Goal: Task Accomplishment & Management: Complete application form

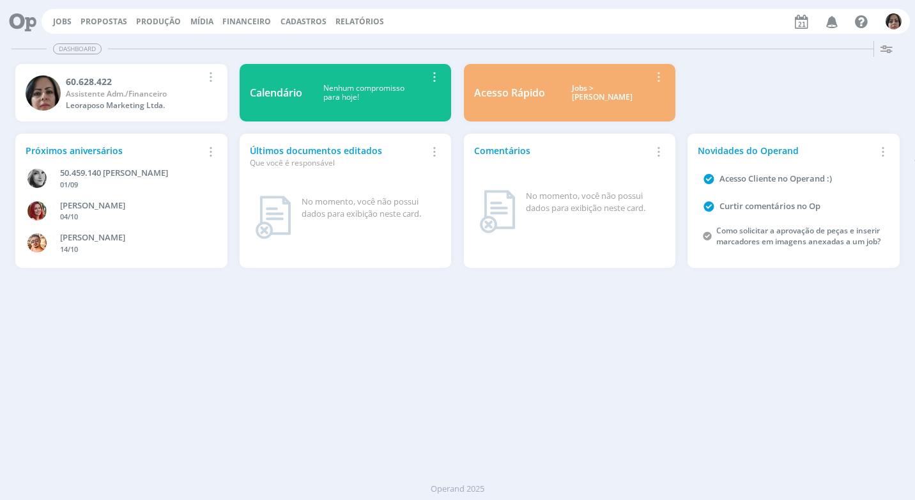
click at [238, 18] on span "Financeiro" at bounding box center [246, 21] width 49 height 11
click at [234, 37] on link "Lançamentos" at bounding box center [247, 43] width 107 height 20
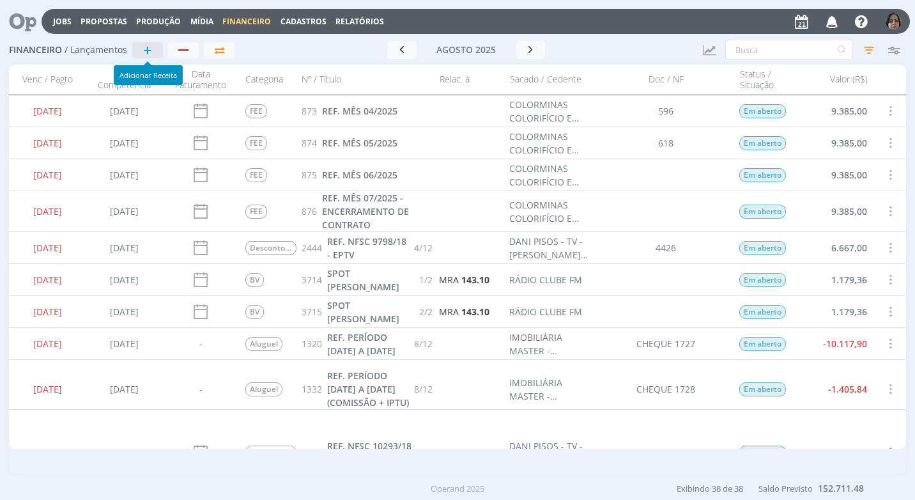
click at [148, 49] on span "+" at bounding box center [147, 49] width 9 height 15
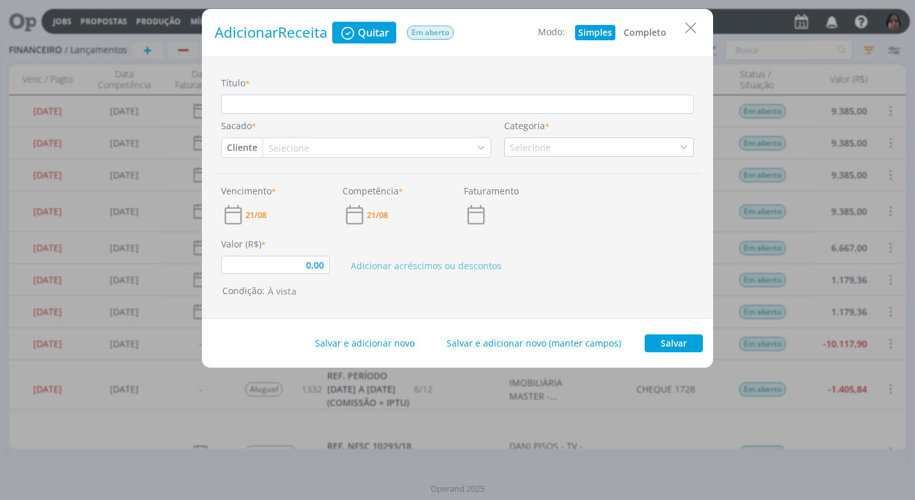
click at [649, 28] on button "Completo" at bounding box center [644, 32] width 49 height 15
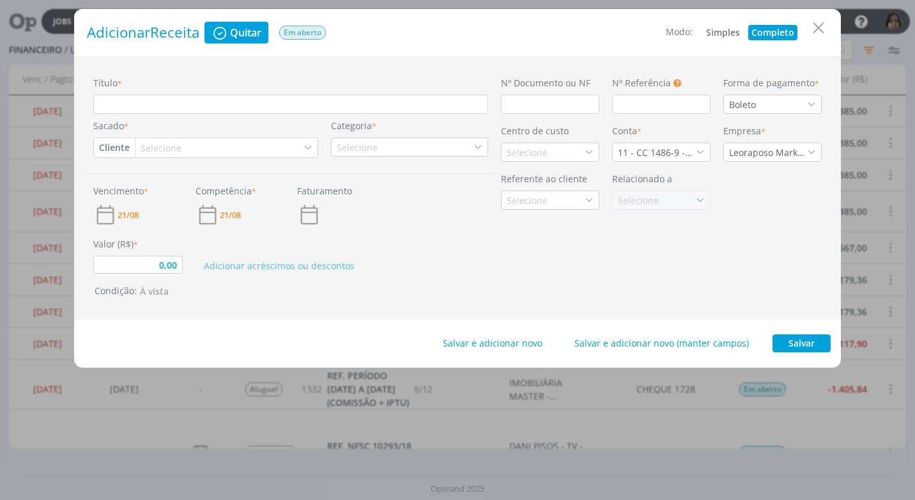
type input "0,00"
click at [151, 103] on input "Título *" at bounding box center [290, 104] width 395 height 19
type input "R"
type input "0,00"
type input "RE"
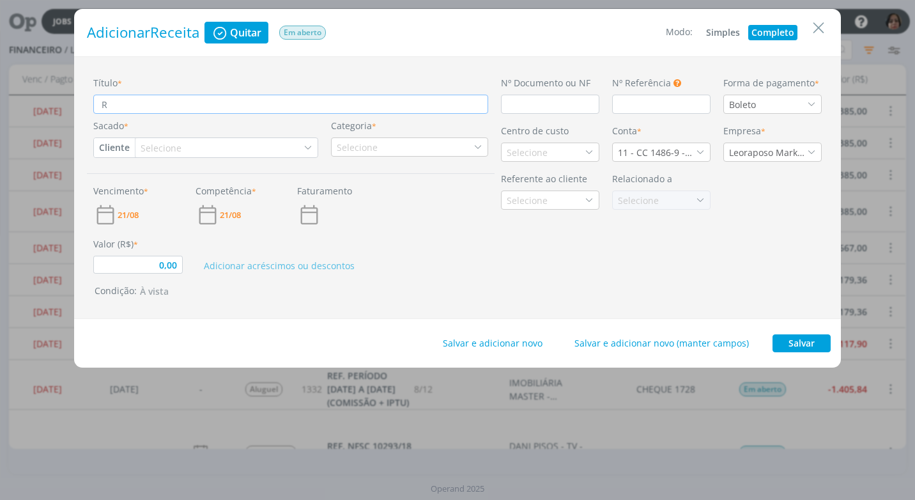
type input "0,00"
type input "REN"
type input "0,00"
type input "REND"
type input "0,00"
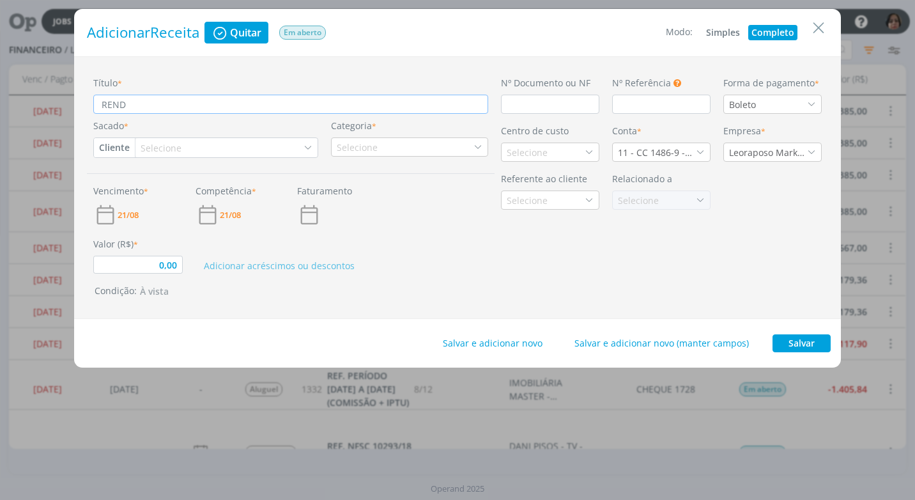
type input "REND"
type input "0,00"
type input "REND P"
type input "0,00"
type input "REND PA"
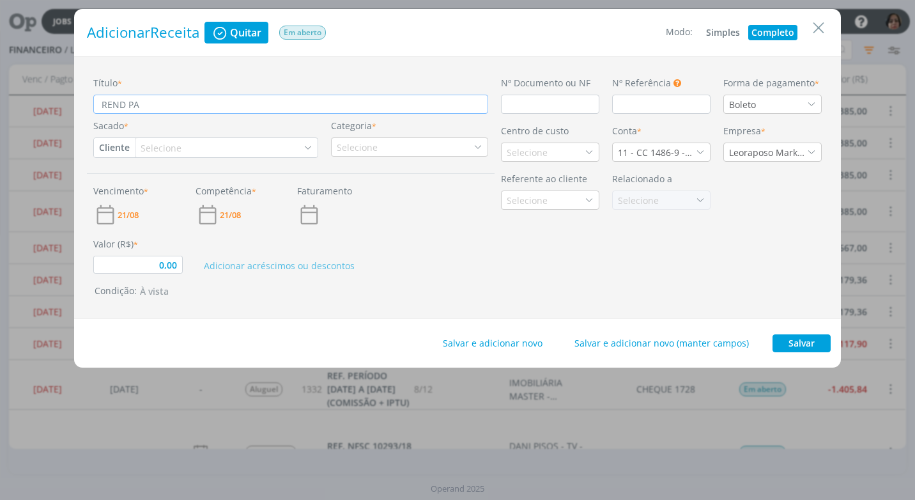
type input "0,00"
type input "REND PAG"
type input "0,00"
type input "REND PAGO"
type input "0,00"
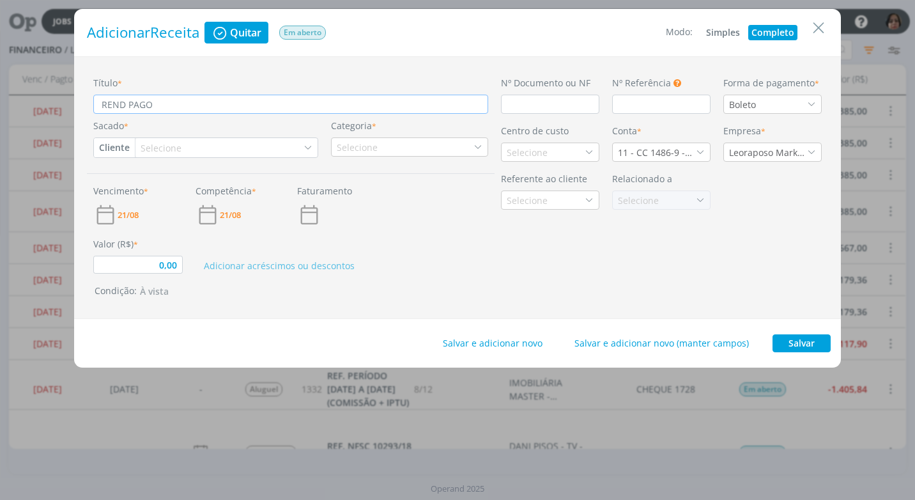
type input "REND PAGO"
type input "0,00"
type input "REND PAGO A"
type input "0,00"
type input "REND PAGO AP"
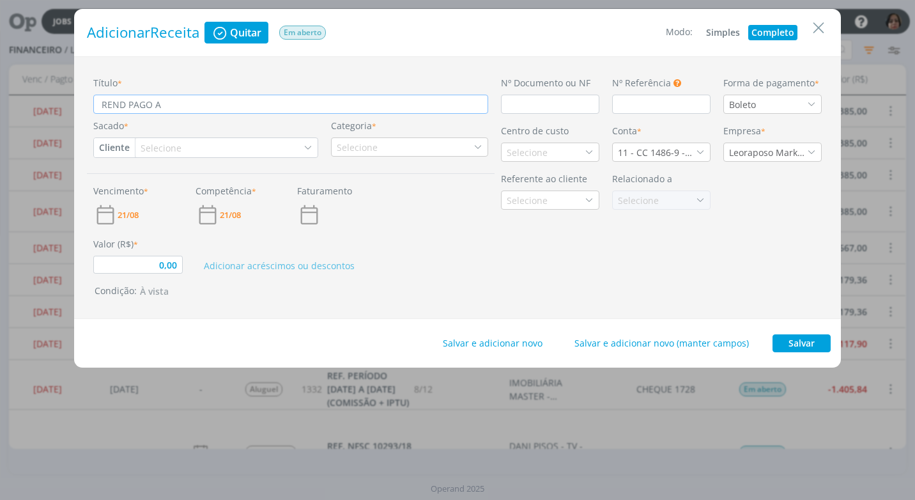
type input "0,00"
type input "REND PAGO APL"
type input "0,00"
type input "REND PAGO APLI"
type input "0,00"
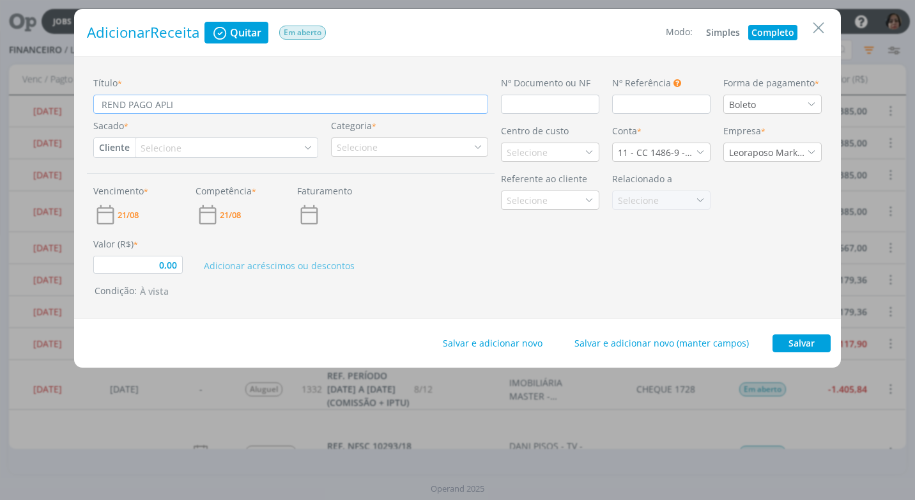
type input "REND PAGO APLIC"
type input "0,00"
type input "REND PAGO APLIC"
type input "0,00"
type input "REND PAGO APLIC A"
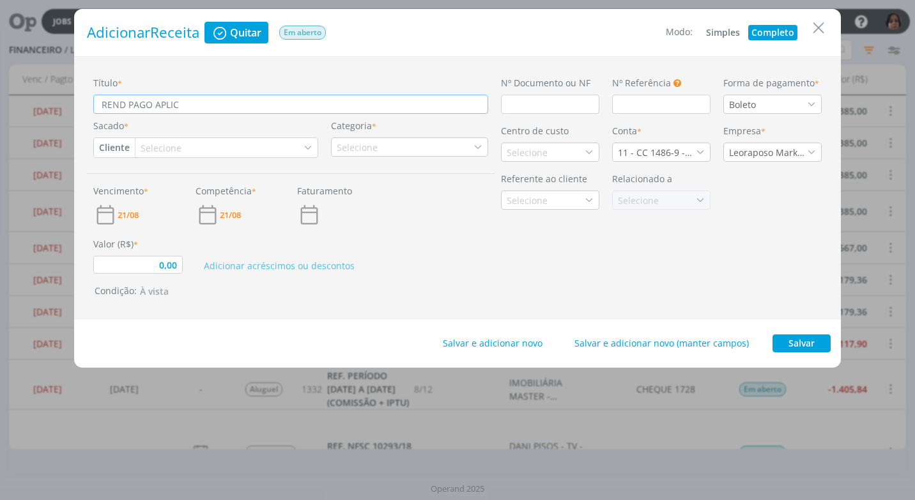
type input "0,00"
type input "REND PAGO APLIC AU"
type input "0,00"
type input "REND PAGO APLIC AUT"
type input "0,00"
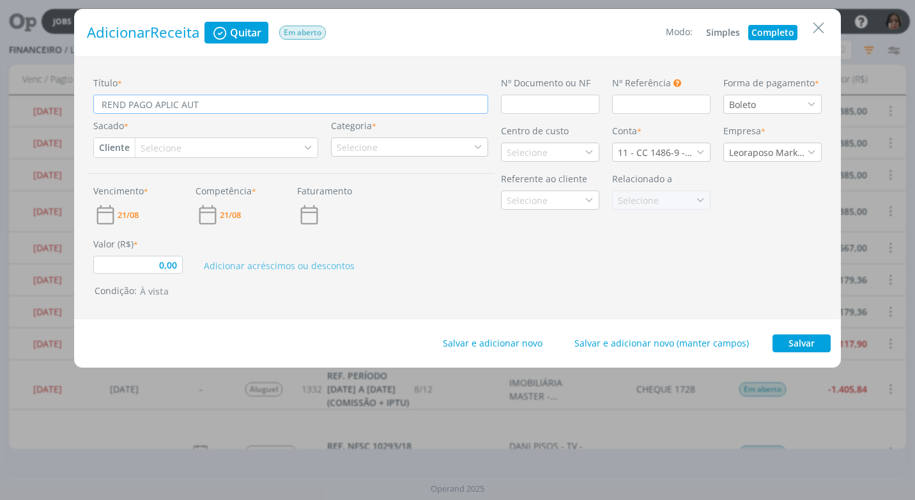
type input "REND PAGO APLIC AUT"
type input "0,00"
type input "REND PAGO APLIC AUT A"
type input "0,00"
type input "REND PAGO APLIC AUT AP"
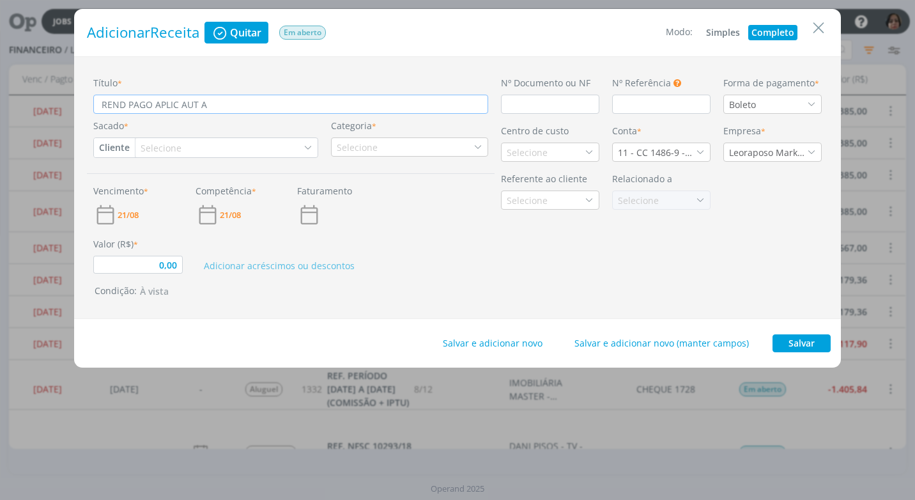
type input "0,00"
type input "REND PAGO APLIC AUT APR"
type input "0,00"
type input "REND PAGO APLIC AUT APR"
click at [515, 107] on input "dialog" at bounding box center [550, 104] width 98 height 19
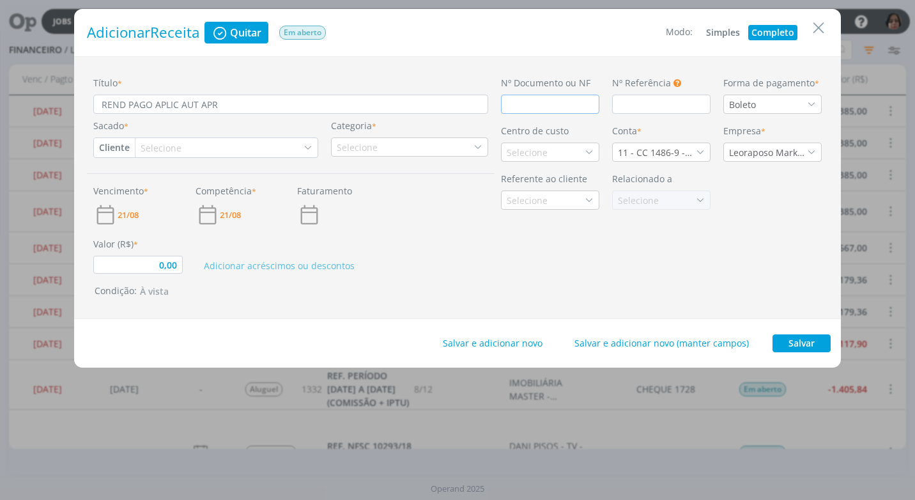
type input "C"
type input "0,00"
type input "CRÉ"
type input "0,00"
type input "CRÉDI"
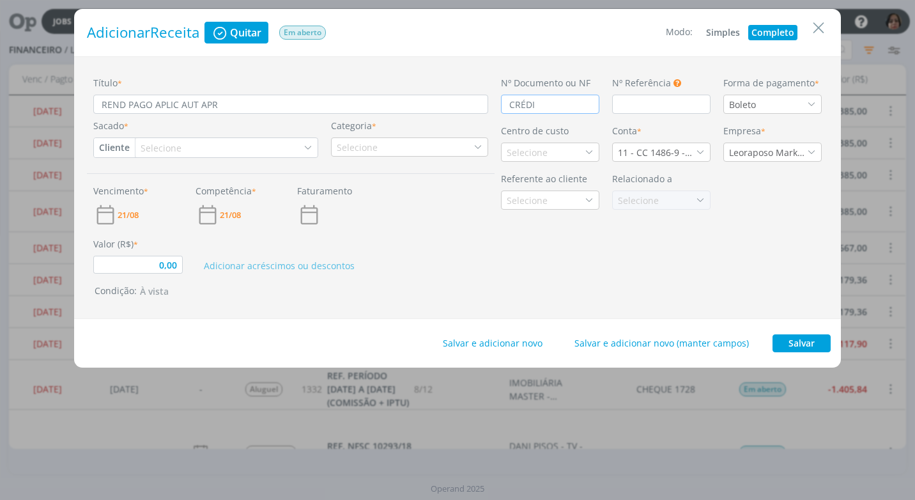
type input "0,00"
type input "CRÉDIT"
type input "0,00"
type input "CRÉDITO"
type input "0,00"
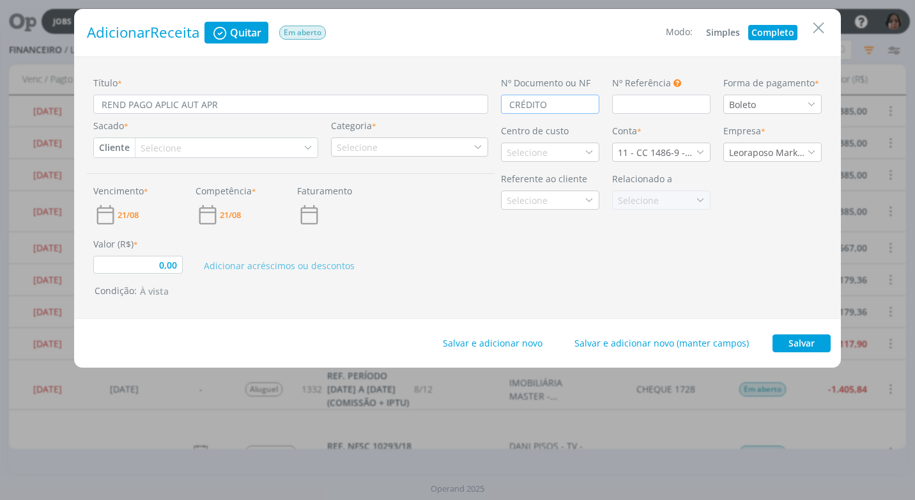
type input "CRÉDITO"
type input "0,00"
type input "CRÉDITO A"
type input "0,00"
type input "CRÉDITO AU"
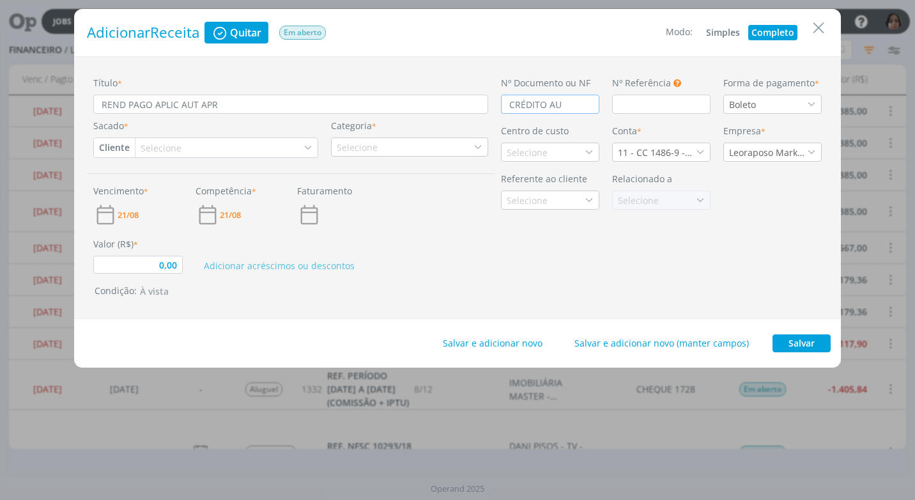
type input "0,00"
type input "CRÉDITO AUT"
type input "0,00"
type input "CRÉDITO AUTO"
type input "0,00"
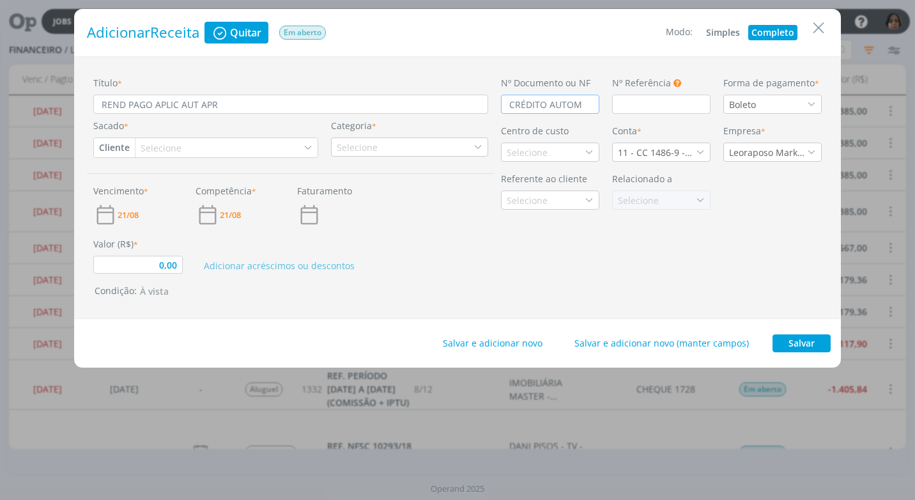
type input "CRÉDITO AUTOMÁ"
type input "0,00"
type input "CRÉDITO AUTOMÁT"
type input "0,00"
type input "CRÉDITO AUTOMÁTI"
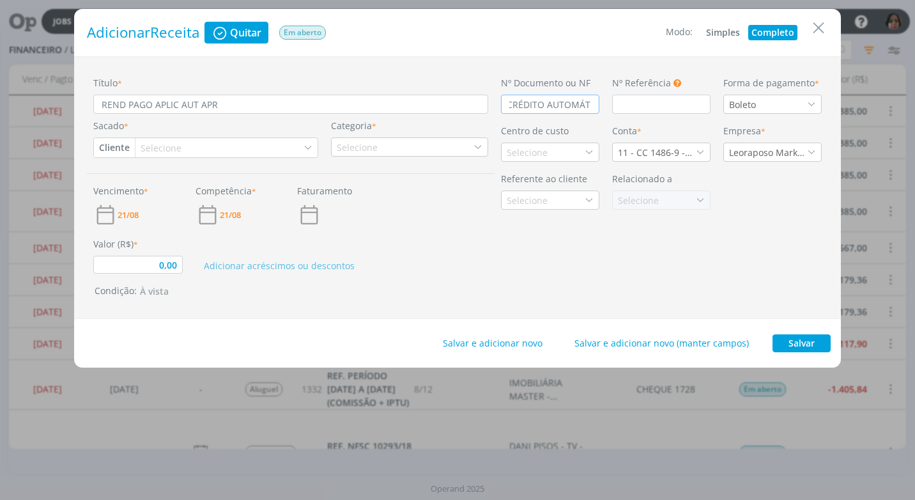
type input "0,00"
type input "CRÉDITO AUTOMÁTIC"
type input "0,00"
type input "CRÉDITO AUTOMÁTICO"
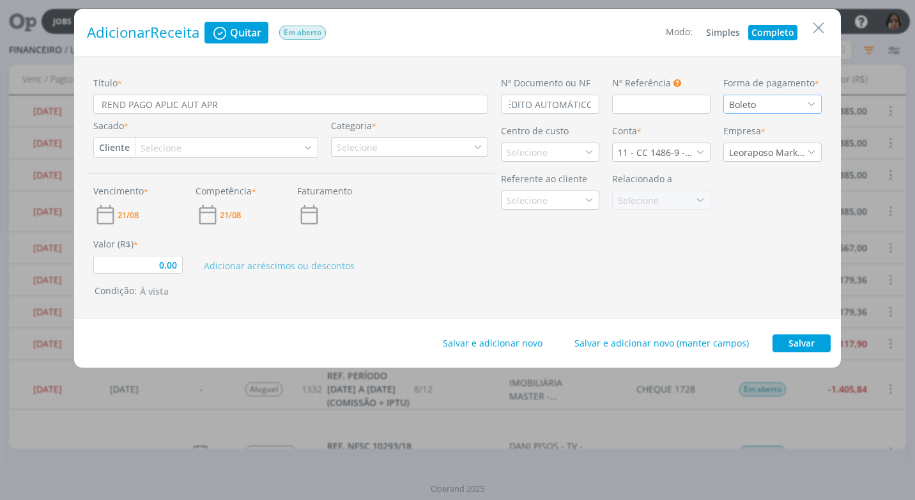
scroll to position [0, 0]
click at [814, 103] on icon "dialog" at bounding box center [811, 104] width 9 height 9
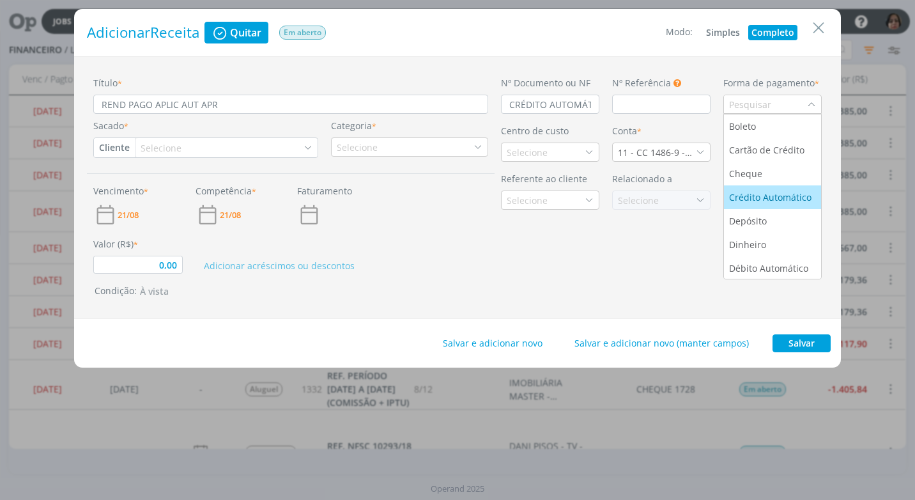
click at [786, 192] on div "Crédito Automático" at bounding box center [771, 196] width 85 height 13
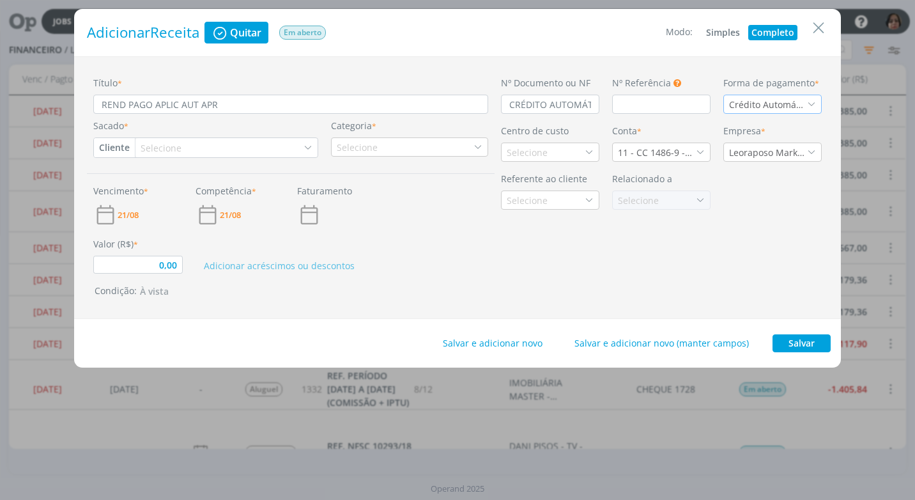
click at [113, 146] on button "Cliente" at bounding box center [114, 147] width 41 height 19
click at [153, 190] on link "Fornecedor" at bounding box center [145, 190] width 101 height 20
type input "0,00"
click at [176, 147] on div "Selecione" at bounding box center [181, 147] width 43 height 13
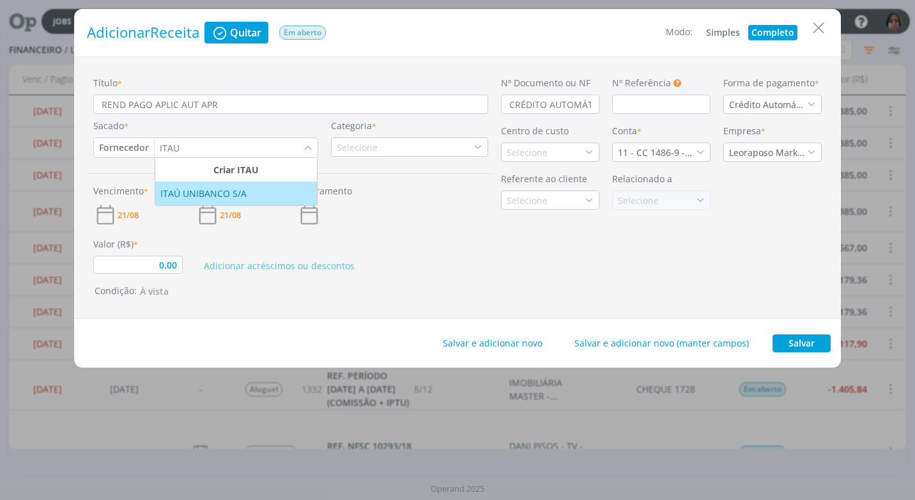
type input "ITAU"
click at [217, 191] on div "ITAÚ UNIBANCO S/A" at bounding box center [204, 193] width 89 height 13
type input "0,00"
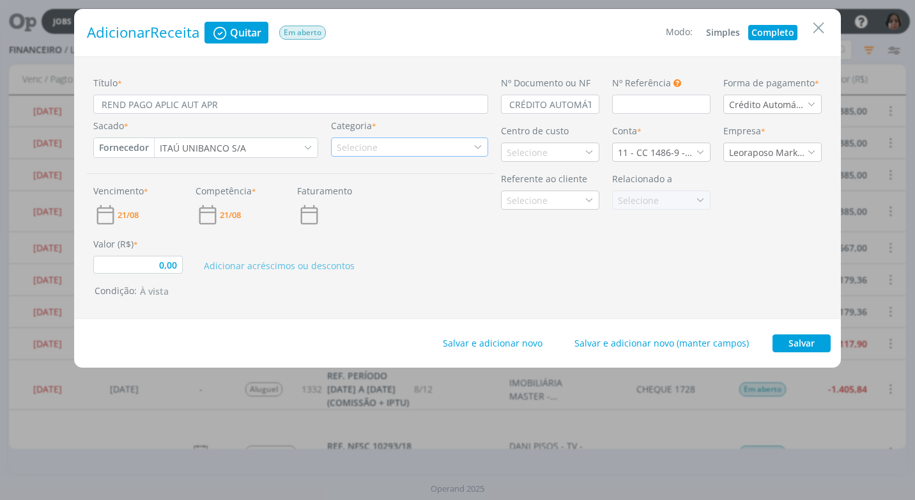
click at [480, 148] on icon "dialog" at bounding box center [477, 146] width 9 height 9
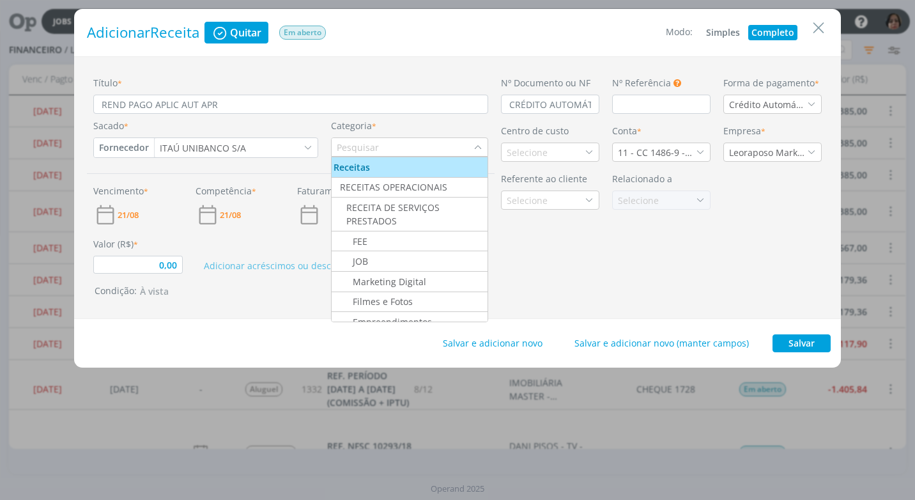
click at [378, 148] on input "dialog" at bounding box center [403, 147] width 142 height 18
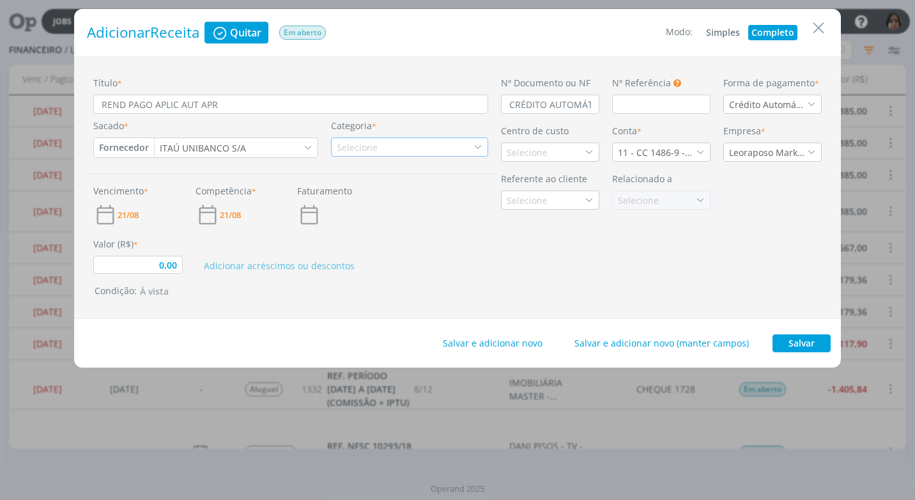
click at [384, 148] on div "Selecione" at bounding box center [409, 146] width 157 height 19
type input "REND"
click at [411, 189] on div "Rendimento Aplicação" at bounding box center [390, 186] width 115 height 13
type input "0,00"
click at [590, 154] on icon "dialog" at bounding box center [588, 152] width 9 height 9
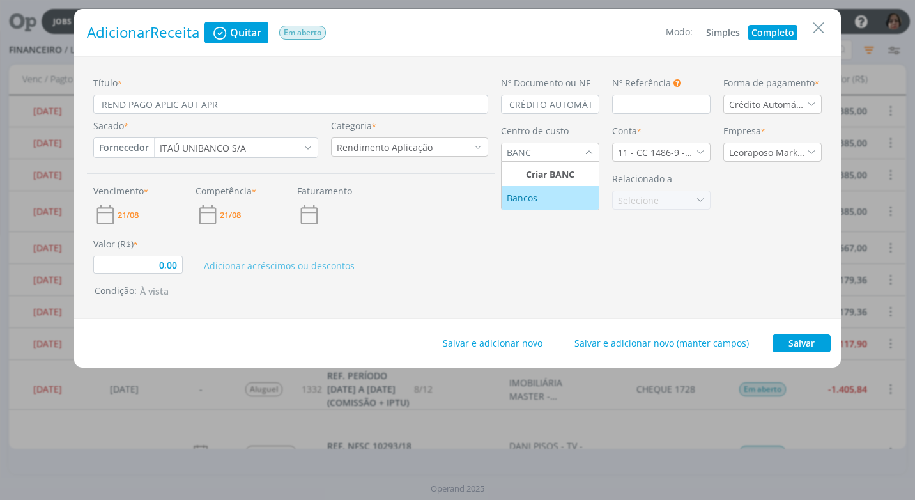
type input "BANC"
click at [523, 201] on div "Bancos" at bounding box center [523, 197] width 33 height 13
click at [701, 150] on icon "dialog" at bounding box center [700, 152] width 9 height 9
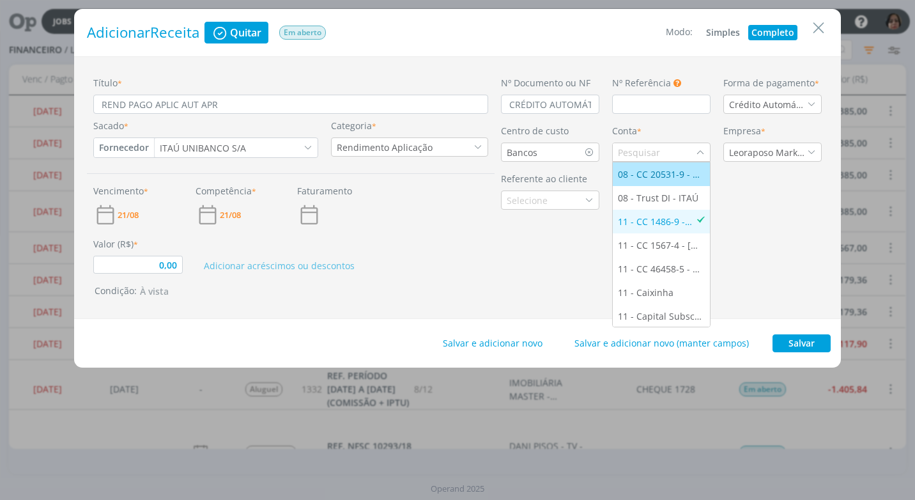
click at [662, 175] on div "08 - CC 20531-9 - ITAÚ" at bounding box center [661, 173] width 87 height 13
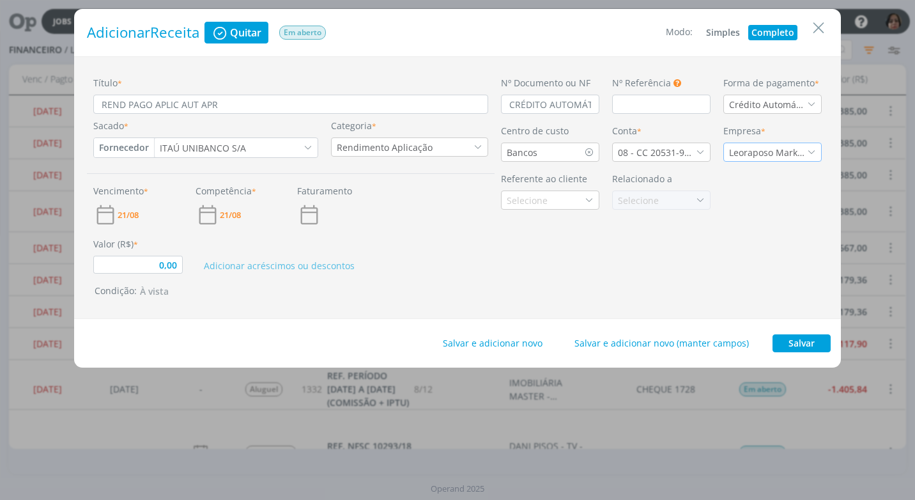
click at [804, 152] on div "Leoraposo Marketing Ltda." at bounding box center [772, 151] width 98 height 19
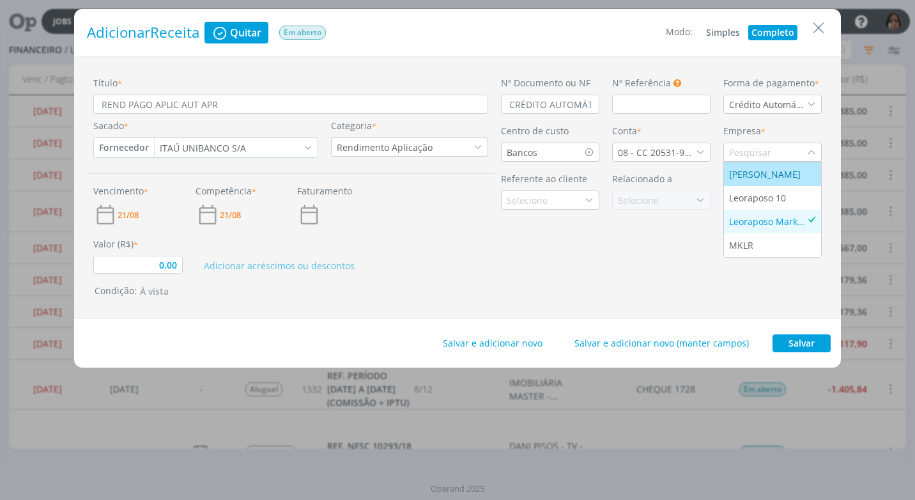
click at [758, 177] on div "Leonardo Carvalho Raposo de Almeida" at bounding box center [766, 173] width 74 height 13
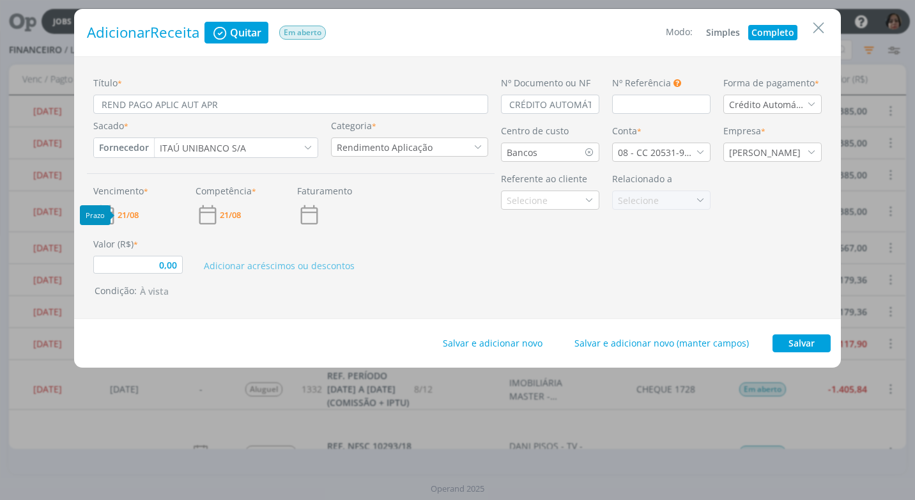
click at [125, 215] on span "21/08" at bounding box center [128, 215] width 21 height 8
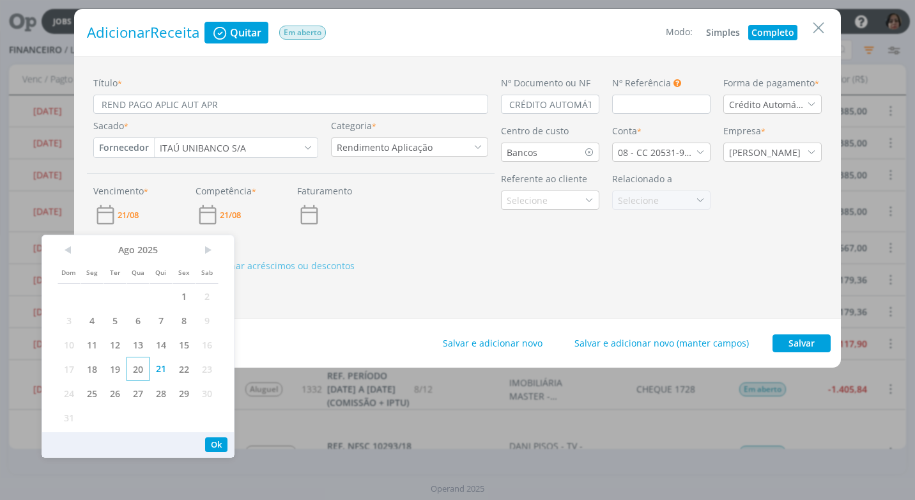
click at [141, 371] on span "20" at bounding box center [137, 368] width 23 height 24
click at [210, 443] on button "Ok" at bounding box center [216, 444] width 22 height 15
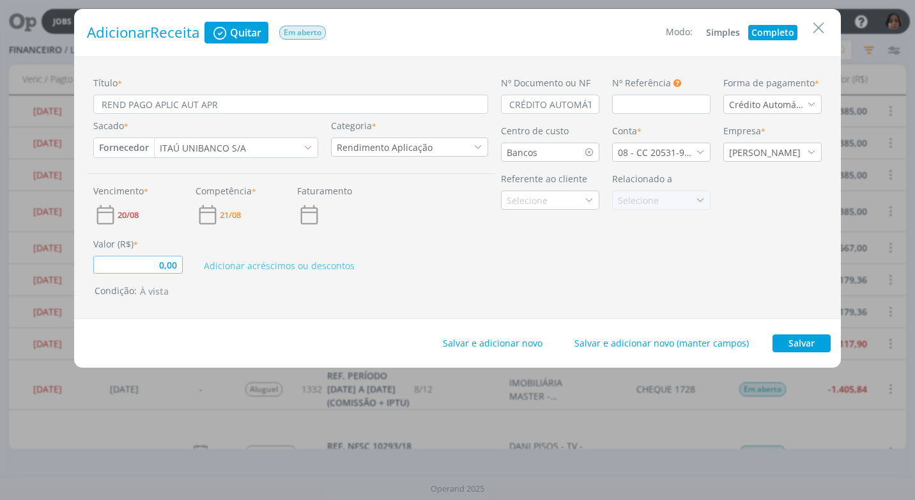
click at [178, 268] on input "0,00" at bounding box center [137, 265] width 89 height 18
click at [432, 338] on div "Salvar e adicionar novo Salvar e adicionar novo (manter campos) Salvar" at bounding box center [457, 343] width 767 height 49
click at [794, 339] on button "Salvar" at bounding box center [801, 343] width 58 height 18
type input "0,02"
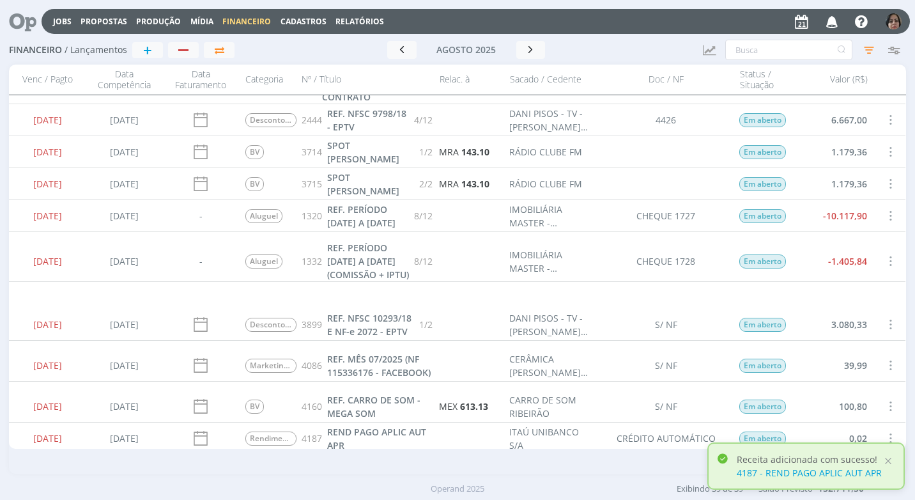
scroll to position [192, 0]
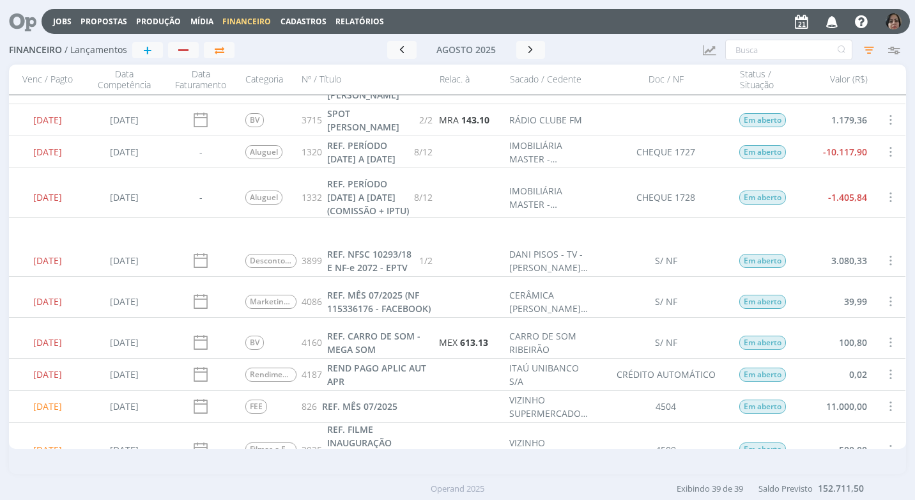
click at [885, 369] on span at bounding box center [890, 373] width 14 height 17
click at [875, 379] on div "Quitar" at bounding box center [847, 385] width 126 height 19
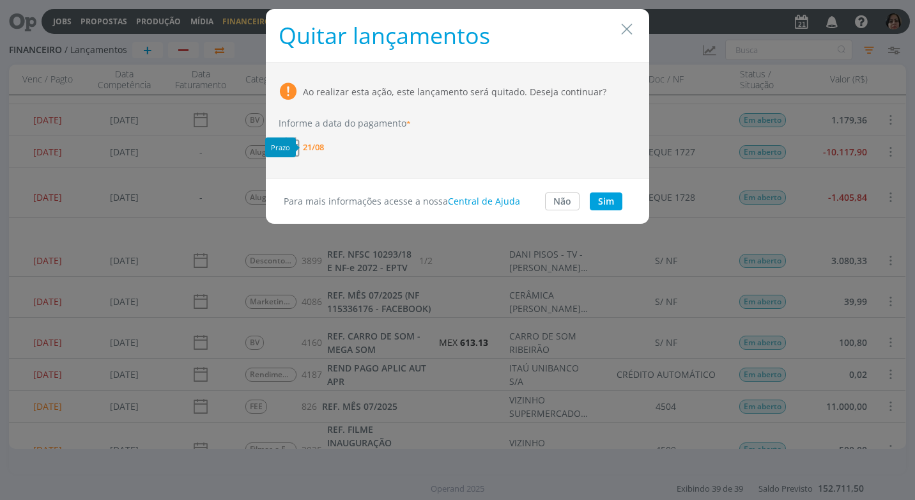
click at [323, 146] on span "21/08" at bounding box center [313, 147] width 21 height 8
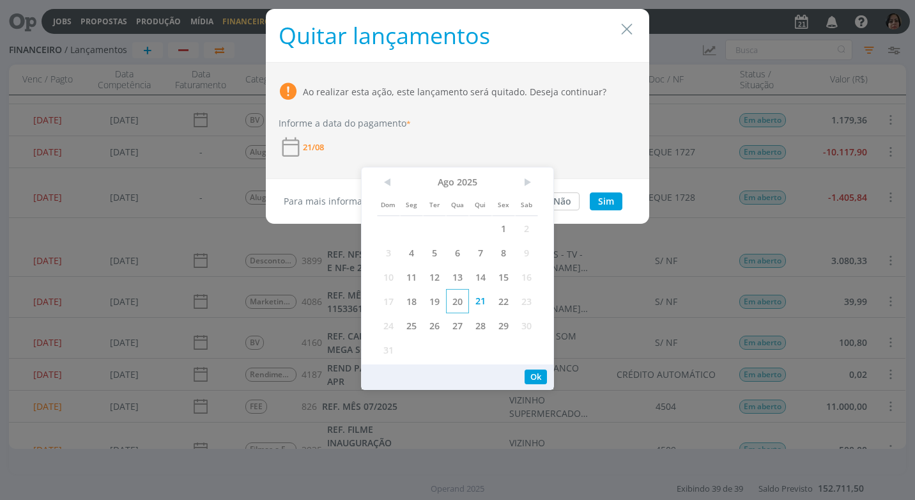
click at [455, 303] on span "20" at bounding box center [457, 301] width 23 height 24
click at [539, 372] on button "Ok" at bounding box center [535, 376] width 22 height 15
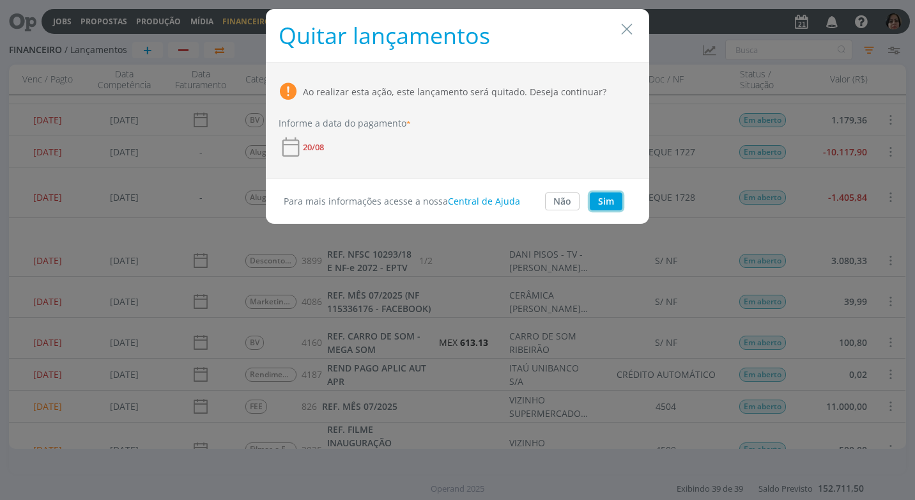
click at [615, 199] on button "Sim" at bounding box center [606, 201] width 33 height 18
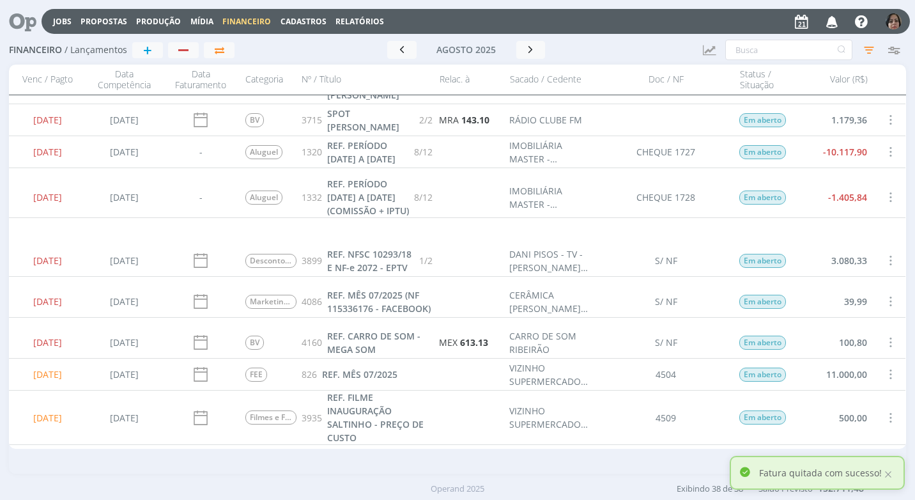
scroll to position [0, 0]
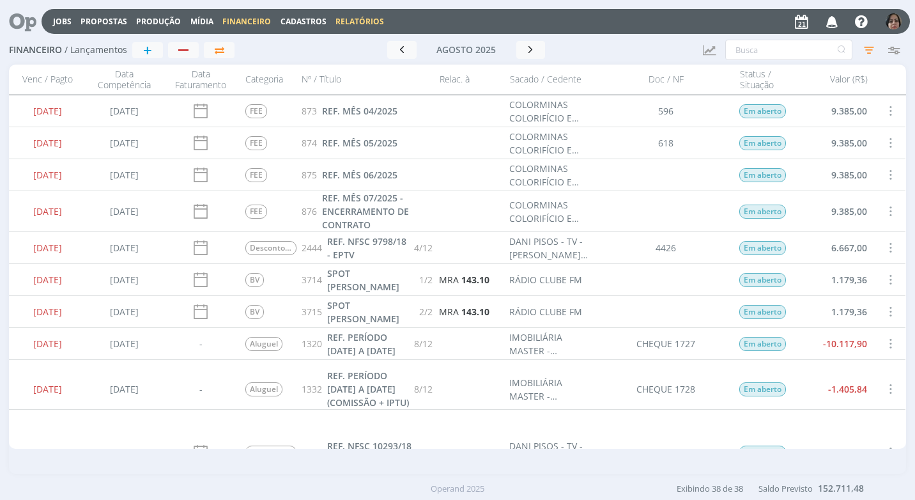
click at [364, 21] on link "Relatórios" at bounding box center [359, 21] width 49 height 11
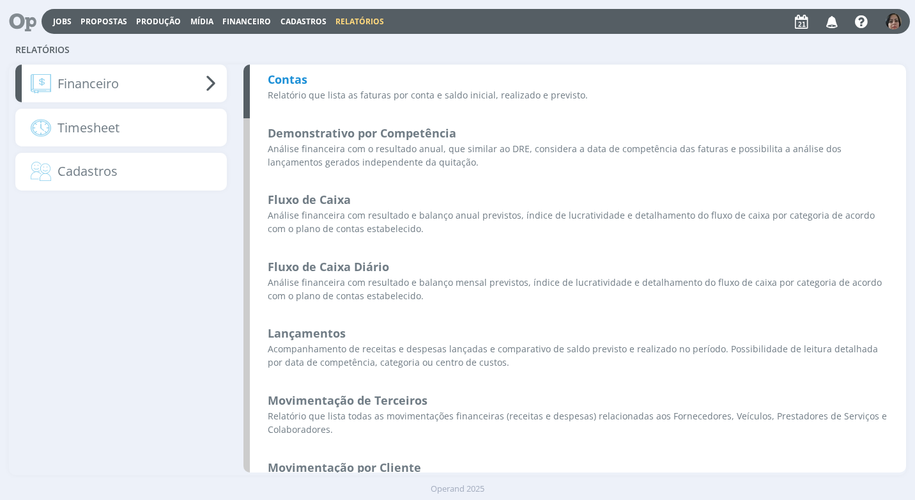
click at [298, 77] on b "Contas" at bounding box center [288, 79] width 40 height 15
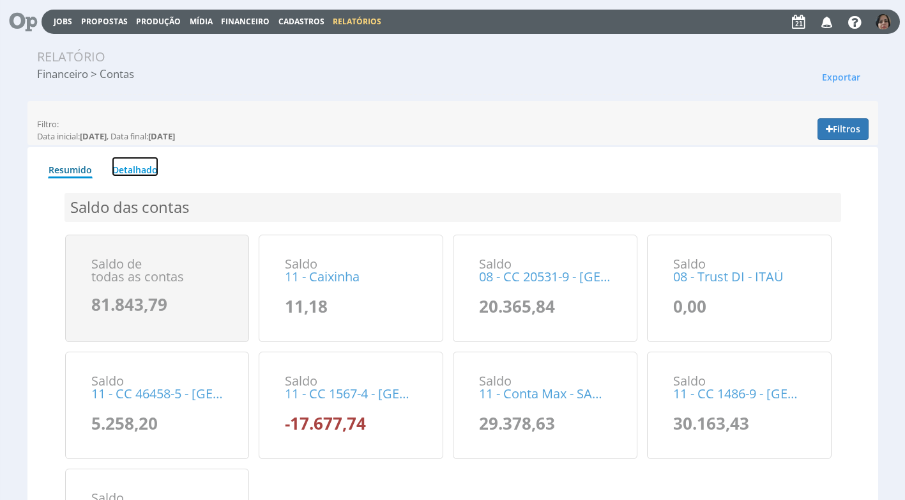
click at [130, 172] on link "Detalhado" at bounding box center [135, 167] width 47 height 20
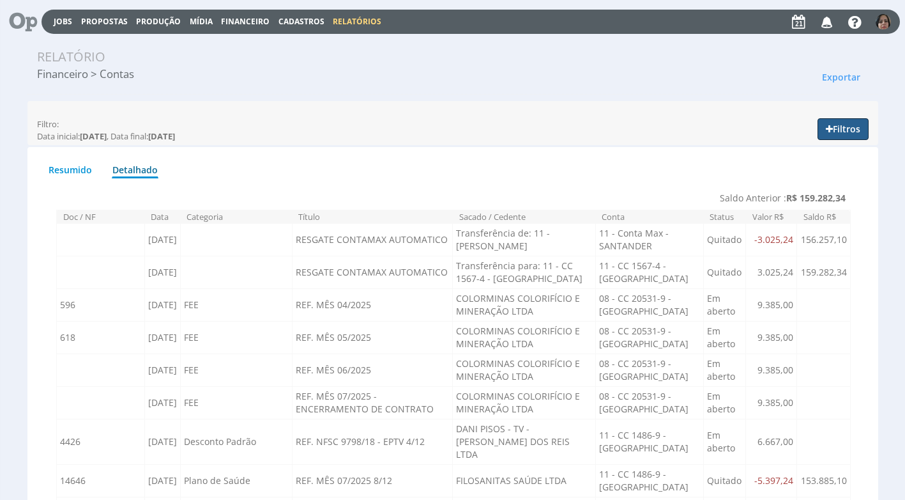
click at [851, 126] on button "Filtros" at bounding box center [843, 129] width 51 height 22
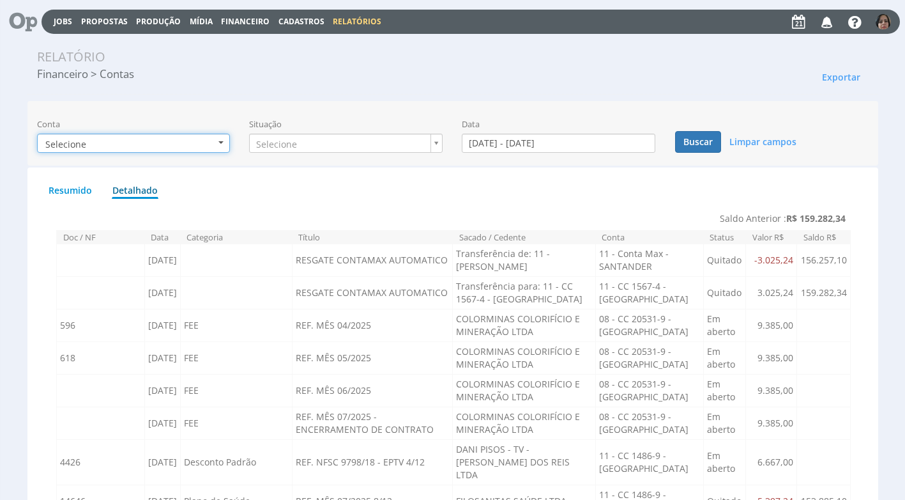
click at [219, 142] on b "button" at bounding box center [220, 142] width 5 height 3
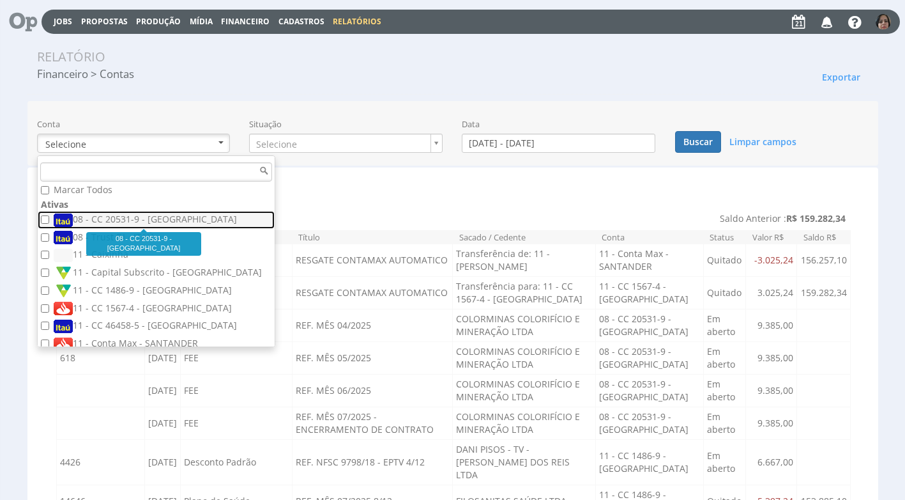
click at [154, 222] on label "08 - CC 20531-9 - [GEOGRAPHIC_DATA]" at bounding box center [158, 220] width 208 height 14
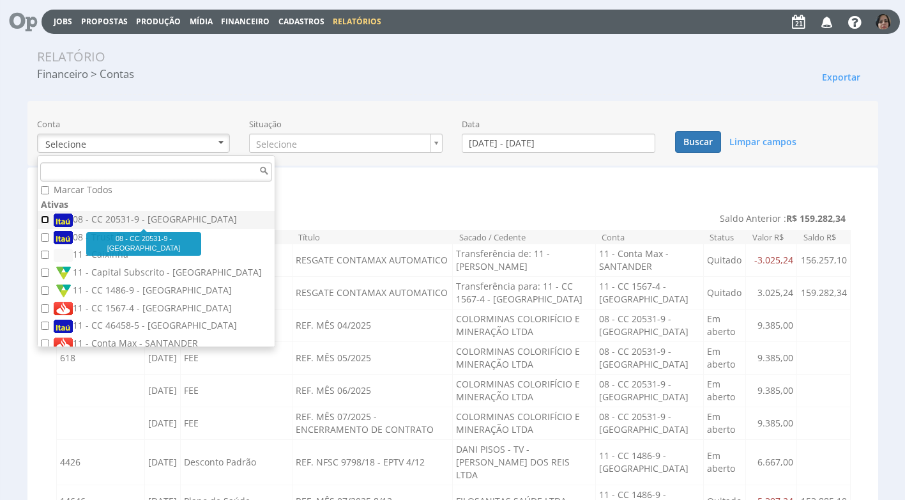
click at [49, 222] on input "08 - CC 20531-9 - [GEOGRAPHIC_DATA]" at bounding box center [45, 219] width 8 height 8
checkbox input "true"
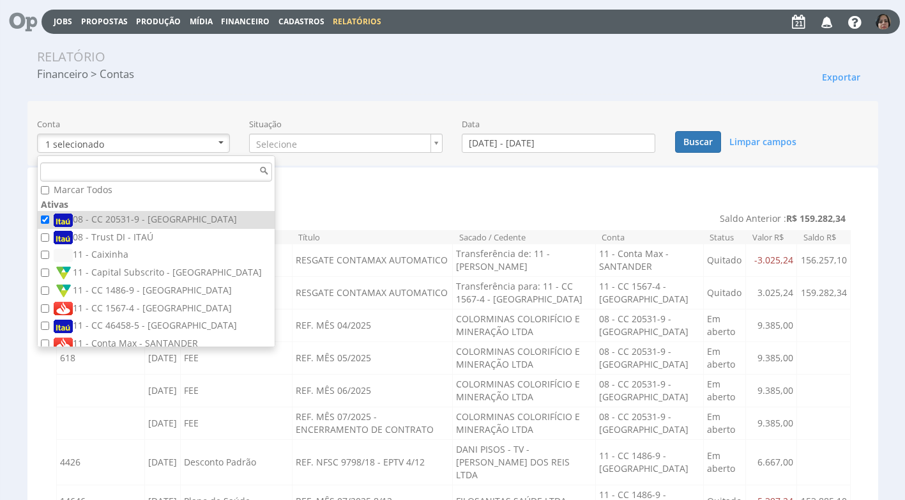
drag, startPoint x: 422, startPoint y: 199, endPoint x: 420, endPoint y: 158, distance: 40.3
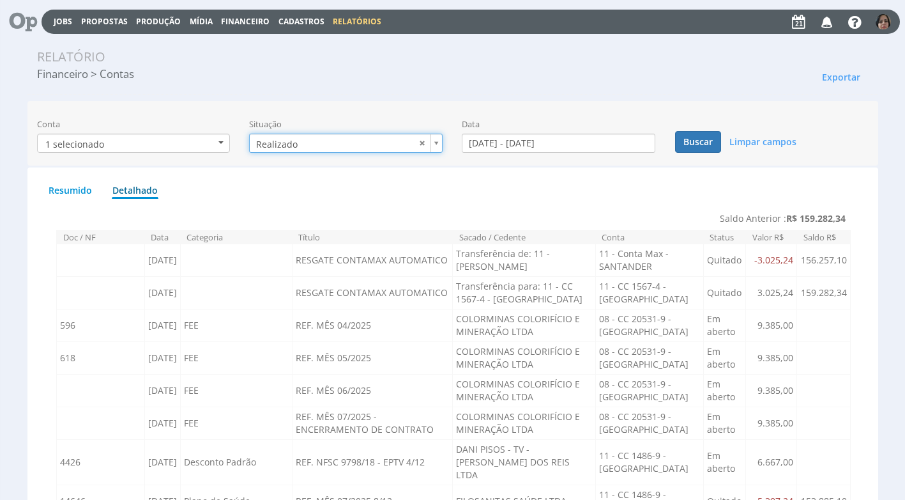
type input "realizado"
click at [501, 141] on input "[DATE] - [DATE]" at bounding box center [559, 143] width 194 height 19
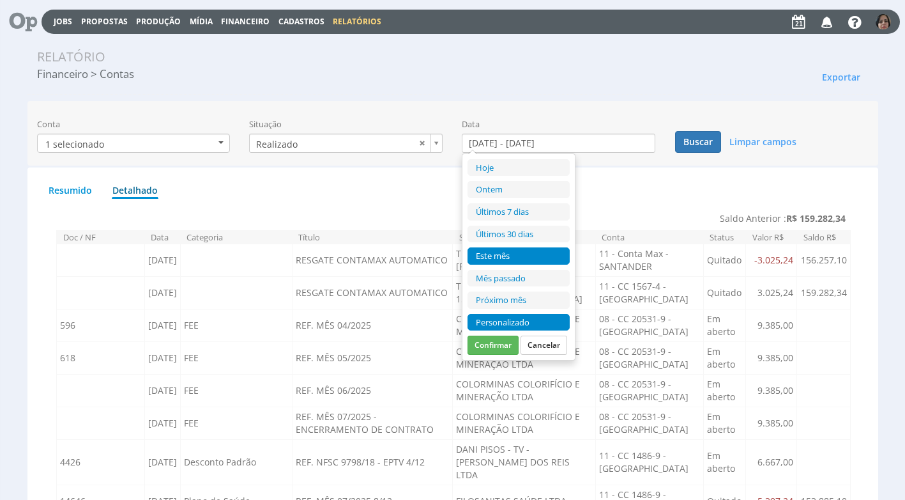
click at [524, 321] on li "Personalizado" at bounding box center [519, 322] width 102 height 17
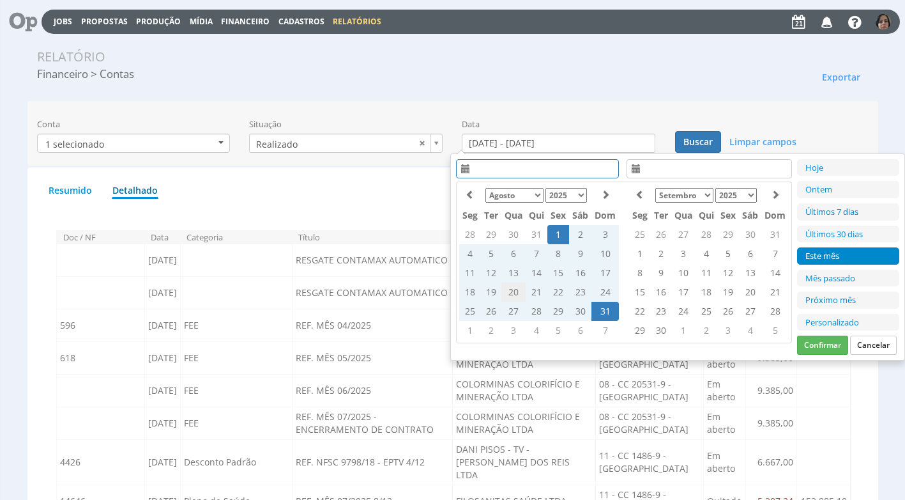
click at [515, 288] on td "20" at bounding box center [513, 291] width 24 height 19
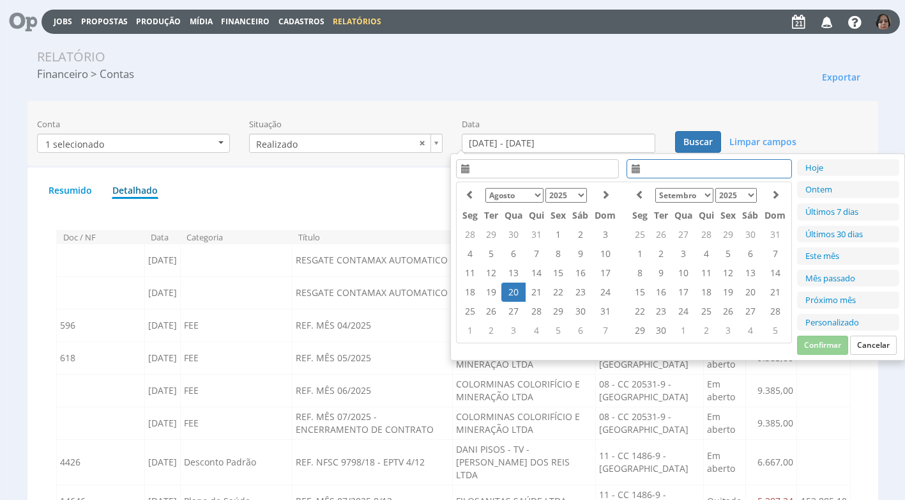
click at [515, 289] on td "20" at bounding box center [513, 291] width 24 height 19
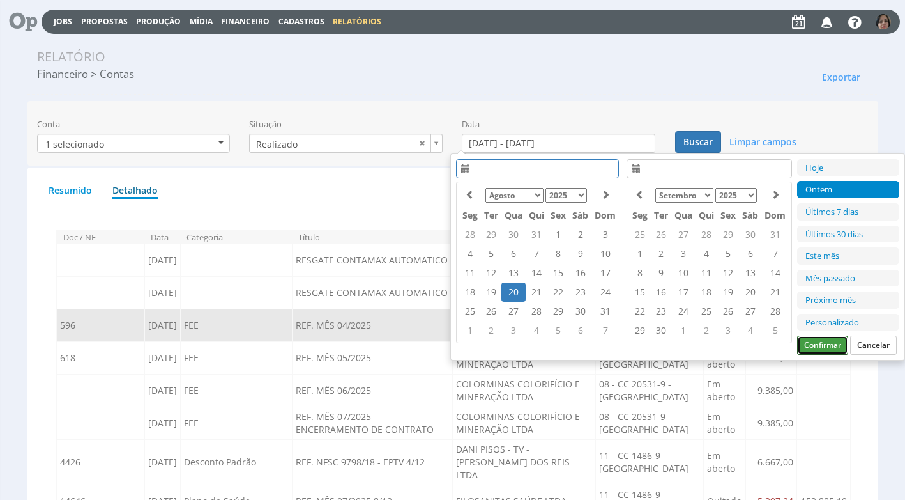
drag, startPoint x: 808, startPoint y: 343, endPoint x: 809, endPoint y: 328, distance: 15.4
click at [809, 336] on button "Confirmar" at bounding box center [822, 344] width 51 height 19
type input "20/08/2025 - 20/08/2025"
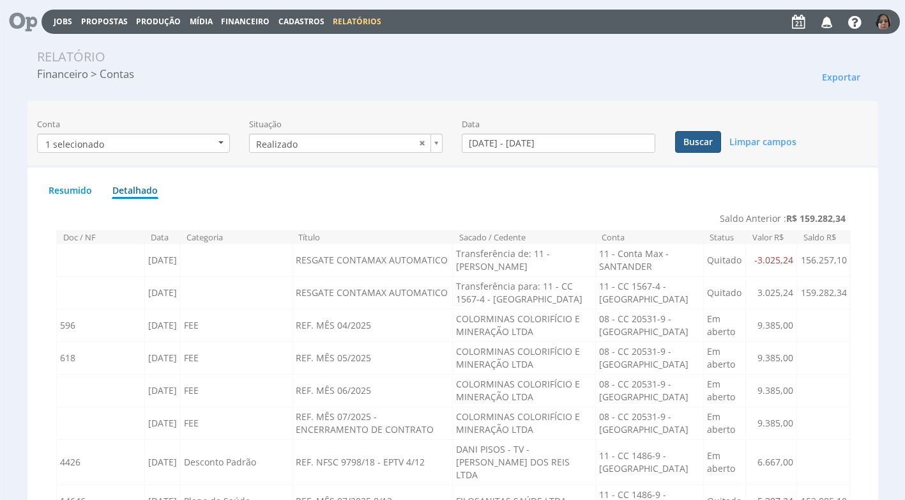
click at [701, 140] on button "Buscar" at bounding box center [698, 142] width 46 height 22
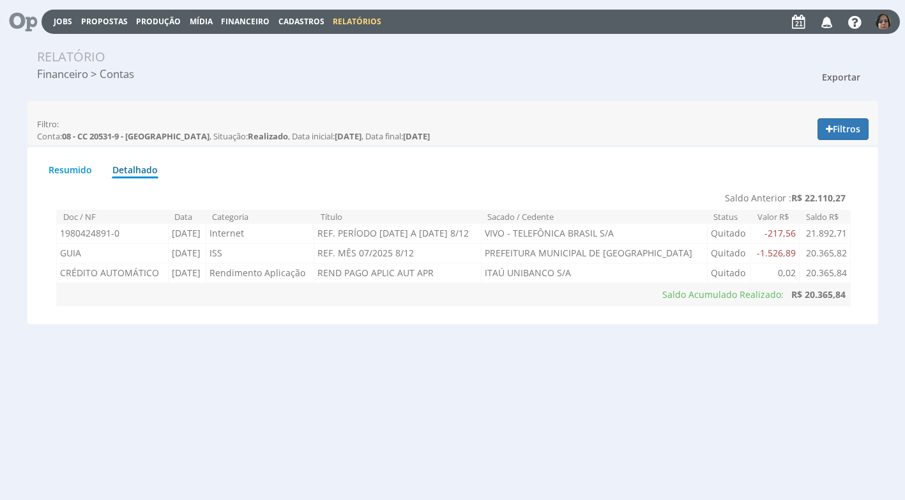
click at [850, 77] on span "Exportar" at bounding box center [841, 77] width 38 height 12
click at [790, 132] on link "Imprimir" at bounding box center [817, 134] width 101 height 17
click at [239, 17] on span "Financeiro" at bounding box center [245, 21] width 49 height 11
click at [229, 38] on link "Lançamentos" at bounding box center [246, 41] width 107 height 19
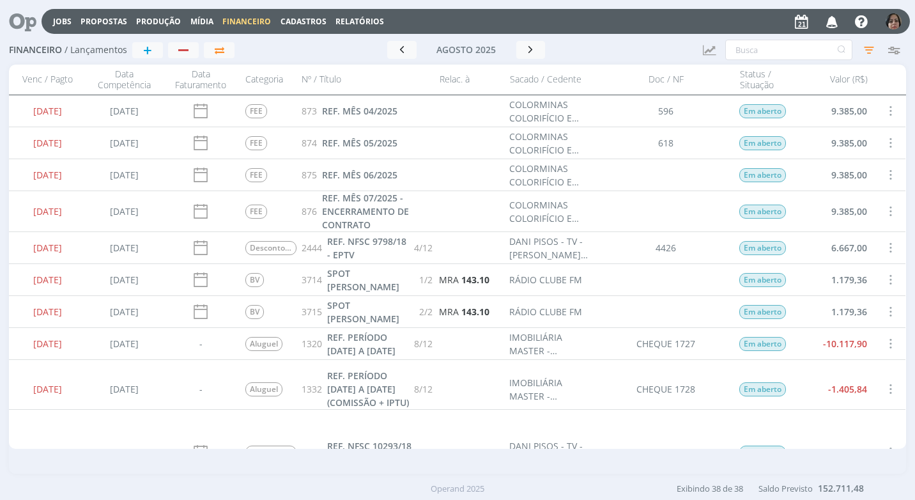
scroll to position [192, 0]
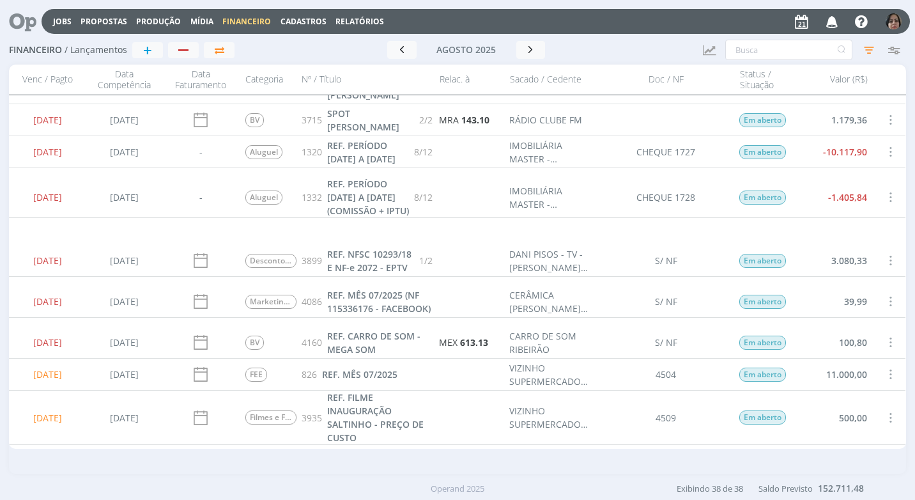
click at [885, 305] on span at bounding box center [890, 301] width 14 height 17
click at [869, 312] on div "Quitar" at bounding box center [847, 316] width 126 height 19
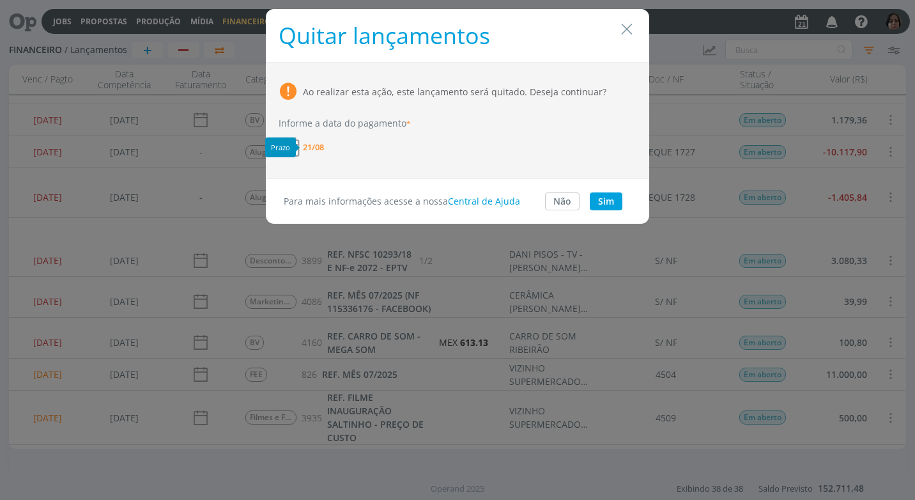
click at [314, 147] on span "21/08" at bounding box center [313, 147] width 21 height 8
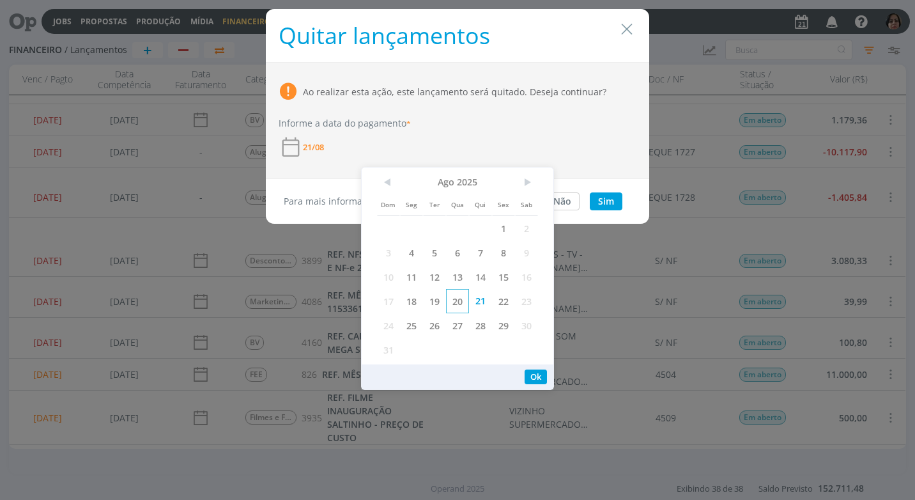
click at [456, 300] on span "20" at bounding box center [457, 301] width 23 height 24
drag, startPoint x: 537, startPoint y: 372, endPoint x: 579, endPoint y: 308, distance: 76.9
click at [537, 369] on button "Ok" at bounding box center [535, 376] width 22 height 15
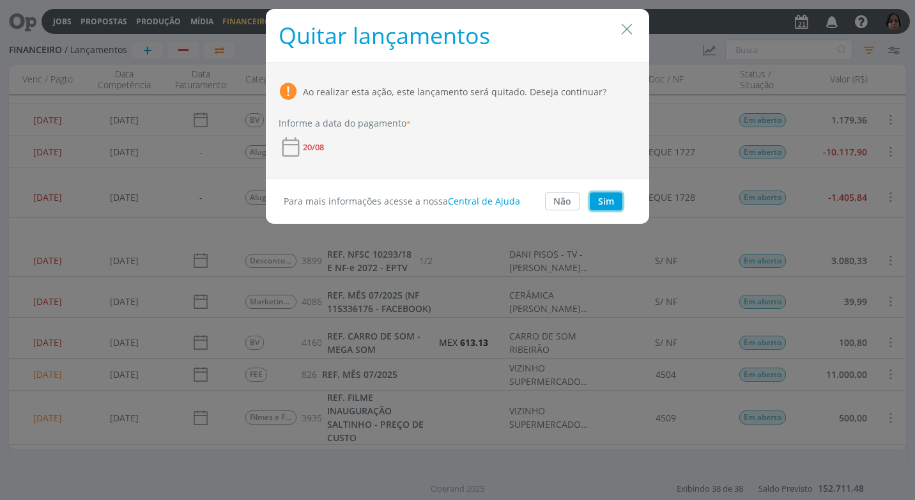
click at [608, 194] on button "Sim" at bounding box center [606, 201] width 33 height 18
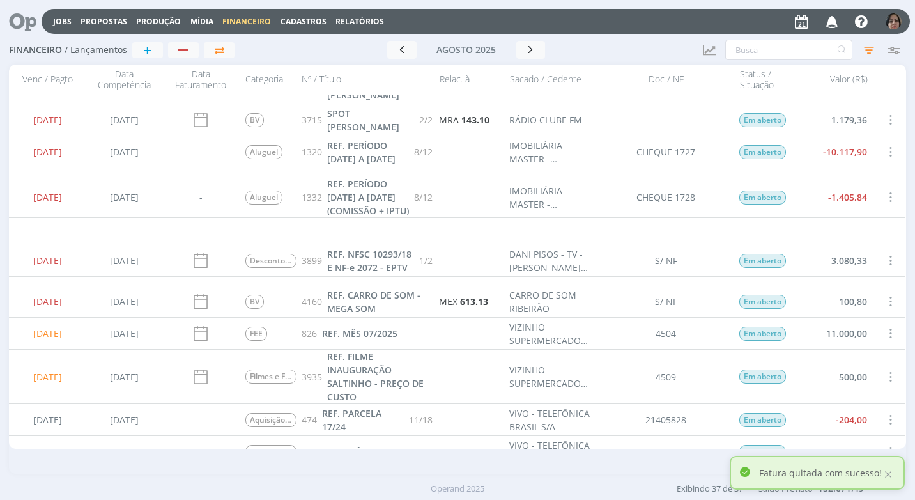
scroll to position [0, 0]
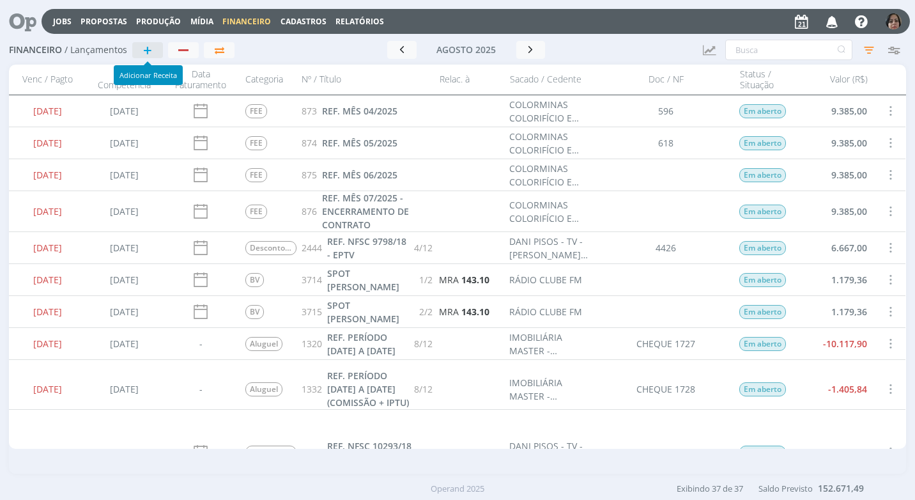
click at [137, 51] on button "+" at bounding box center [147, 50] width 31 height 16
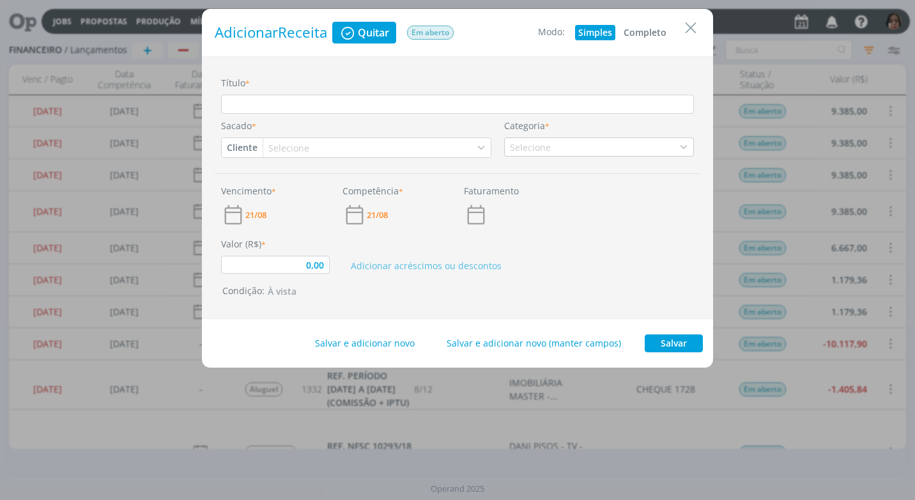
click at [632, 33] on button "Completo" at bounding box center [644, 32] width 49 height 15
type input "0,00"
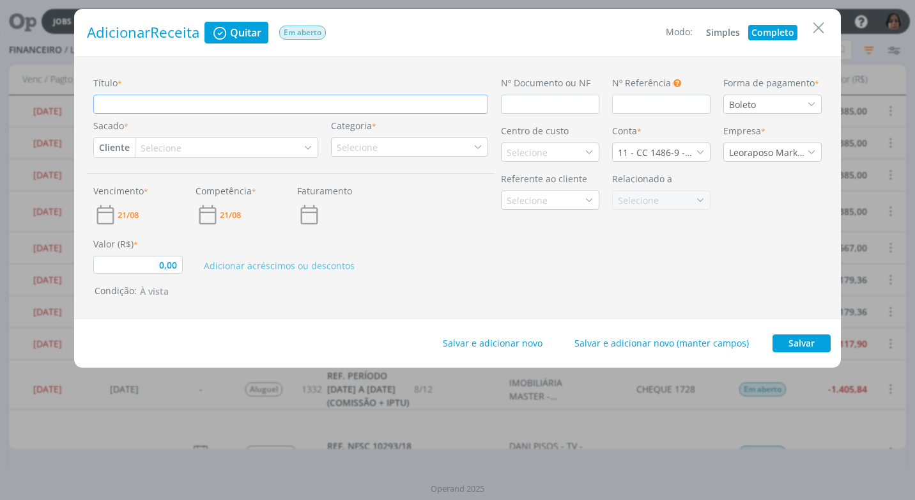
click at [104, 107] on input "Título *" at bounding box center [290, 104] width 395 height 19
type input "R"
type input "0,00"
type input "RE"
type input "0,00"
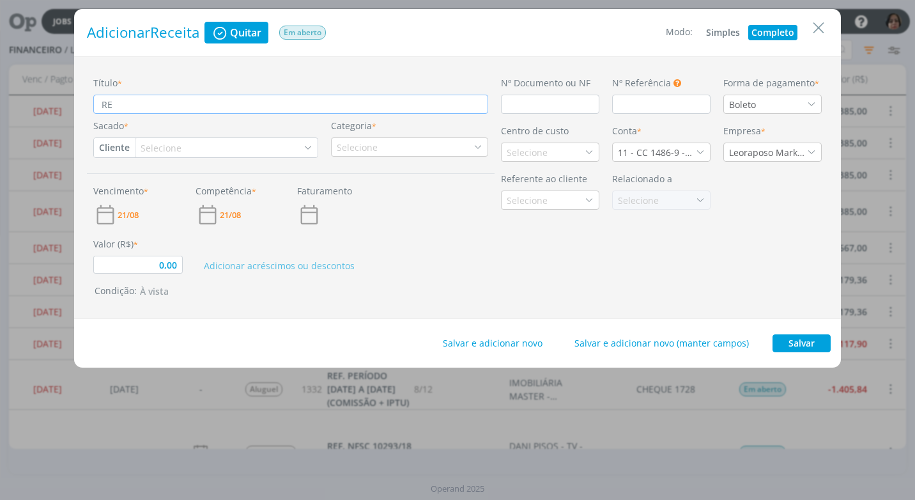
type input "REN"
type input "0,00"
type input "REND"
type input "0,00"
type input "REND"
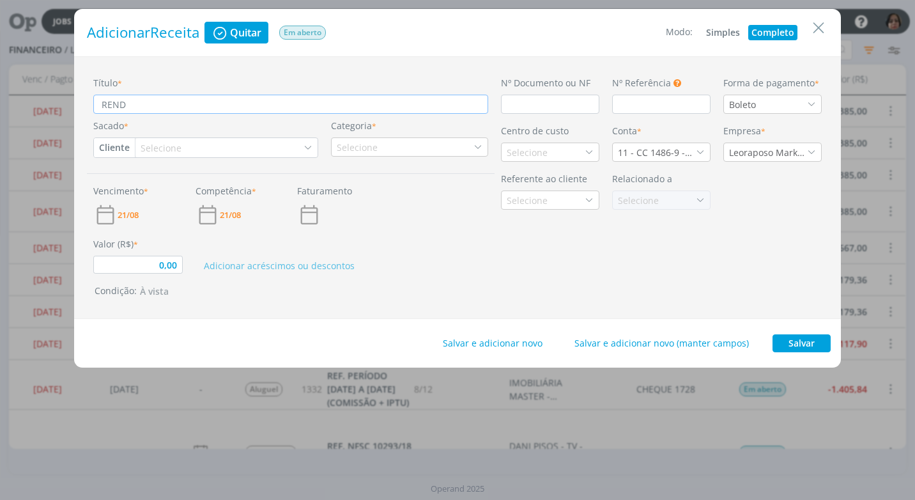
type input "0,00"
type input "REND P"
type input "0,00"
type input "REND PA"
type input "0,00"
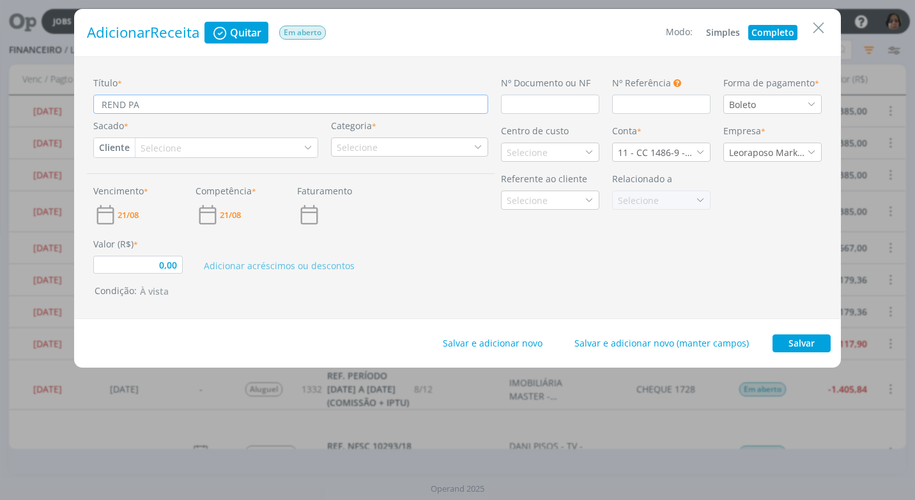
type input "REND PAG"
type input "0,00"
type input "REND PAGO"
type input "0,00"
type input "REND PAGO"
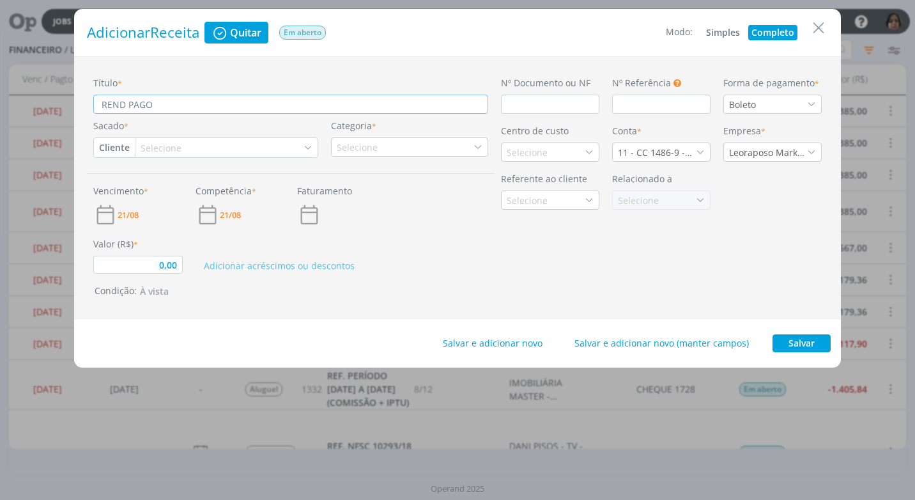
type input "0,00"
type input "REND PAGO A"
type input "0,00"
type input "REND PAGO AP"
type input "0,00"
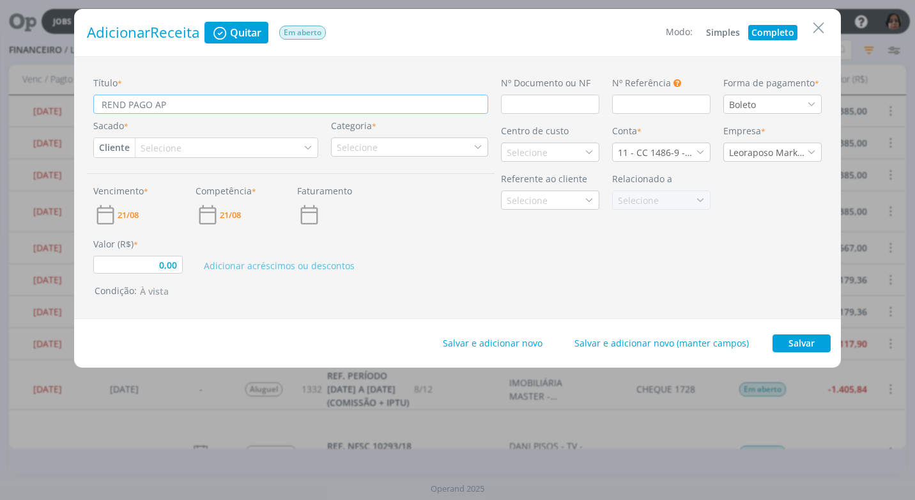
type input "REND PAGO APL"
type input "0,00"
type input "REND PAGO APLI"
type input "0,00"
type input "REND PAGO APLIC"
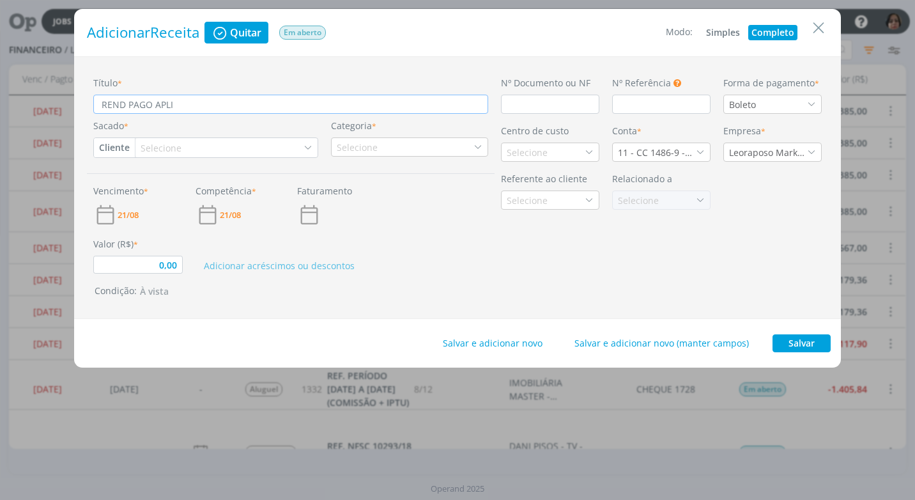
type input "0,00"
type input "REND PAGO APLIC"
type input "0,00"
type input "REND PAGO APLIC A"
type input "0,00"
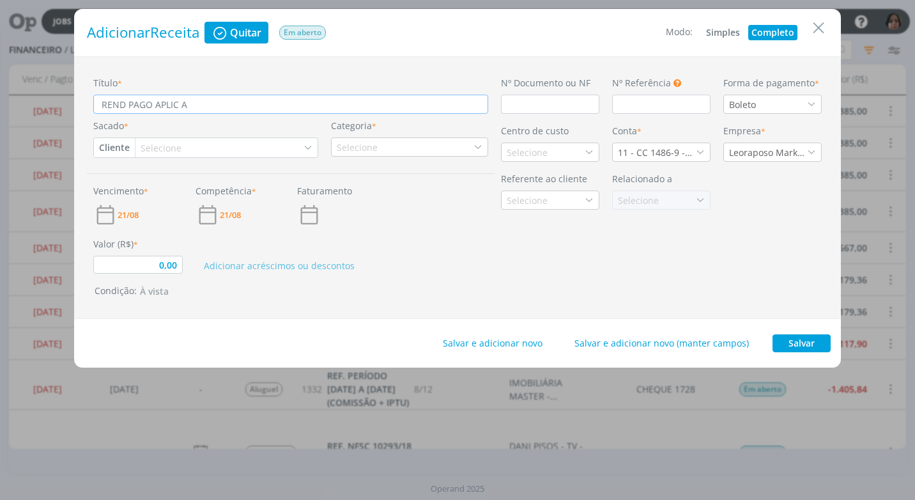
type input "REND PAGO APLIC AU"
type input "0,00"
type input "REND PAGO APLIC AUT"
type input "0,00"
type input "REND PAGO APLIC AUT"
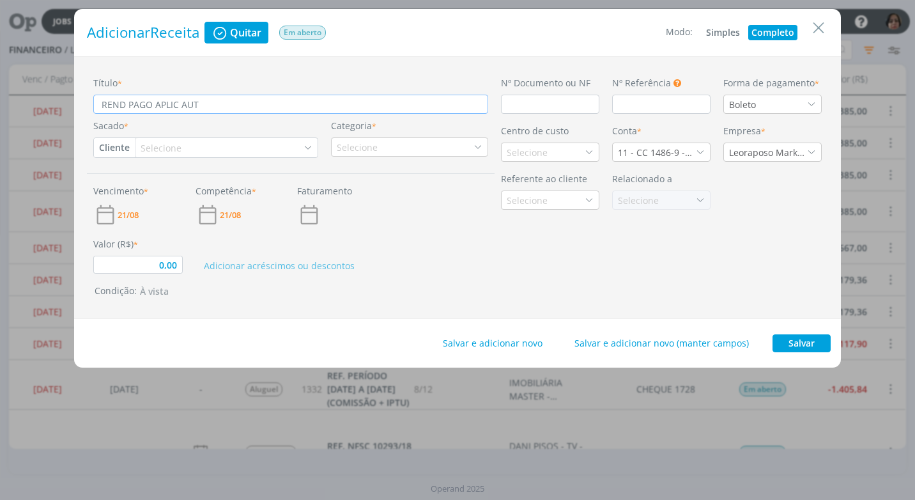
type input "0,00"
type input "REND PAGO APLIC AUT A"
type input "0,00"
type input "REND PAGO APLIC AUT AP"
type input "0,00"
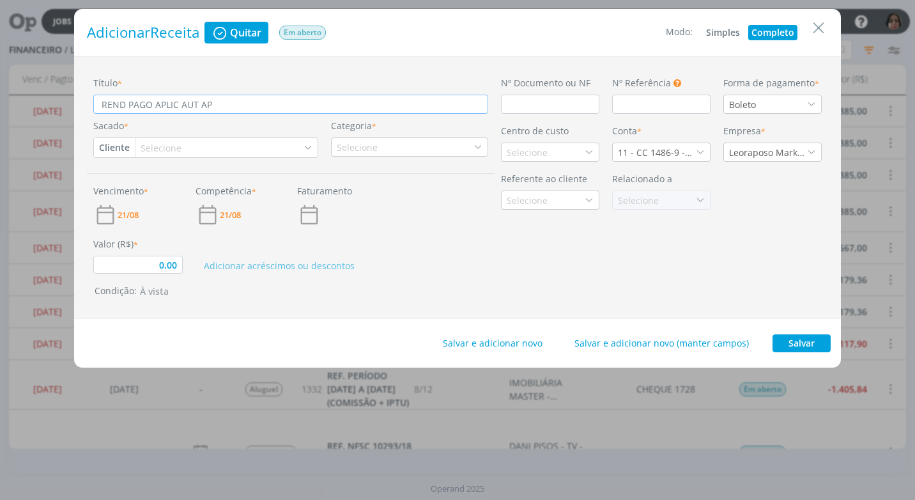
type input "REND PAGO APLIC AUT APR"
type input "0,00"
type input "REND PAGO APLIC AUT APR"
click at [520, 102] on input "dialog" at bounding box center [550, 104] width 98 height 19
type input "C"
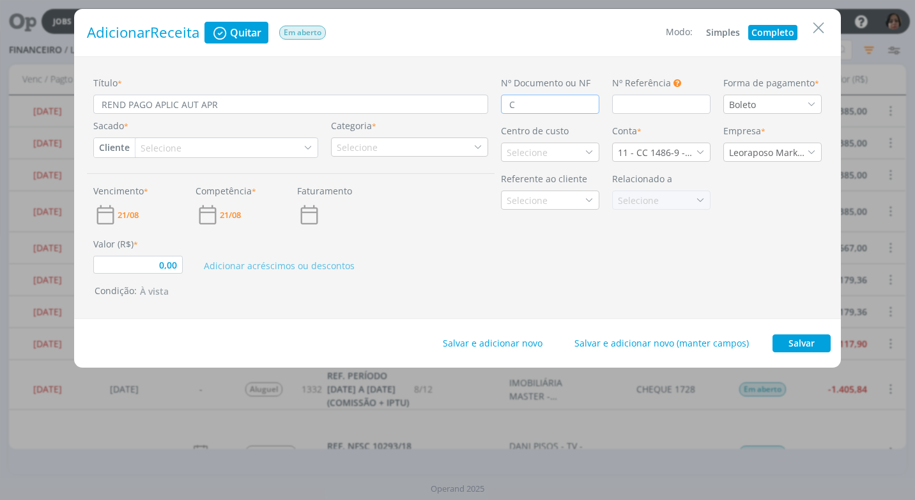
type input "0,00"
type input "CR"
type input "0,00"
type input "CRÉ"
type input "0,00"
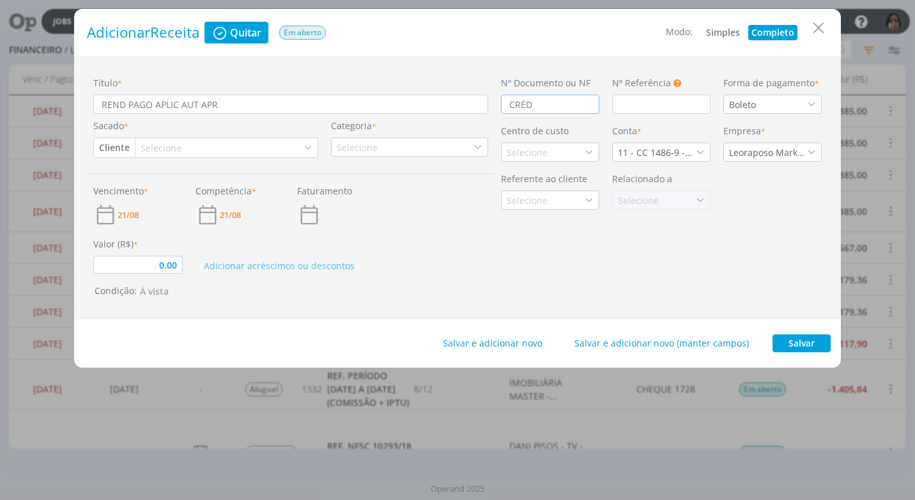
type input "CRÉDI"
type input "0,00"
type input "CRÉDIT"
type input "0,00"
type input "CRÉDITO"
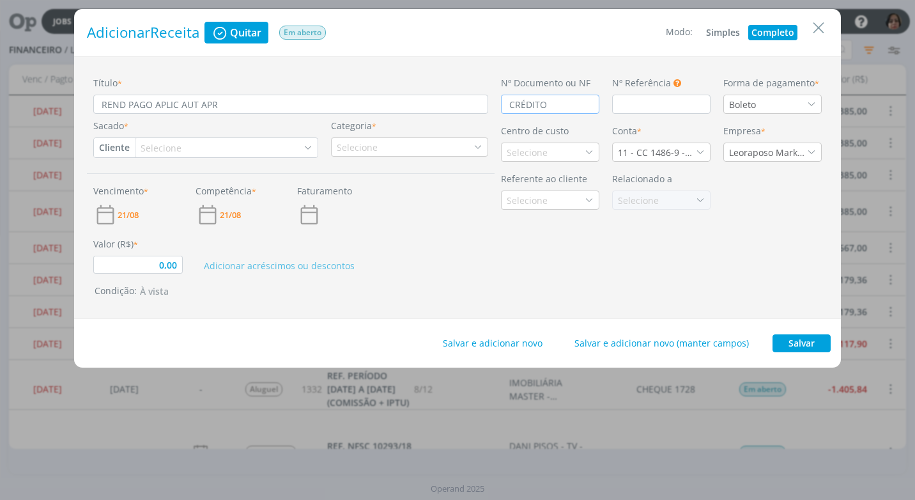
type input "0,00"
type input "CRÉDITO"
type input "0,00"
type input "CRÉDITO A"
type input "0,00"
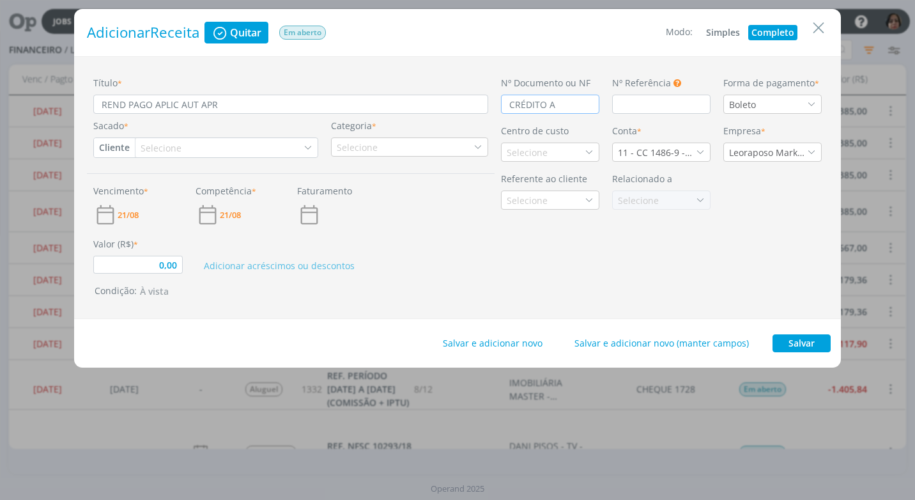
type input "CRÉDITO AU"
type input "0,00"
type input "CRÉDITO AUT"
type input "0,00"
type input "CRÉDITO AUTO"
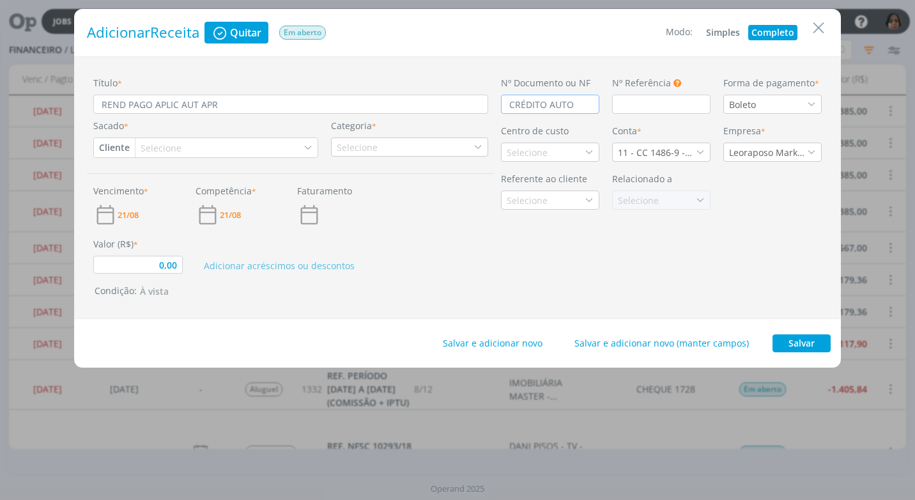
type input "0,00"
type input "CRÉDITO AUTOM"
type input "0,00"
type input "CRÉDITO AUTOMÁ"
type input "0,00"
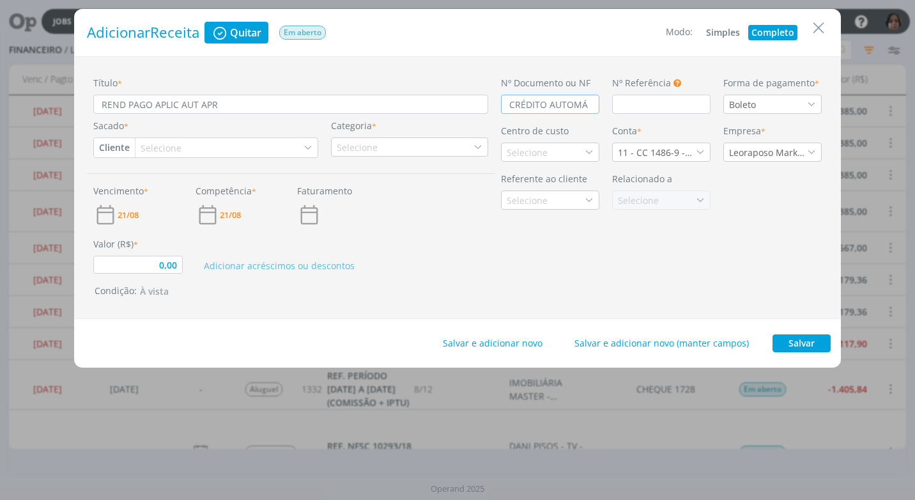
type input "CRÉDITO AUTOMÁT"
type input "0,00"
type input "CRÉDITO AUTOMÁTI"
type input "0,00"
type input "CRÉDITO AUTOMÁTIC"
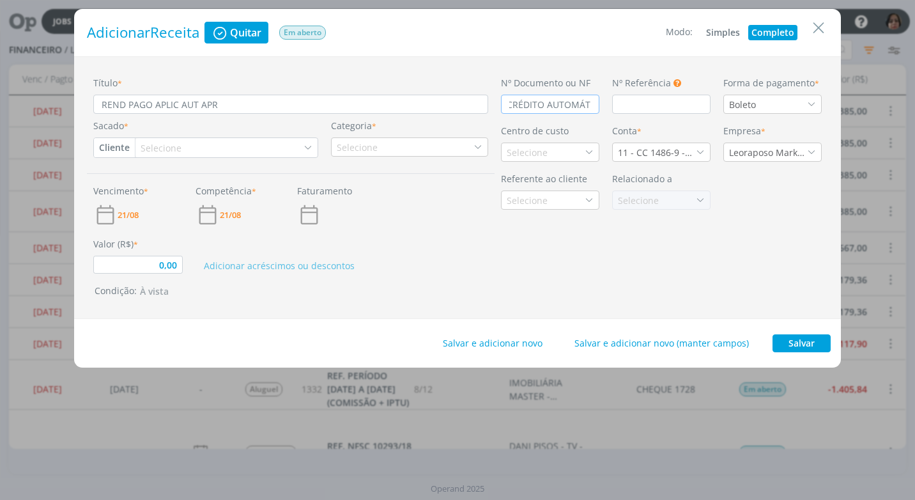
type input "0,00"
type input "CRÉDITO AUTOMÁTICO"
click at [811, 109] on div "Boleto" at bounding box center [772, 104] width 98 height 19
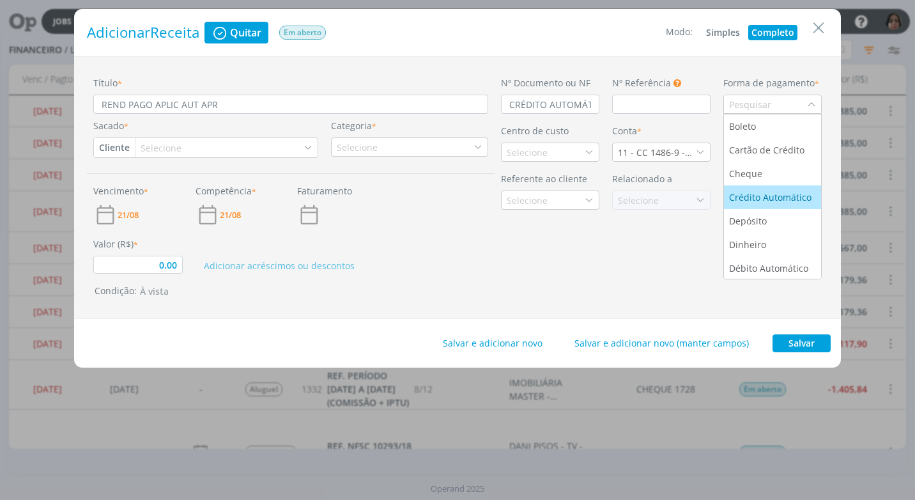
click at [790, 202] on div "Crédito Automático" at bounding box center [771, 196] width 85 height 13
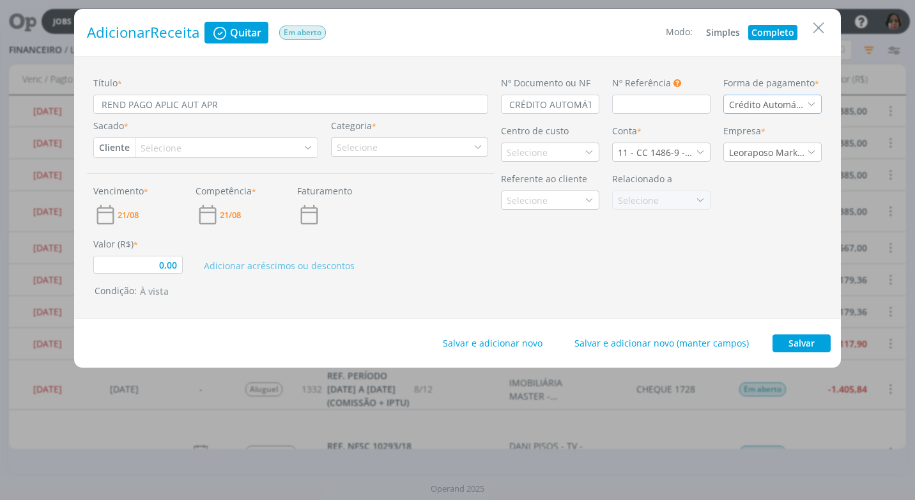
click at [120, 146] on button "Cliente" at bounding box center [114, 147] width 41 height 19
drag, startPoint x: 155, startPoint y: 191, endPoint x: 155, endPoint y: 180, distance: 10.9
click at [155, 190] on link "Fornecedor" at bounding box center [145, 190] width 101 height 20
type input "0,00"
click at [160, 148] on div "Selecione" at bounding box center [181, 147] width 43 height 13
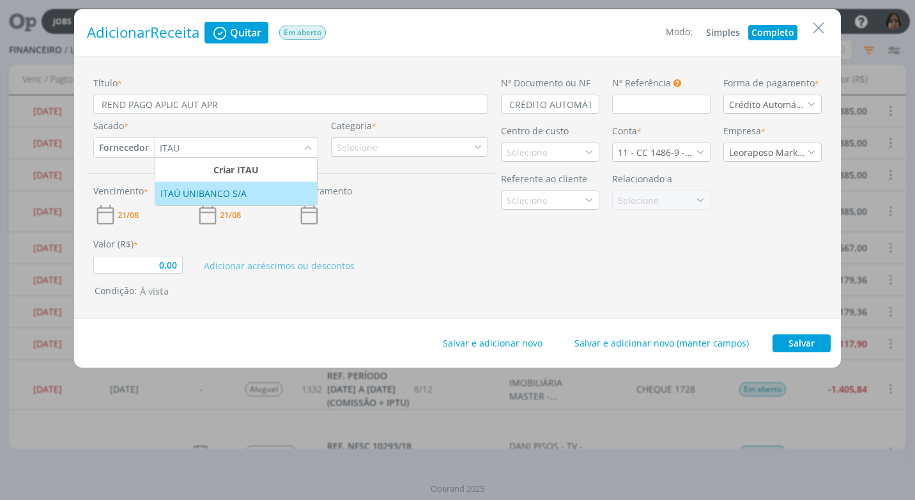
type input "ITAU"
click at [188, 194] on div "ITAÚ UNIBANCO S/A" at bounding box center [204, 193] width 89 height 13
type input "0,00"
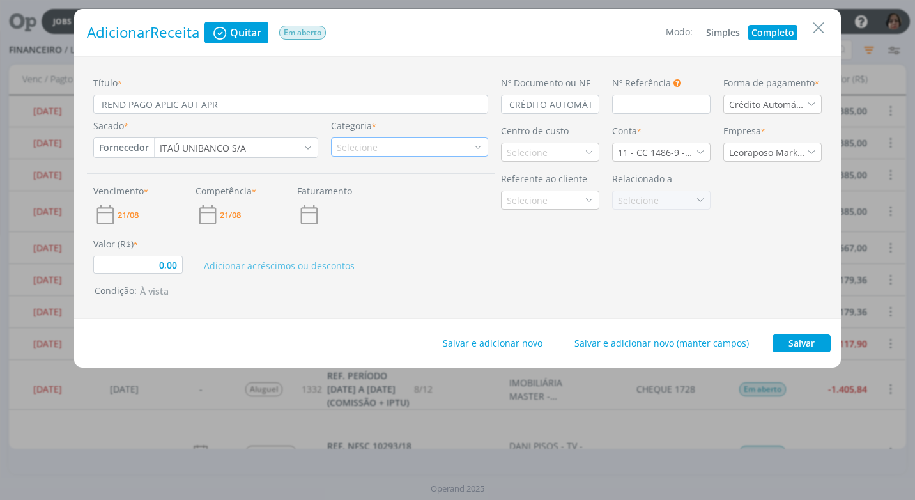
click at [356, 146] on div "Selecione" at bounding box center [358, 147] width 43 height 13
type input "REND"
click at [378, 184] on div "Rendimento Aplicação" at bounding box center [390, 186] width 115 height 13
type input "0,00"
click at [541, 147] on div "Selecione" at bounding box center [528, 152] width 43 height 13
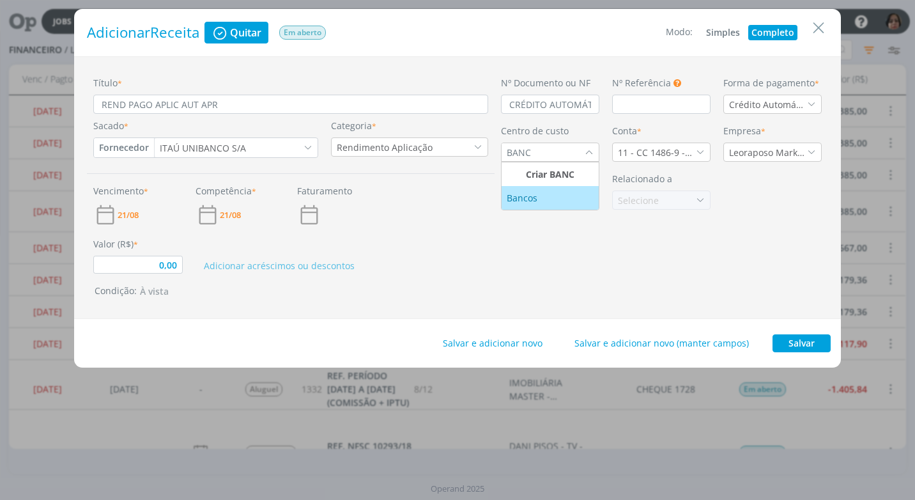
type input "BANC"
click at [547, 204] on div "Bancos" at bounding box center [550, 197] width 87 height 13
click at [701, 148] on icon "dialog" at bounding box center [700, 152] width 9 height 9
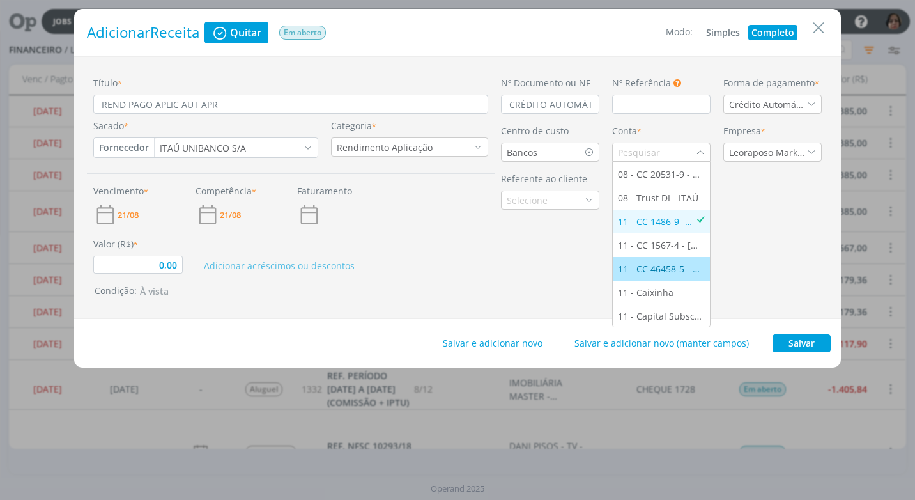
click at [666, 261] on li "11 - CC 46458-5 - [GEOGRAPHIC_DATA]" at bounding box center [661, 269] width 97 height 24
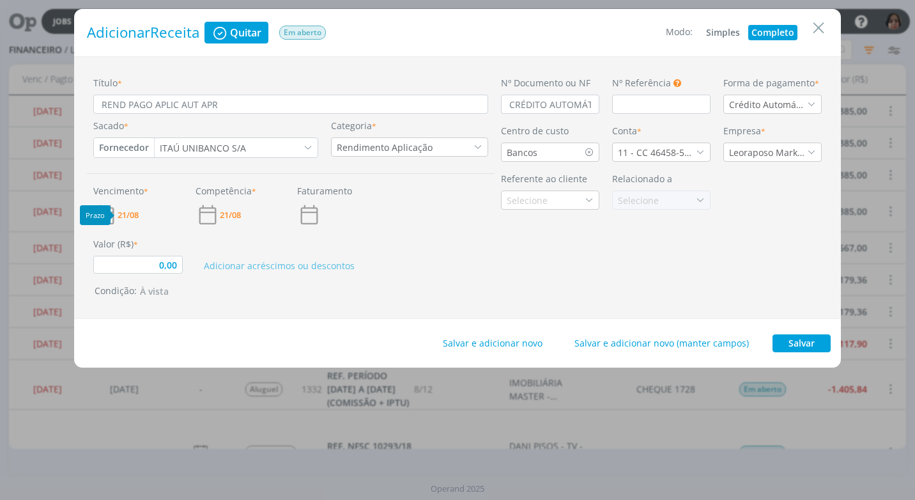
click at [135, 211] on span "21/08" at bounding box center [128, 215] width 21 height 8
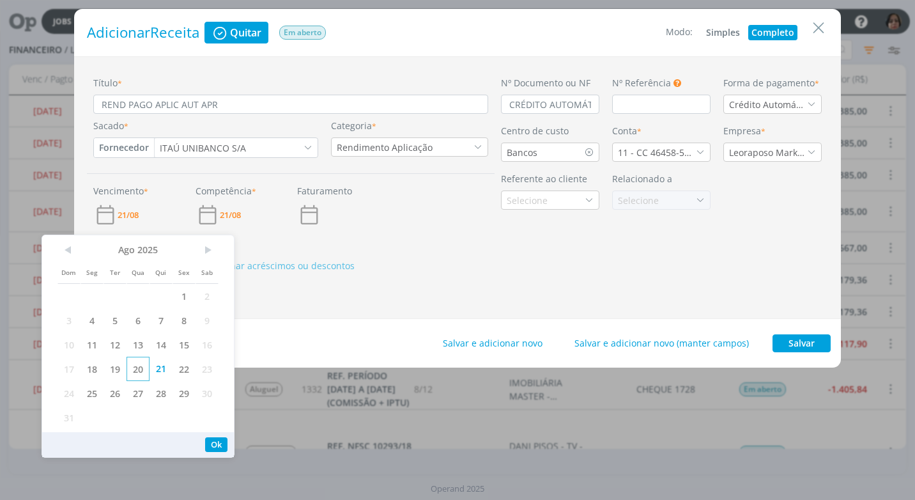
click at [141, 369] on span "20" at bounding box center [137, 368] width 23 height 24
click at [212, 441] on button "Ok" at bounding box center [216, 444] width 22 height 15
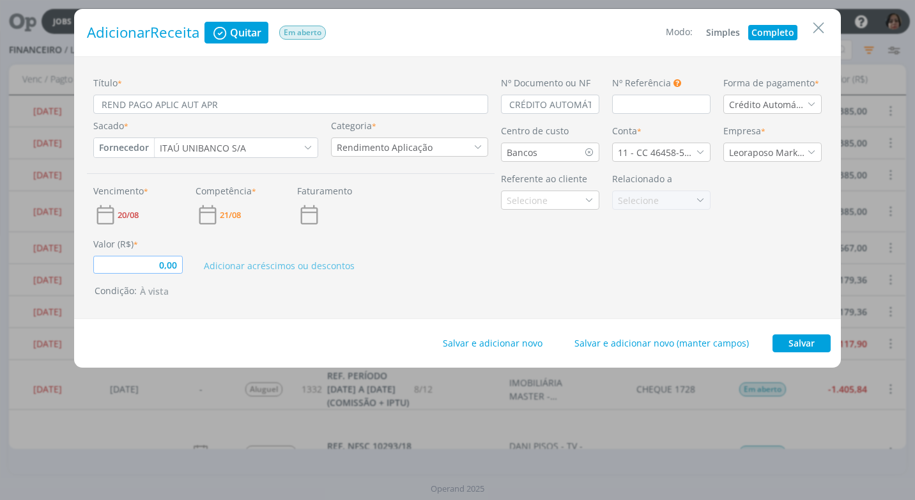
click at [180, 265] on input "0,00" at bounding box center [137, 265] width 89 height 18
click at [503, 215] on div "Nº Documento ou NF CRÉDITO AUTOMÁTICO Nº Referência Este campo pode ser utiliza…" at bounding box center [660, 187] width 333 height 223
click at [807, 340] on button "Salvar" at bounding box center [801, 343] width 58 height 18
type input "0,07"
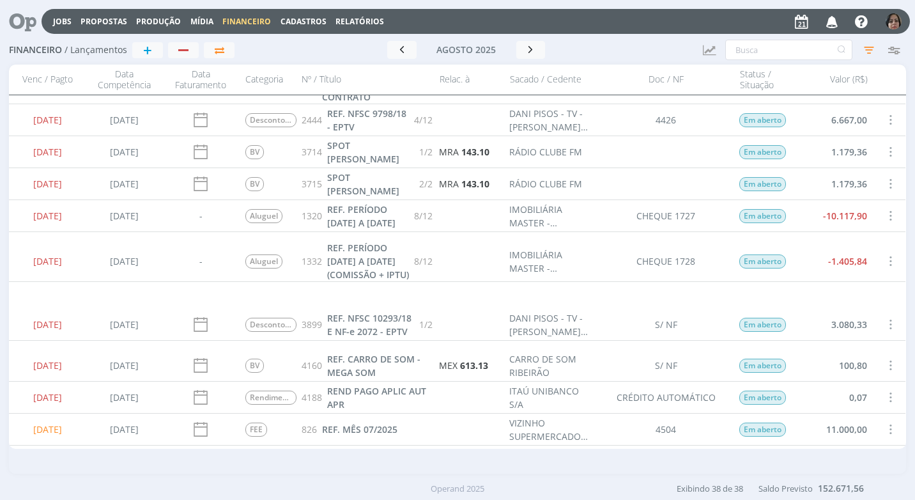
scroll to position [256, 0]
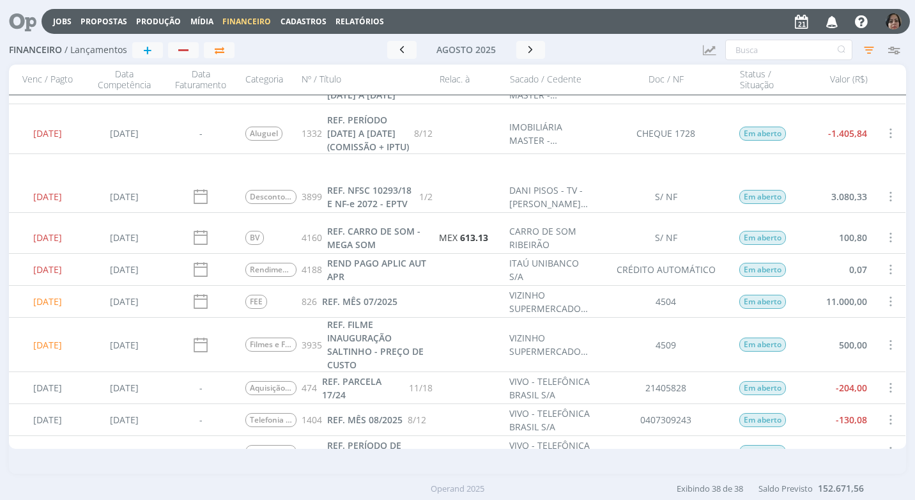
click at [885, 261] on span at bounding box center [890, 269] width 14 height 17
click at [844, 281] on div "Quitar" at bounding box center [847, 280] width 126 height 19
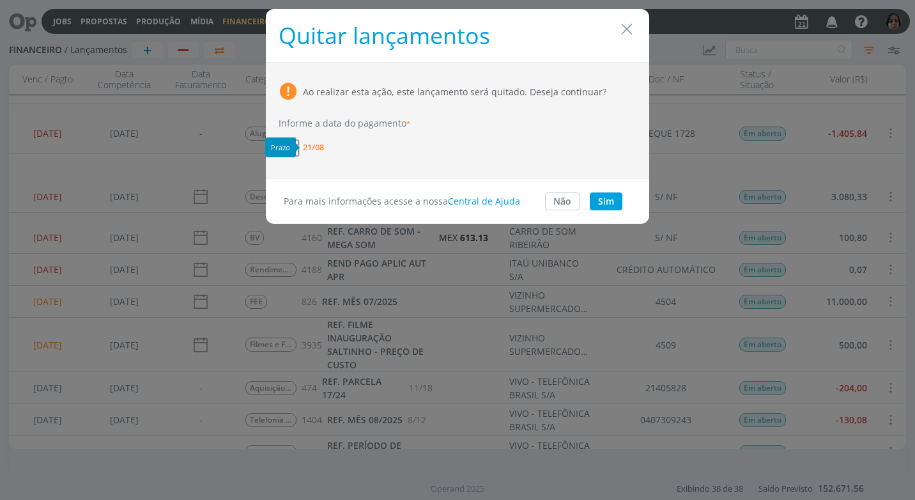
click at [318, 148] on span "21/08" at bounding box center [313, 147] width 21 height 8
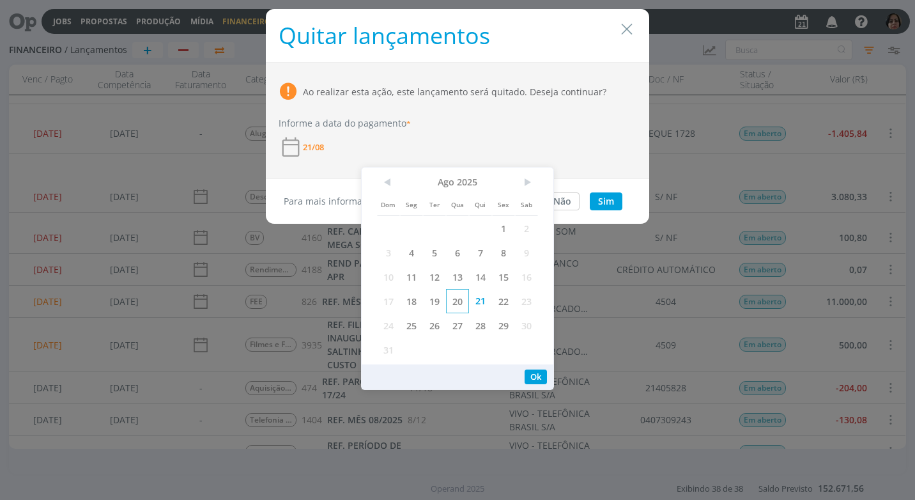
click at [452, 305] on span "20" at bounding box center [457, 301] width 23 height 24
click at [539, 376] on button "Ok" at bounding box center [535, 376] width 22 height 15
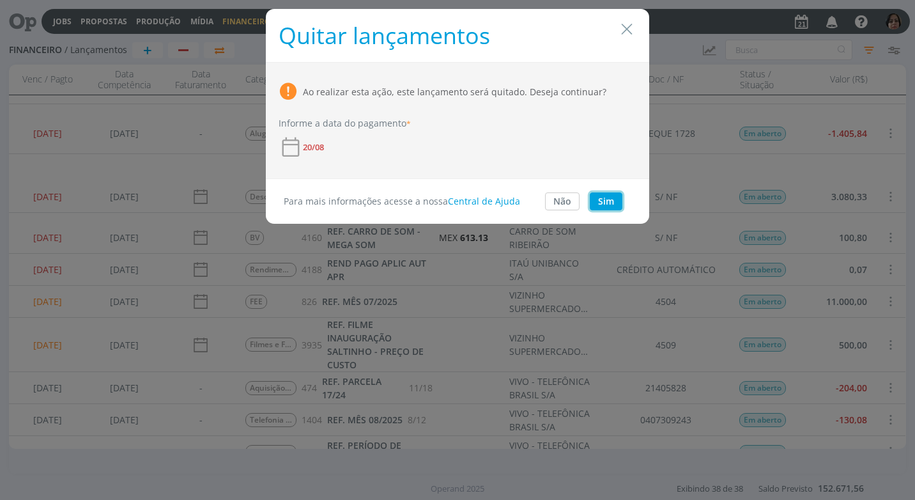
click at [611, 194] on button "Sim" at bounding box center [606, 201] width 33 height 18
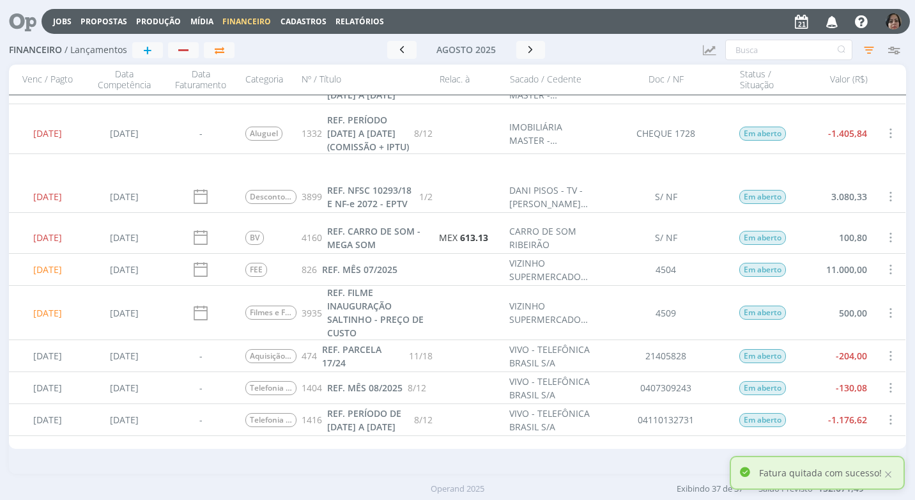
scroll to position [0, 0]
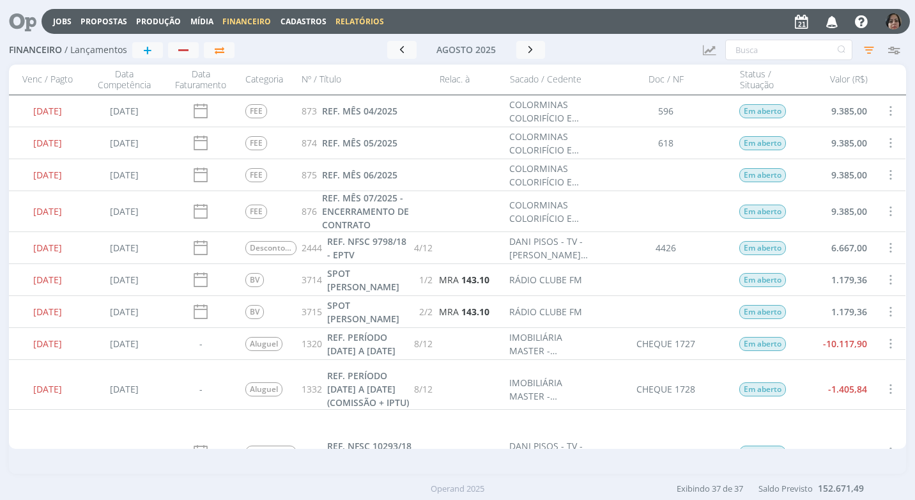
click at [363, 19] on link "Relatórios" at bounding box center [359, 21] width 49 height 11
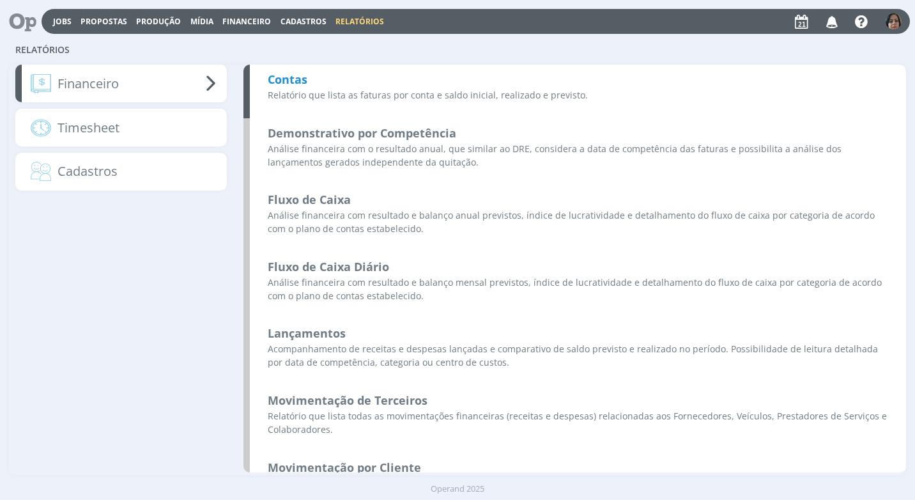
click at [299, 85] on b "Contas" at bounding box center [288, 79] width 40 height 15
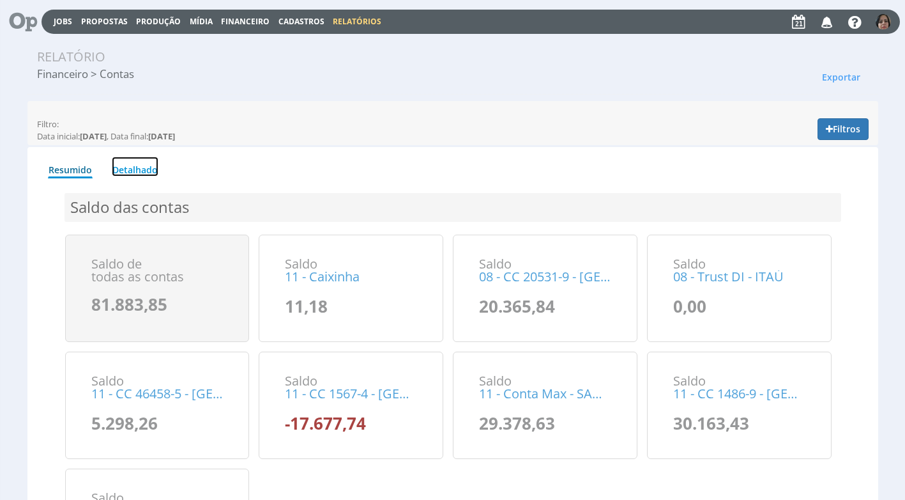
drag, startPoint x: 139, startPoint y: 171, endPoint x: 783, endPoint y: 167, distance: 643.9
click at [141, 170] on link "Detalhado" at bounding box center [135, 167] width 47 height 20
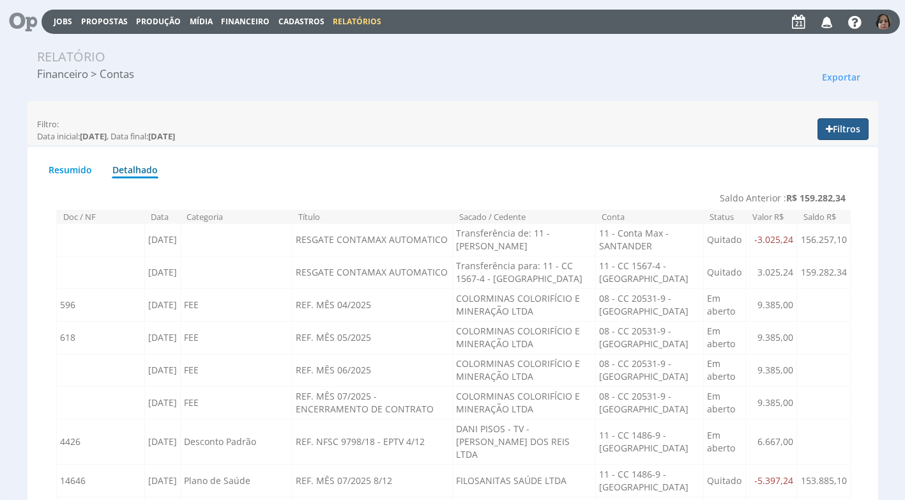
click at [827, 131] on icon "button" at bounding box center [829, 129] width 7 height 9
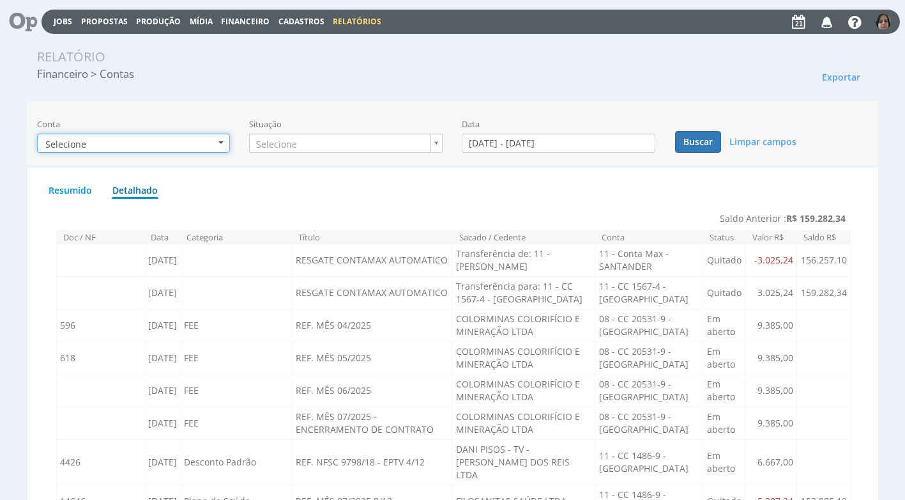
click at [224, 139] on button "Selecione" at bounding box center [134, 143] width 194 height 19
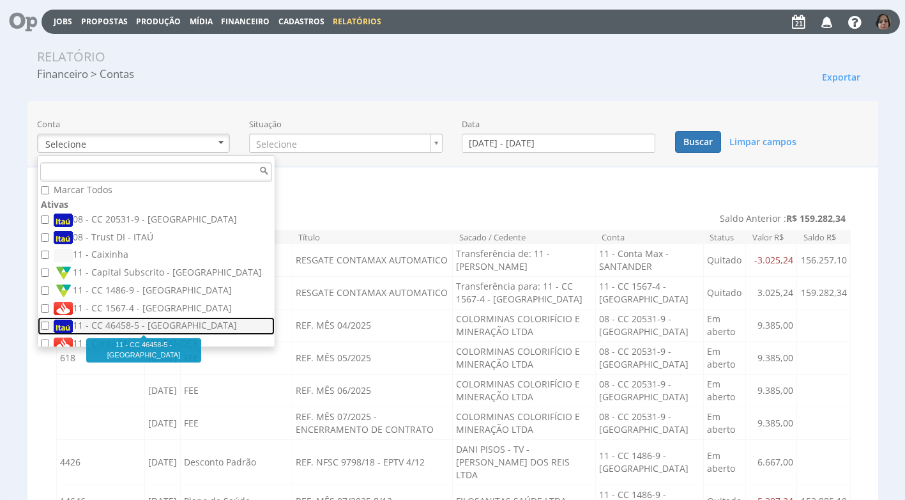
click at [146, 321] on label "11 - CC 46458-5 - [GEOGRAPHIC_DATA]" at bounding box center [158, 326] width 208 height 14
click at [49, 321] on input "11 - CC 46458-5 - [GEOGRAPHIC_DATA]" at bounding box center [45, 325] width 8 height 8
checkbox input "true"
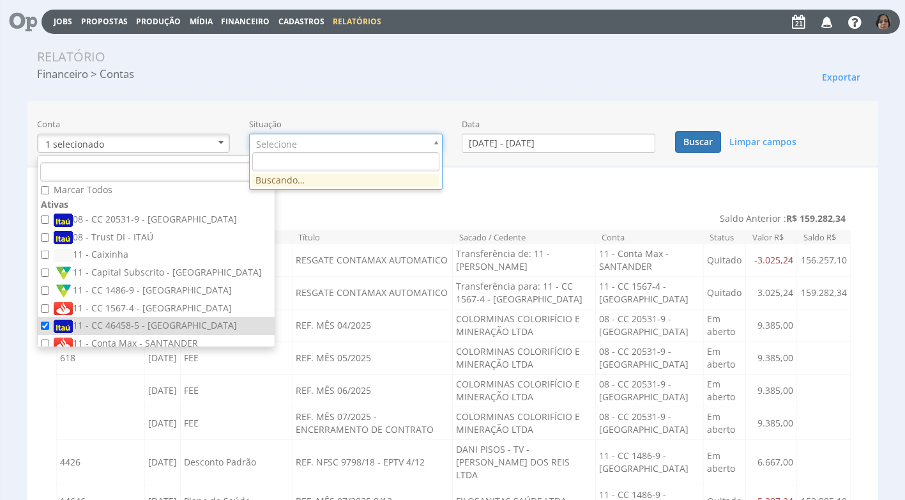
drag, startPoint x: 438, startPoint y: 146, endPoint x: 424, endPoint y: 170, distance: 28.4
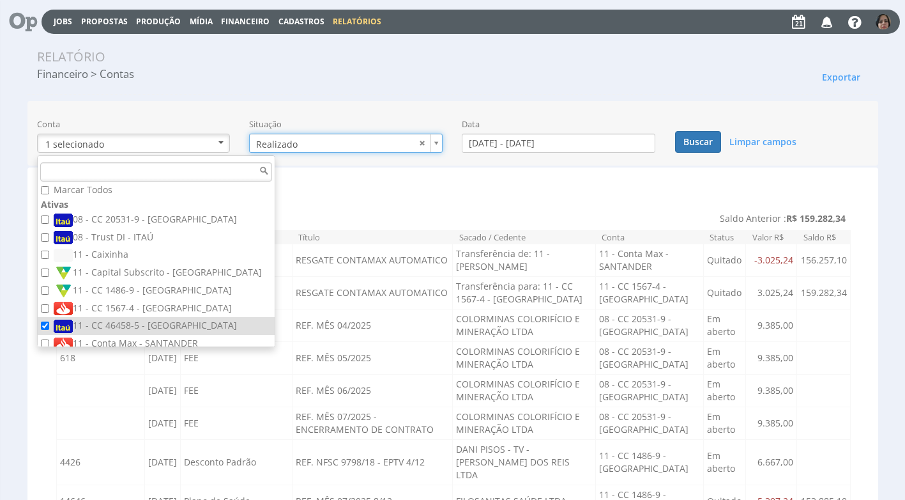
type input "realizado"
click at [495, 141] on input "[DATE] - [DATE]" at bounding box center [559, 143] width 194 height 19
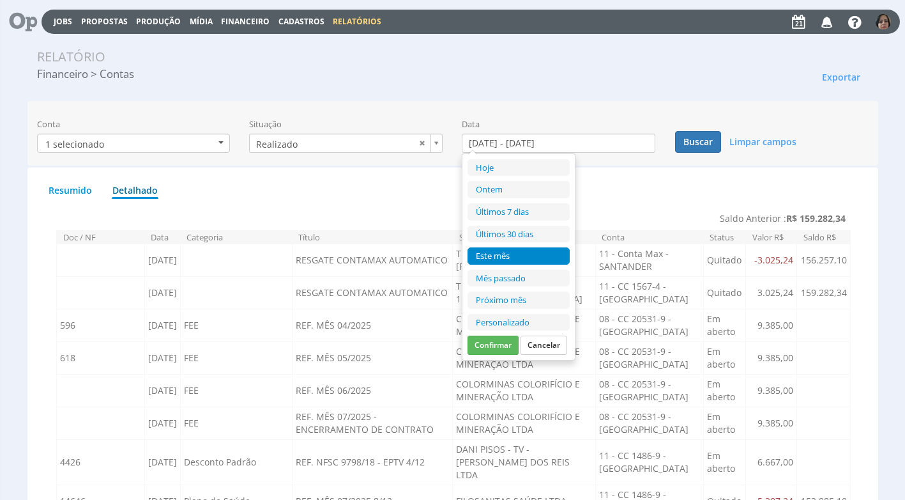
drag, startPoint x: 483, startPoint y: 324, endPoint x: 485, endPoint y: 314, distance: 10.5
click at [483, 322] on li "Personalizado" at bounding box center [519, 322] width 102 height 17
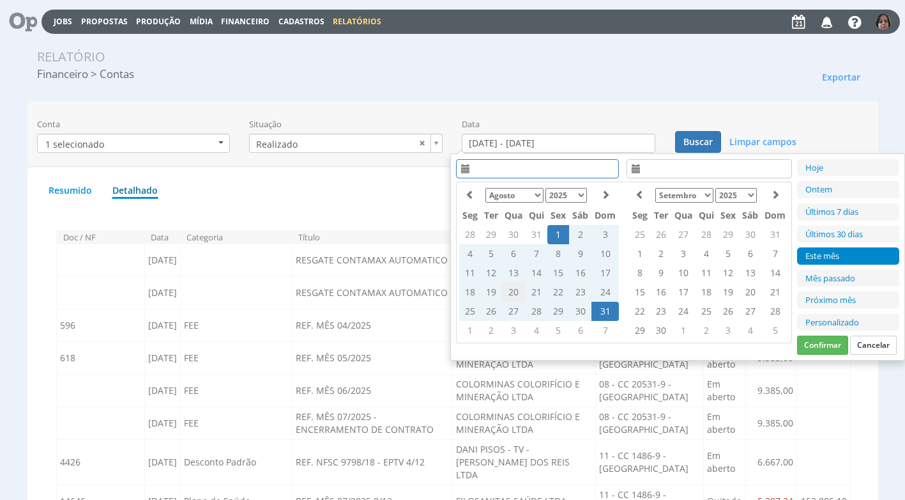
click at [514, 290] on td "20" at bounding box center [513, 291] width 24 height 19
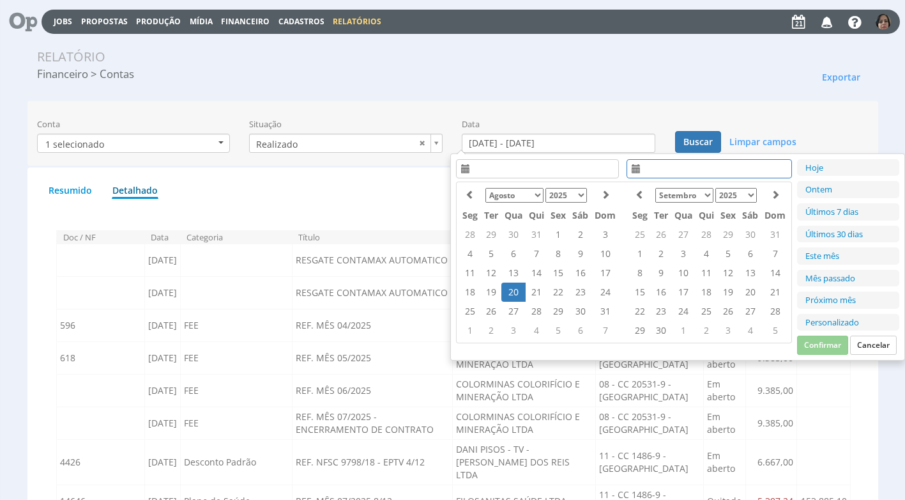
click at [514, 290] on td "20" at bounding box center [513, 291] width 24 height 19
click at [821, 340] on button "Confirmar" at bounding box center [822, 344] width 51 height 19
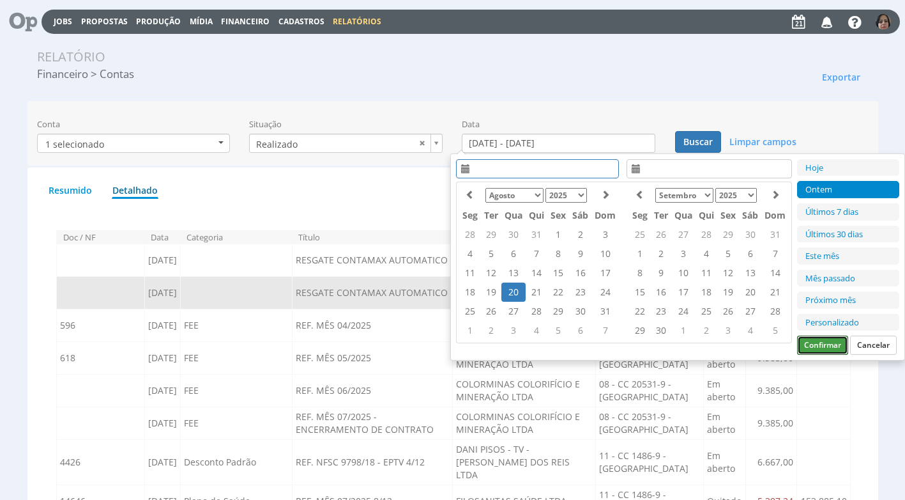
type input "[DATE] - [DATE]"
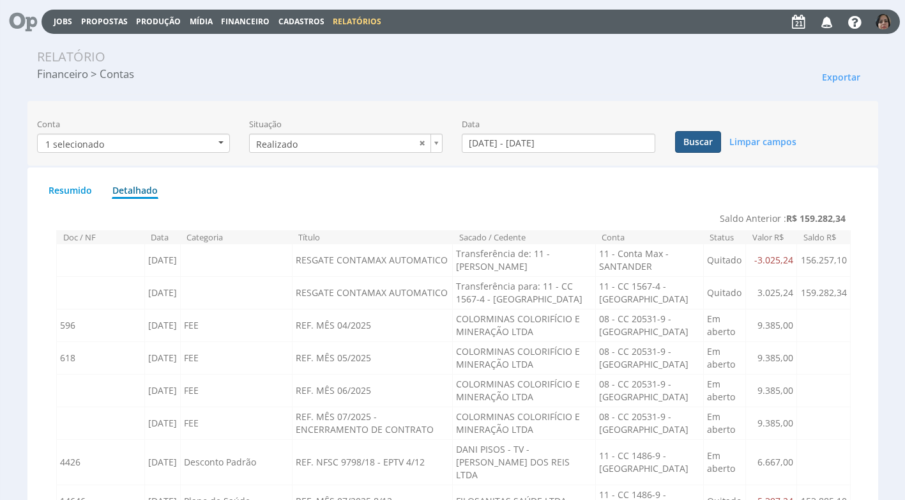
click at [705, 142] on button "Buscar" at bounding box center [698, 142] width 46 height 22
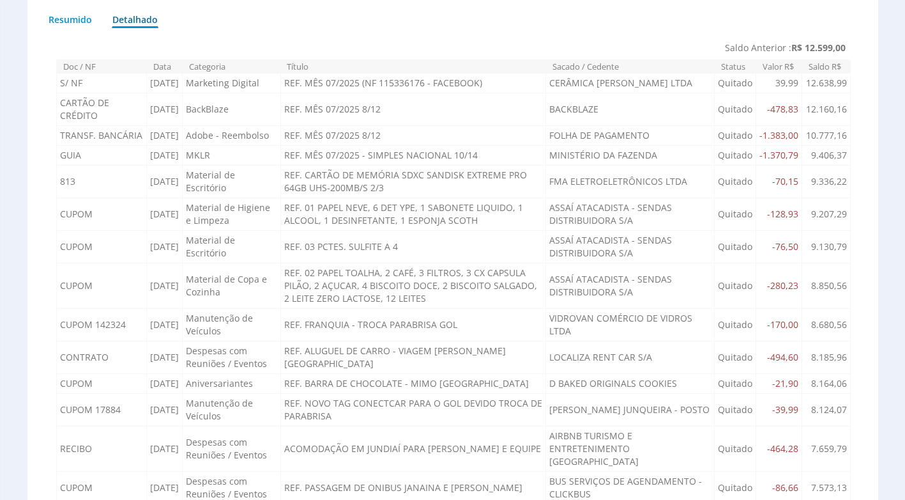
scroll to position [22, 0]
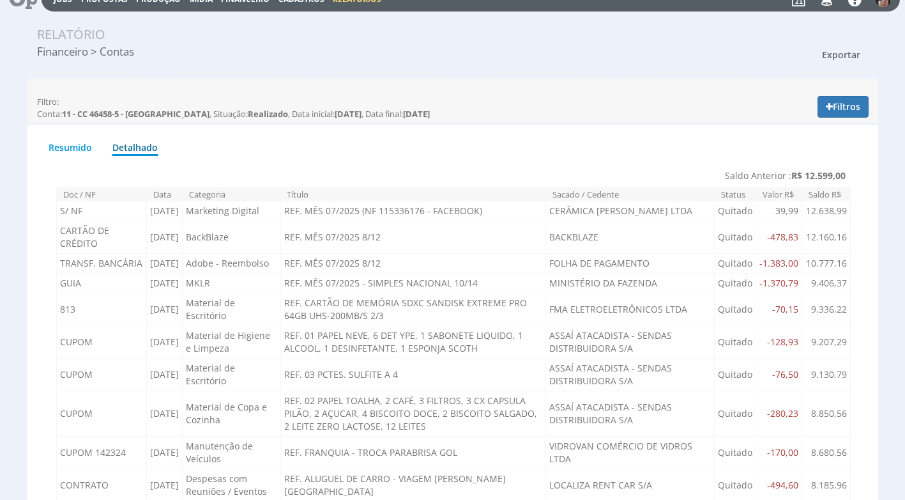
click at [842, 56] on span "Exportar" at bounding box center [841, 55] width 38 height 12
click at [793, 115] on link "Imprimir" at bounding box center [817, 112] width 101 height 17
click at [848, 101] on button "Filtros" at bounding box center [843, 107] width 51 height 22
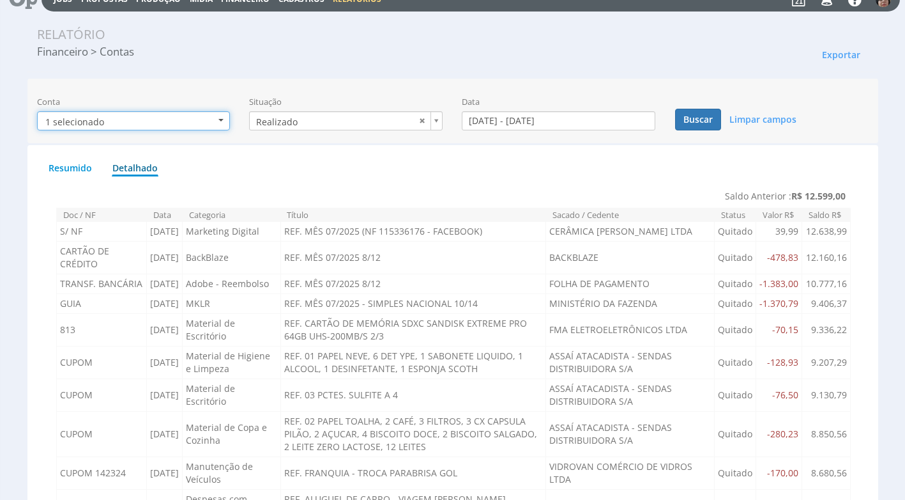
click at [222, 118] on button "1 selecionado" at bounding box center [134, 120] width 194 height 19
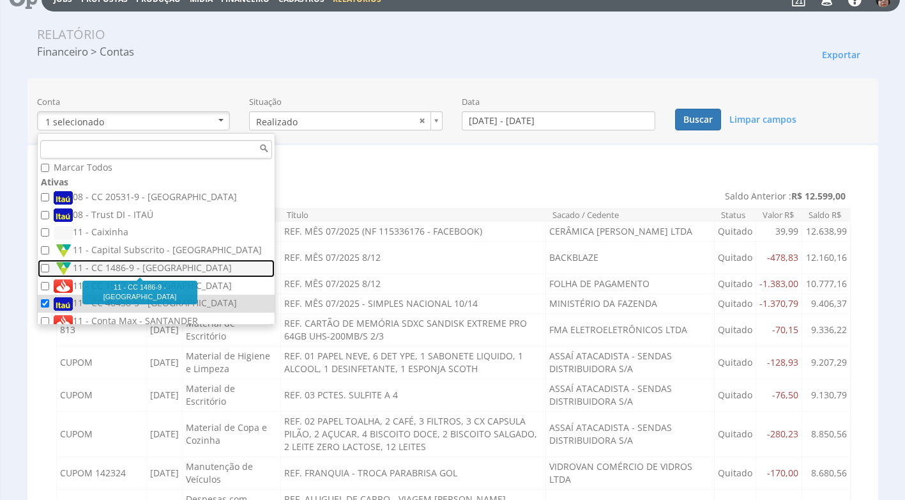
click at [151, 268] on label "11 - CC 1486-9 - [GEOGRAPHIC_DATA]" at bounding box center [158, 268] width 208 height 14
click at [49, 268] on input "11 - CC 1486-9 - [GEOGRAPHIC_DATA]" at bounding box center [45, 268] width 8 height 8
checkbox input "true"
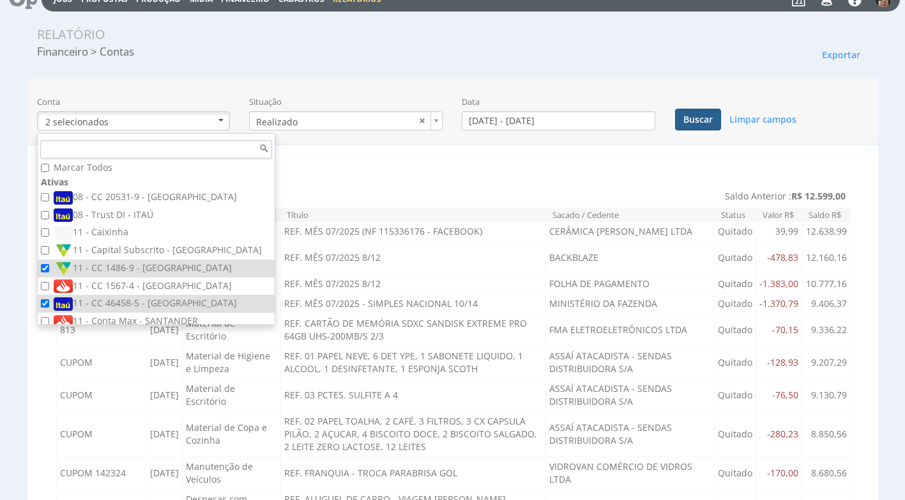
click at [703, 117] on button "Buscar" at bounding box center [698, 120] width 46 height 22
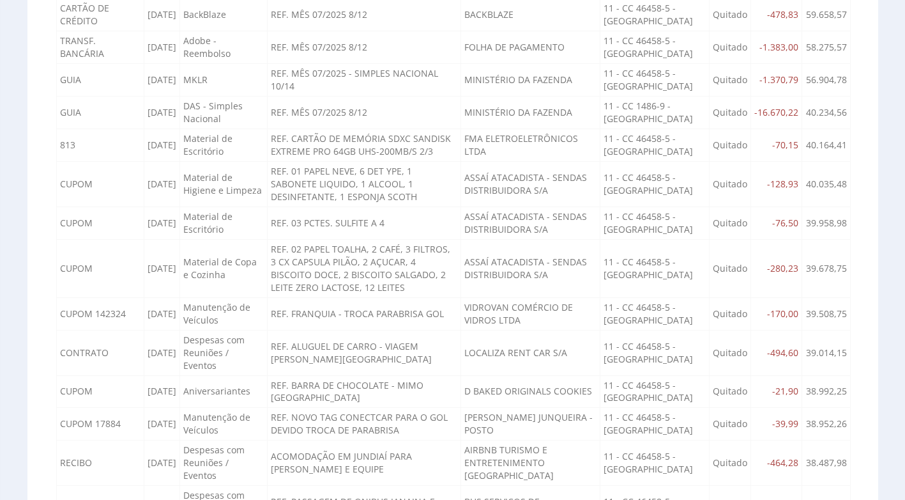
scroll to position [0, 0]
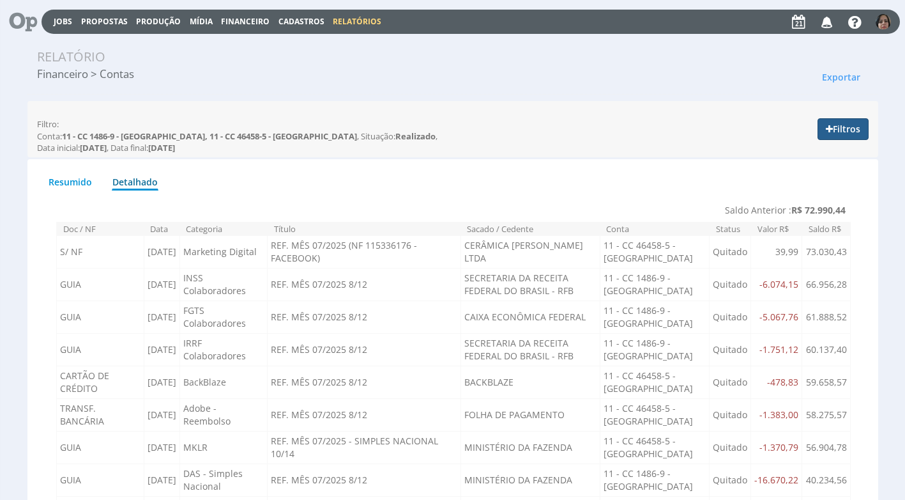
click at [855, 126] on button "Filtros" at bounding box center [843, 129] width 51 height 22
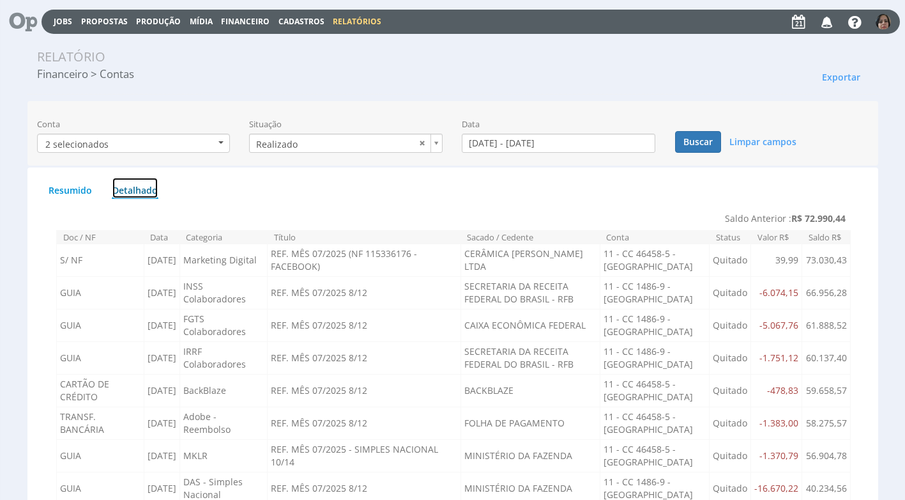
click at [143, 192] on link "Detalhado" at bounding box center [135, 188] width 47 height 22
click at [219, 138] on button "2 selecionados" at bounding box center [134, 143] width 194 height 19
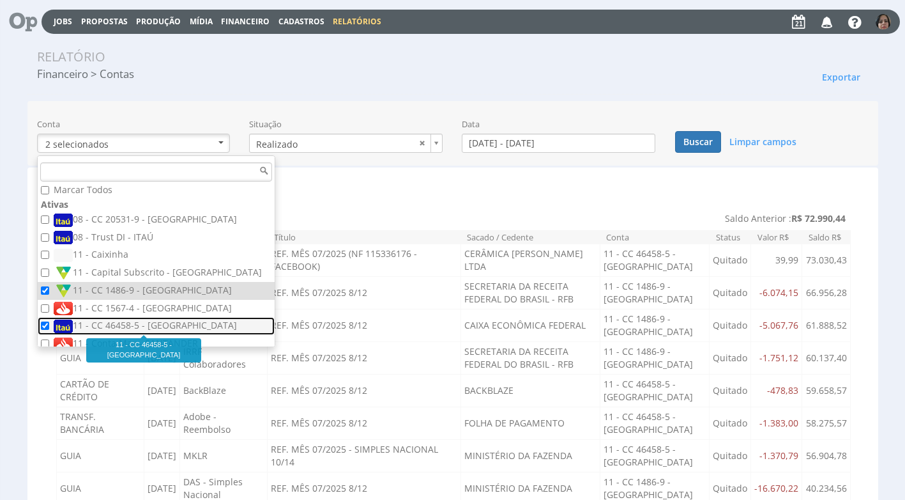
click at [113, 326] on label "11 - CC 46458-5 - [GEOGRAPHIC_DATA]" at bounding box center [158, 326] width 208 height 14
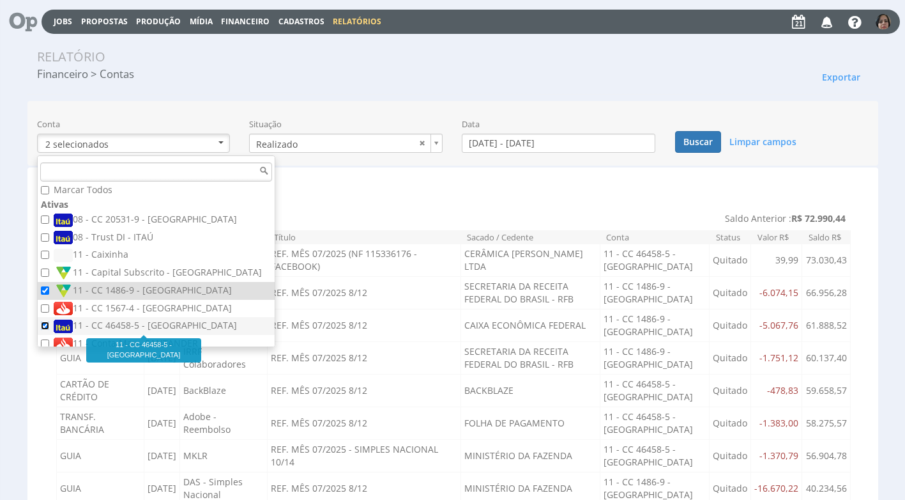
click at [49, 326] on input "11 - CC 46458-5 - [GEOGRAPHIC_DATA]" at bounding box center [45, 325] width 8 height 8
checkbox input "false"
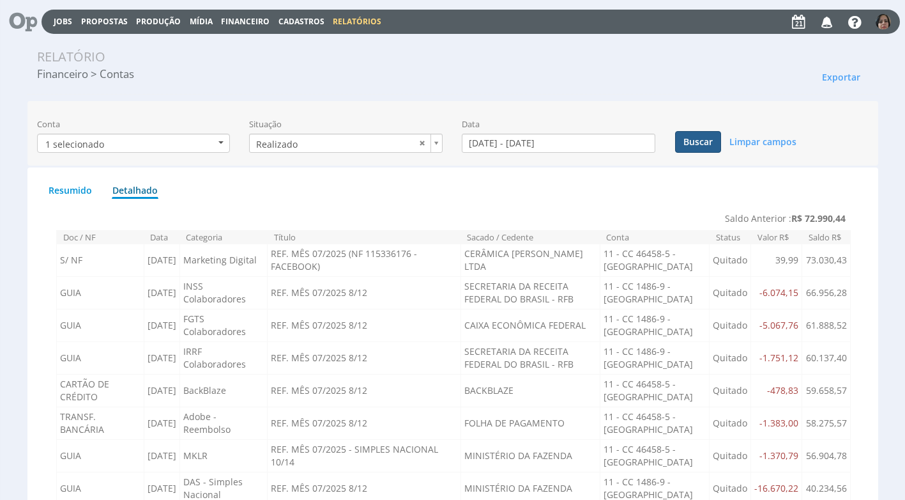
click at [698, 146] on button "Buscar" at bounding box center [698, 142] width 46 height 22
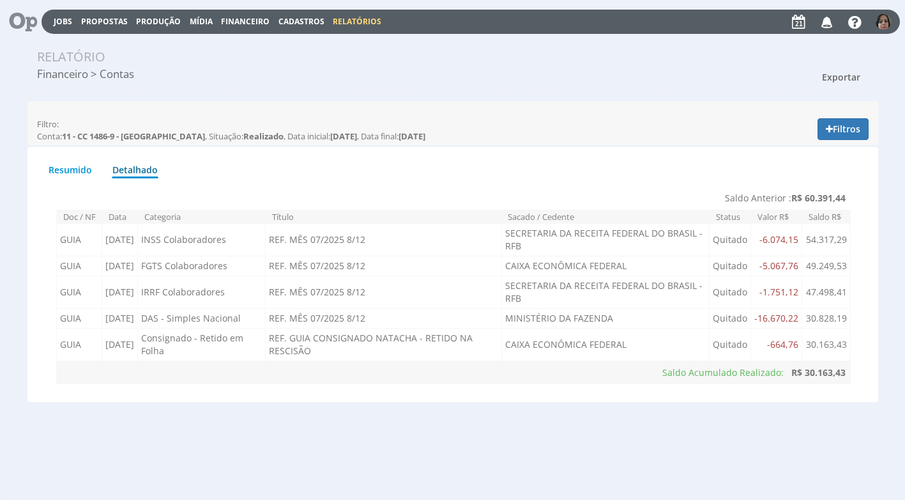
click at [843, 70] on button "Exportar" at bounding box center [841, 77] width 55 height 22
click at [813, 137] on link "Imprimir" at bounding box center [817, 134] width 101 height 17
click at [257, 21] on span "Financeiro" at bounding box center [245, 21] width 49 height 11
click at [238, 36] on link "Lançamentos" at bounding box center [246, 41] width 107 height 19
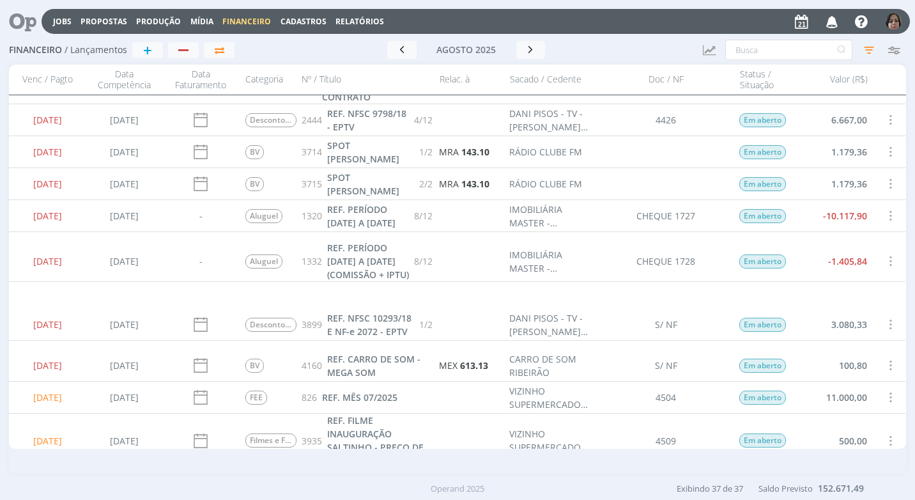
scroll to position [256, 0]
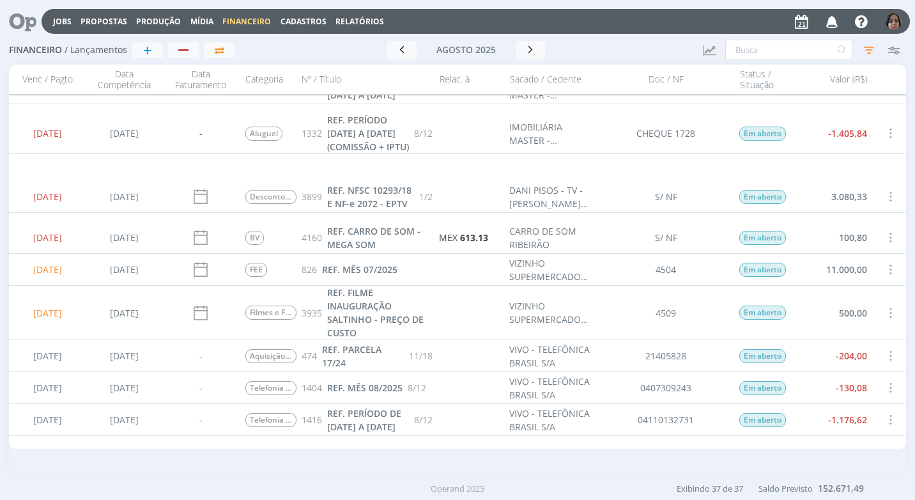
click at [886, 265] on span at bounding box center [890, 269] width 14 height 17
click at [844, 274] on div "Quitar" at bounding box center [847, 280] width 126 height 19
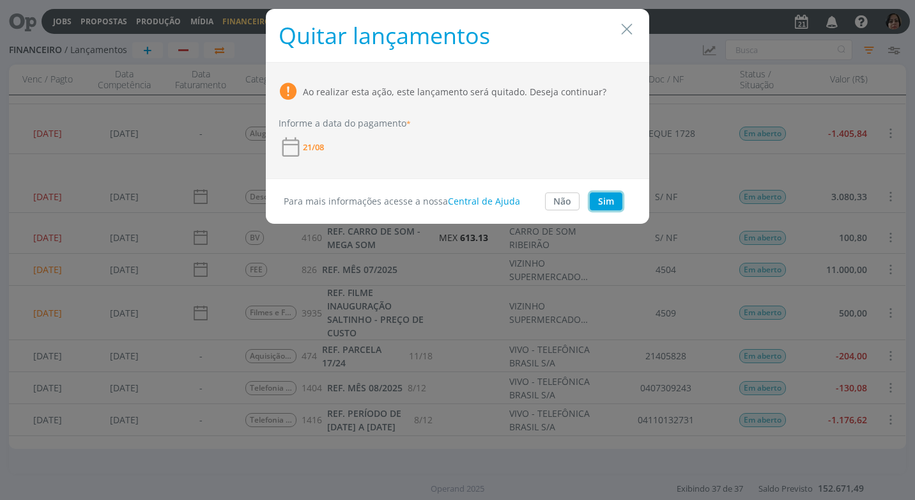
click at [609, 205] on button "Sim" at bounding box center [606, 201] width 33 height 18
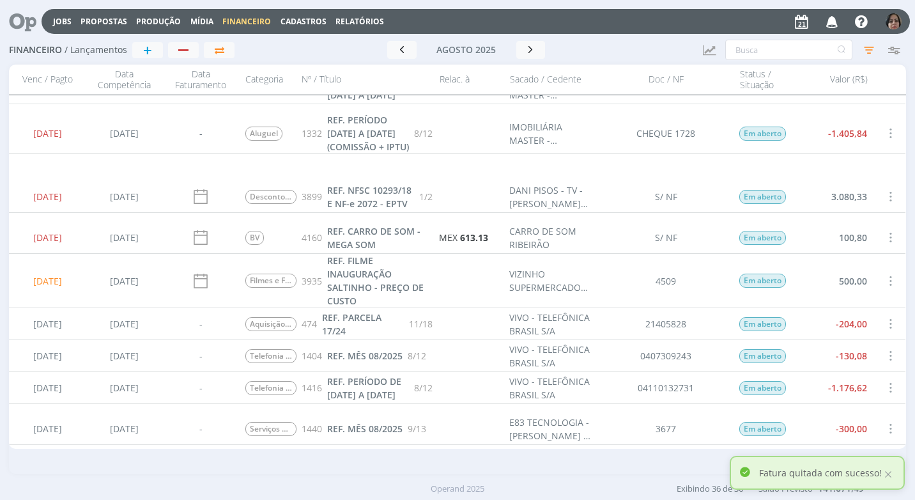
scroll to position [0, 0]
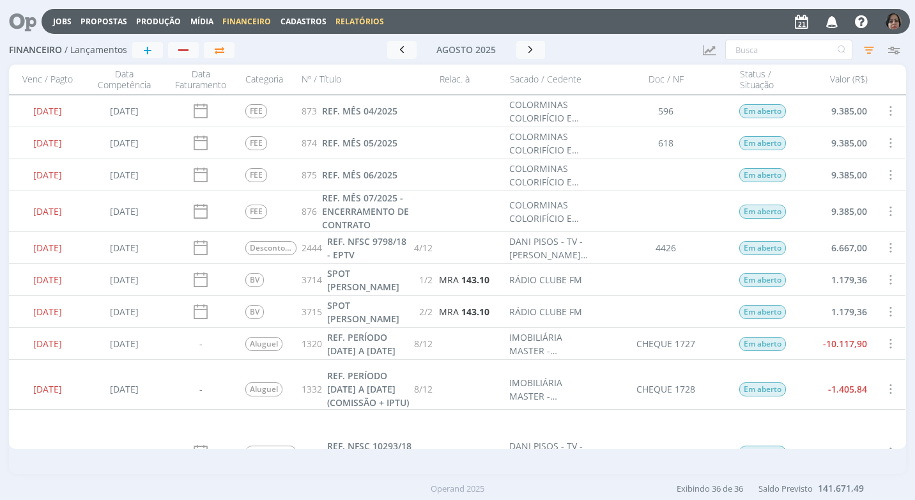
click at [351, 22] on link "Relatórios" at bounding box center [359, 21] width 49 height 11
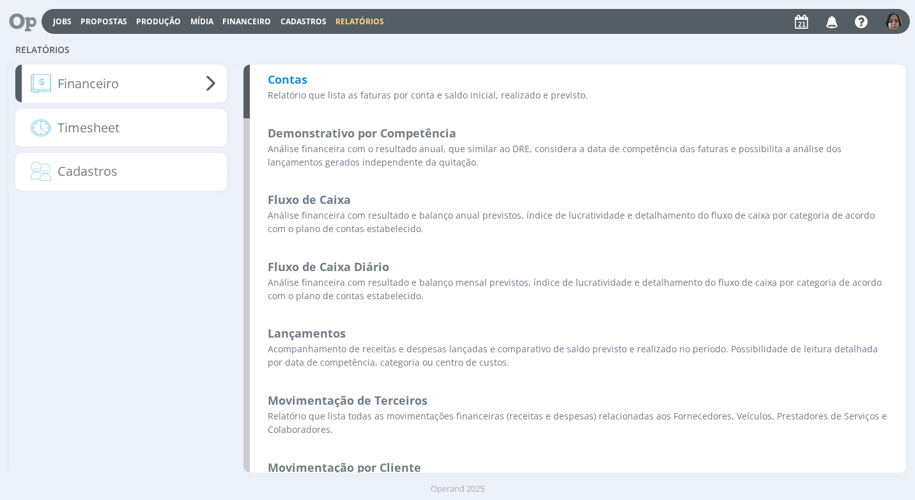
click at [302, 77] on b "Contas" at bounding box center [288, 79] width 40 height 15
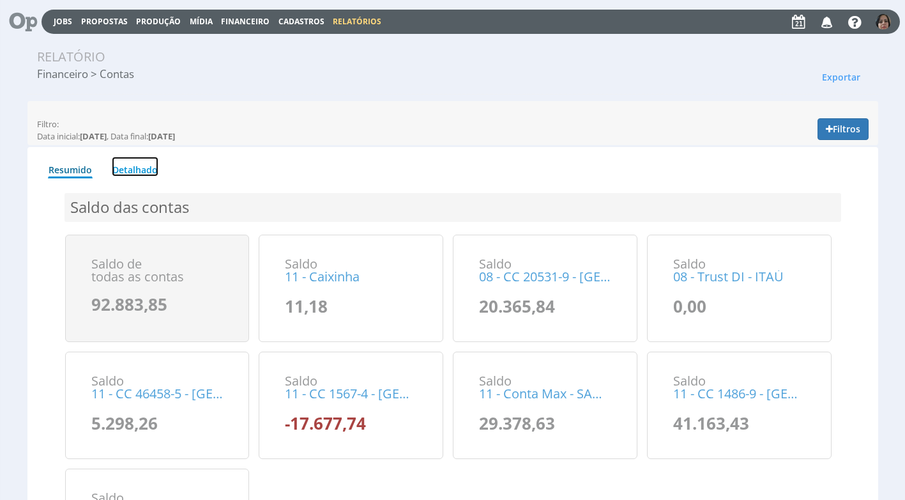
click at [153, 167] on link "Detalhado" at bounding box center [135, 167] width 47 height 20
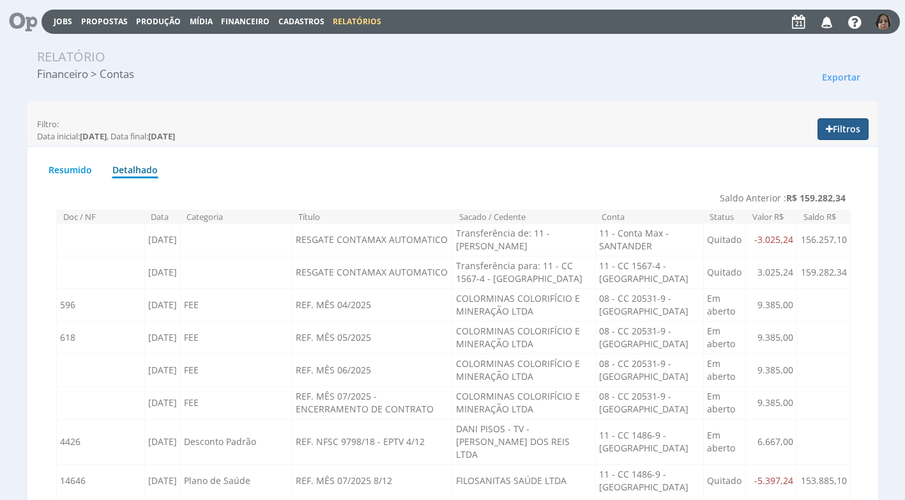
click at [846, 132] on button "Filtros" at bounding box center [843, 129] width 51 height 22
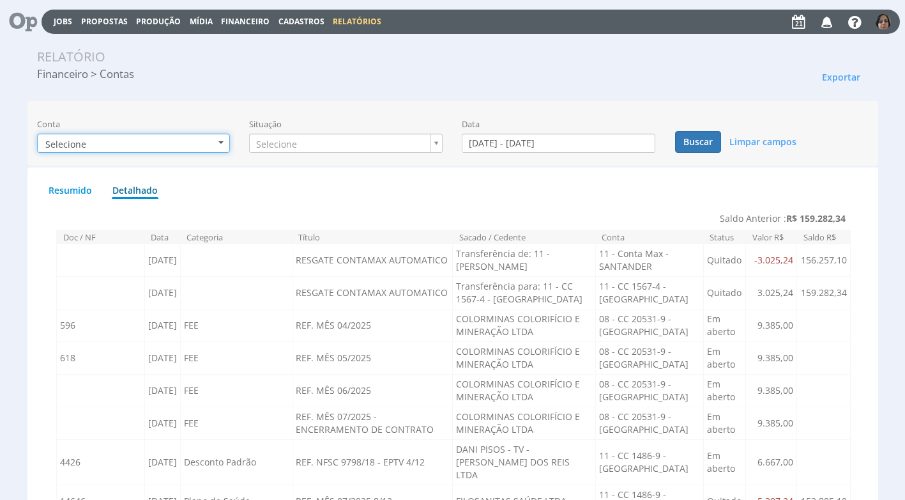
click at [215, 145] on button "Selecione" at bounding box center [134, 143] width 194 height 19
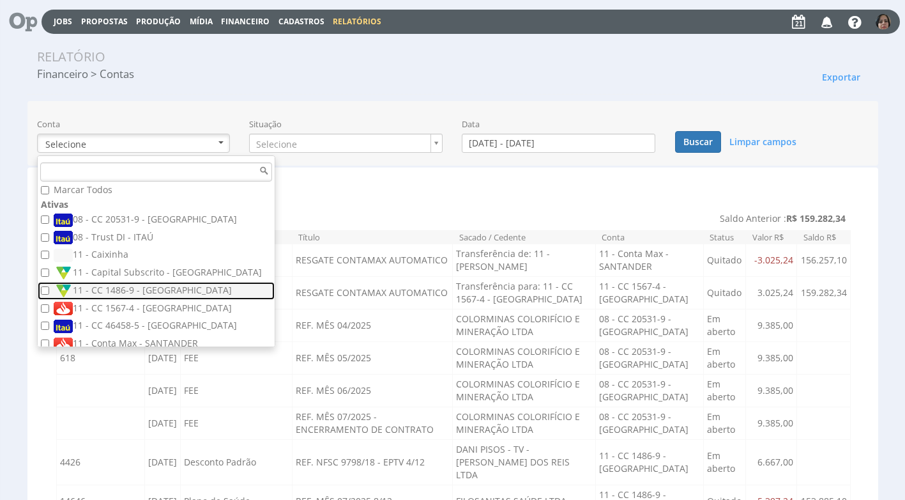
click at [155, 282] on link "11 - CC 1486-9 - [GEOGRAPHIC_DATA]" at bounding box center [156, 291] width 237 height 18
click at [139, 288] on label "11 - CC 1486-9 - [GEOGRAPHIC_DATA]" at bounding box center [158, 291] width 208 height 14
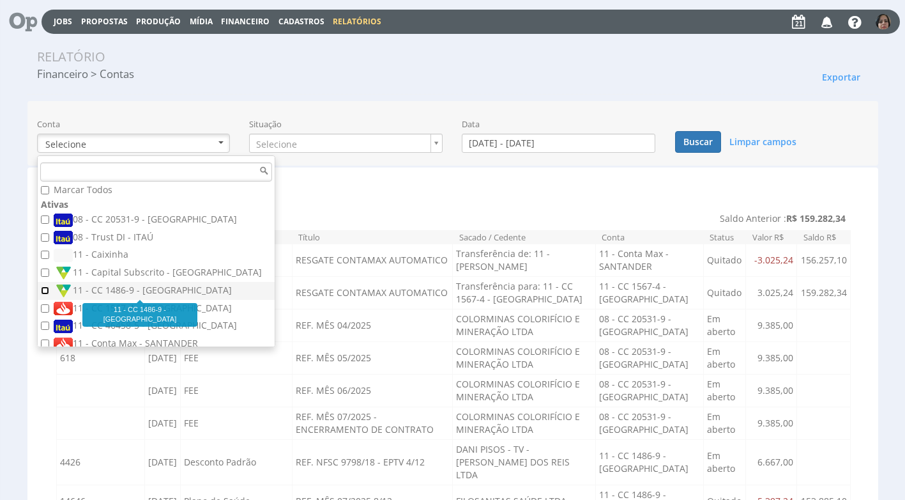
click at [49, 288] on input "11 - CC 1486-9 - [GEOGRAPHIC_DATA]" at bounding box center [45, 290] width 8 height 8
checkbox input "true"
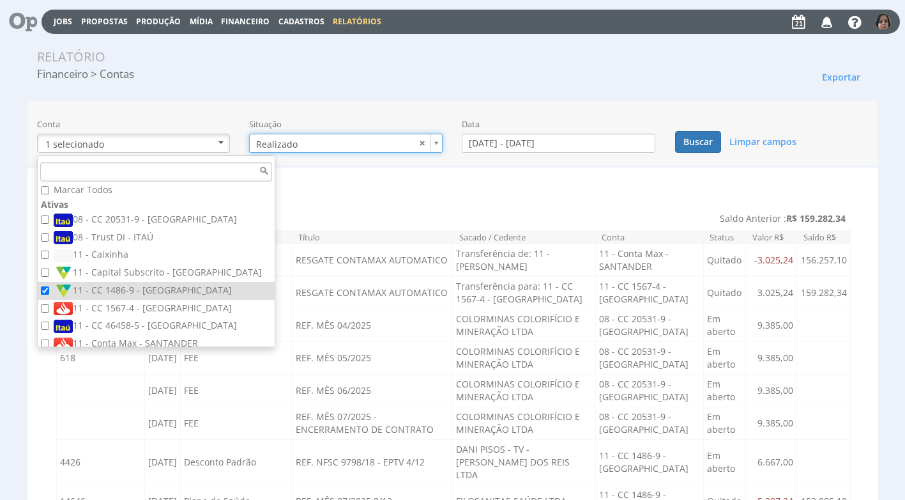
type input "realizado"
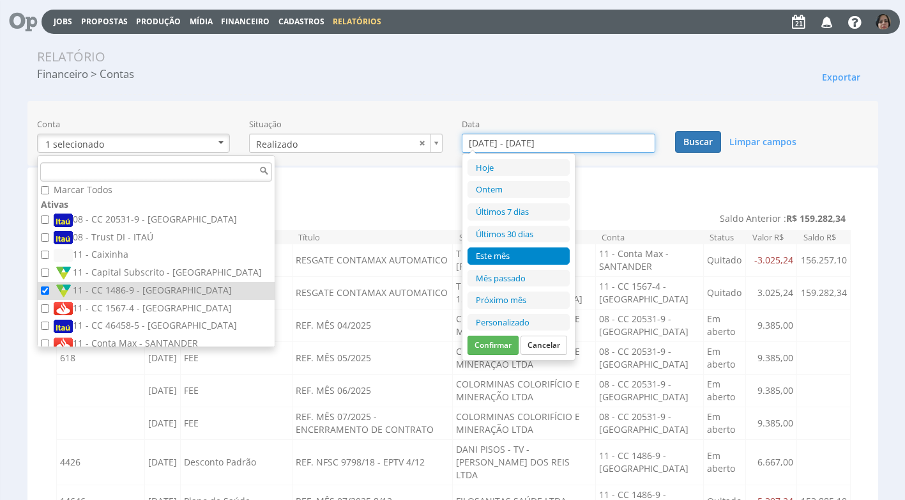
click at [503, 145] on input "[DATE] - [DATE]" at bounding box center [559, 143] width 194 height 19
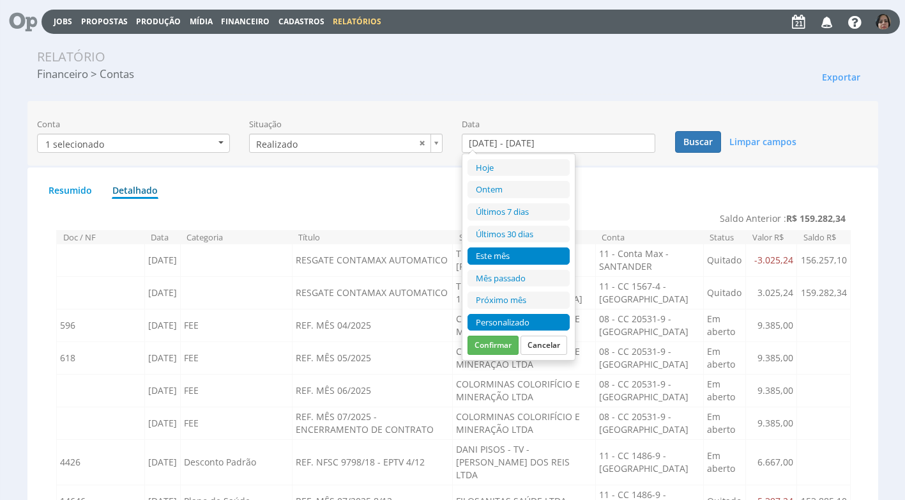
click at [501, 316] on li "Personalizado" at bounding box center [519, 322] width 102 height 17
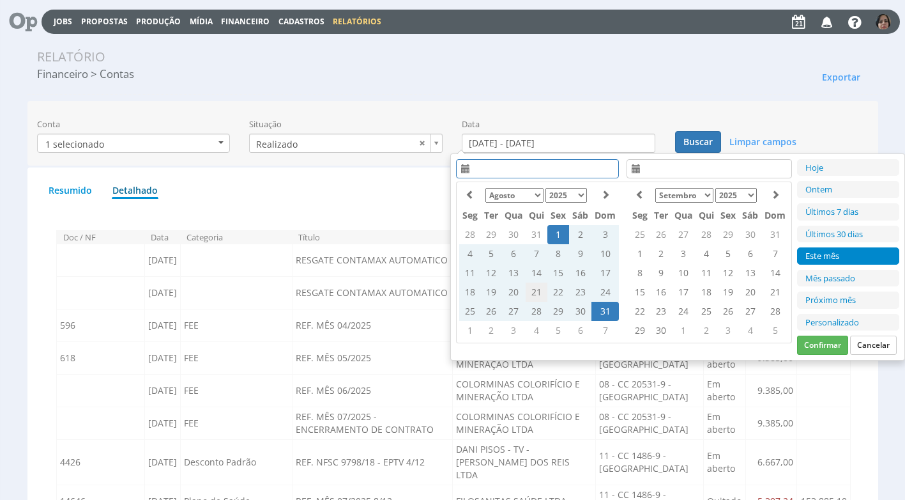
click at [530, 288] on td "21" at bounding box center [537, 291] width 22 height 19
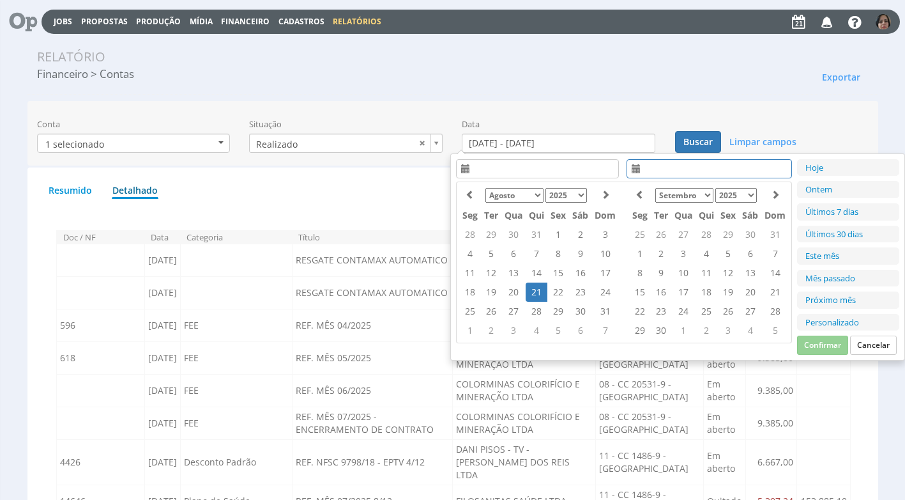
click at [530, 287] on td "21" at bounding box center [537, 291] width 22 height 19
click at [821, 341] on button "Confirmar" at bounding box center [822, 344] width 51 height 19
type input "[DATE] - [DATE]"
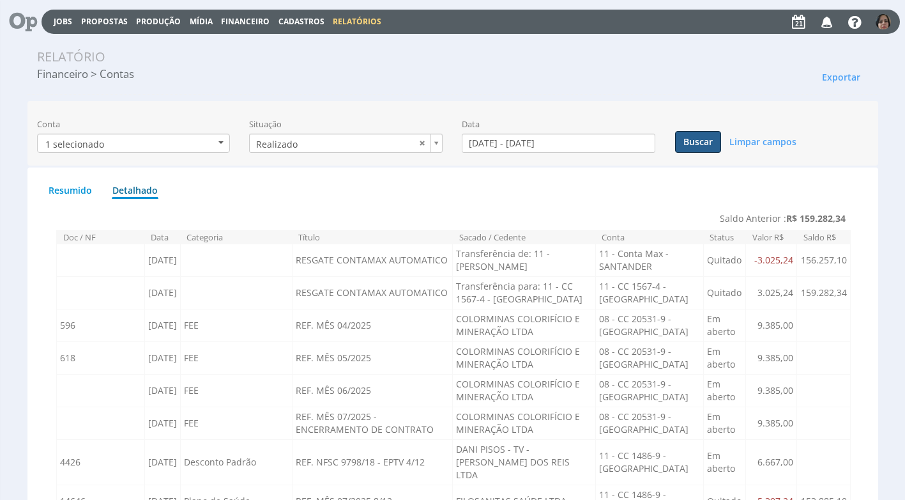
drag, startPoint x: 707, startPoint y: 141, endPoint x: 698, endPoint y: 154, distance: 16.5
click at [707, 141] on button "Buscar" at bounding box center [698, 142] width 46 height 22
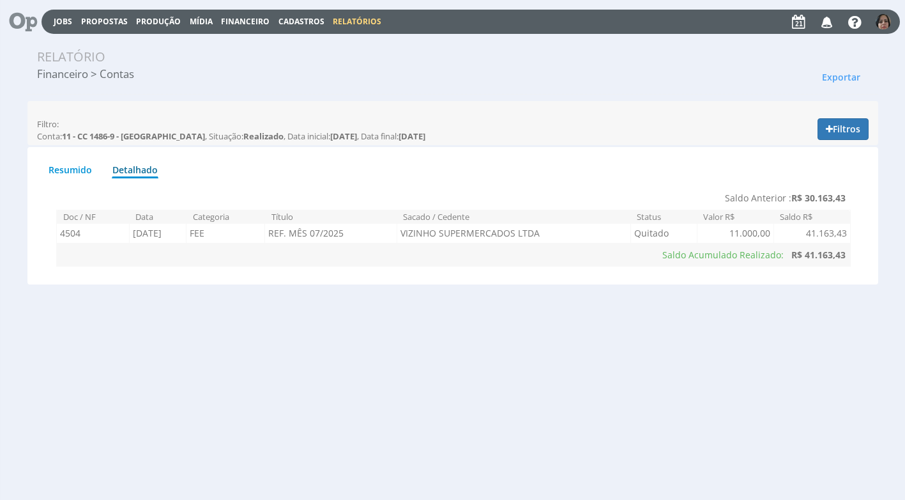
click at [250, 21] on span "Financeiro" at bounding box center [245, 21] width 49 height 11
click at [241, 39] on link "Lançamentos" at bounding box center [246, 41] width 107 height 19
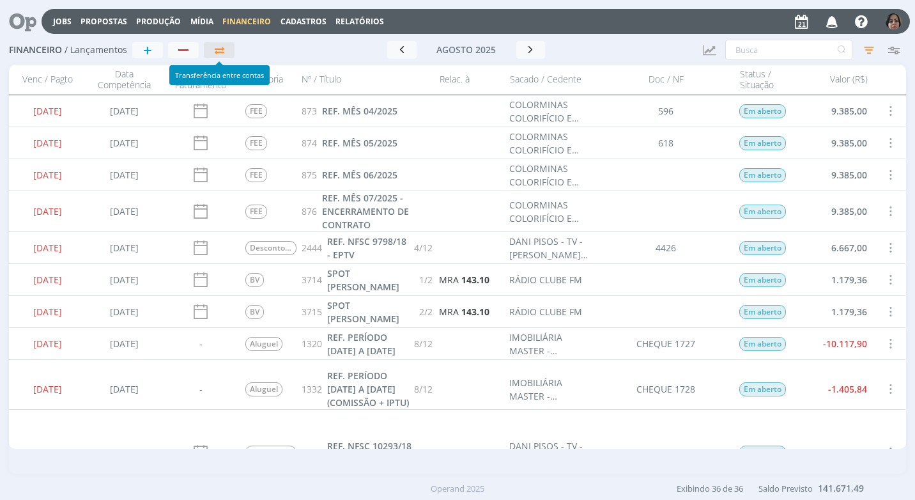
click at [218, 47] on icon "button" at bounding box center [219, 50] width 13 height 10
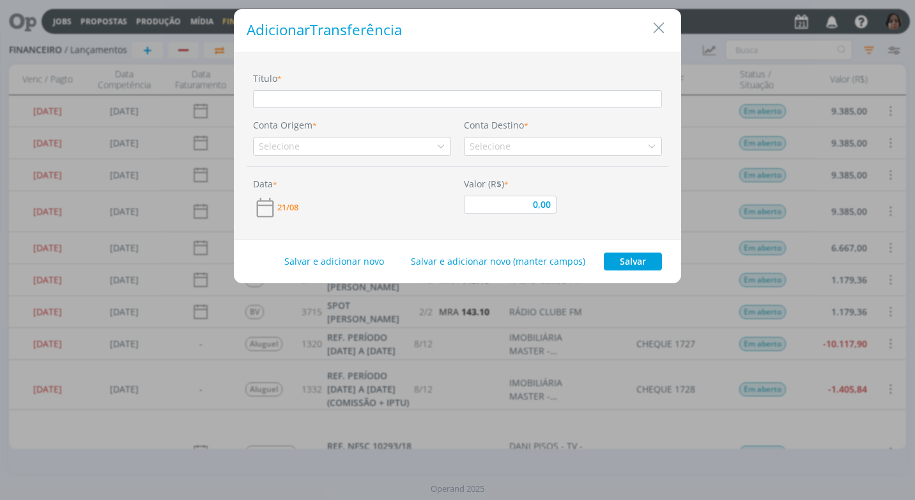
type input "R"
type input "0,00"
type input "RE"
type input "0,00"
type input "RES"
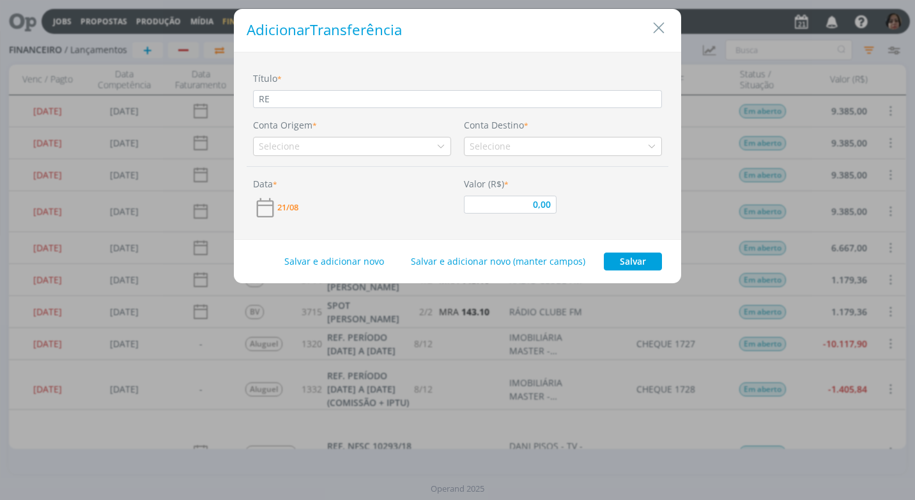
type input "0,00"
type input "RESG"
type input "0,00"
type input "RESGA"
type input "0,00"
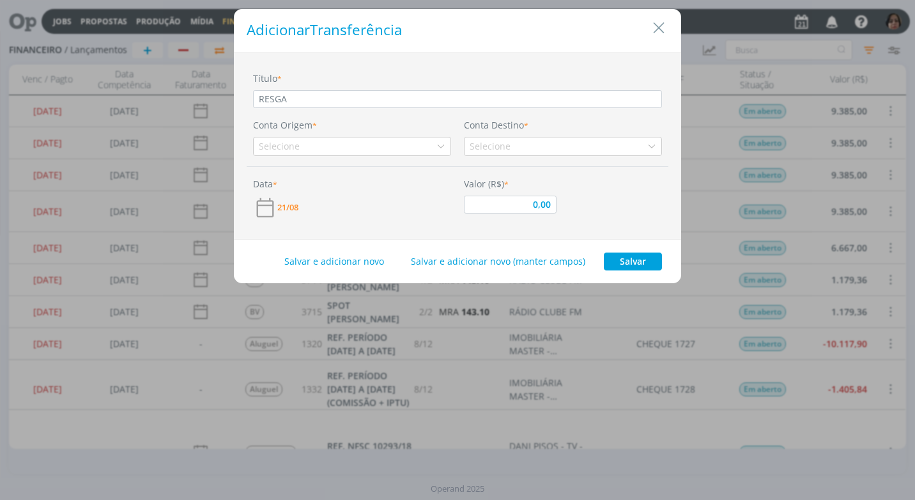
type input "RESGAT"
type input "0,00"
type input "RESGATE"
type input "0,00"
type input "RESGATE"
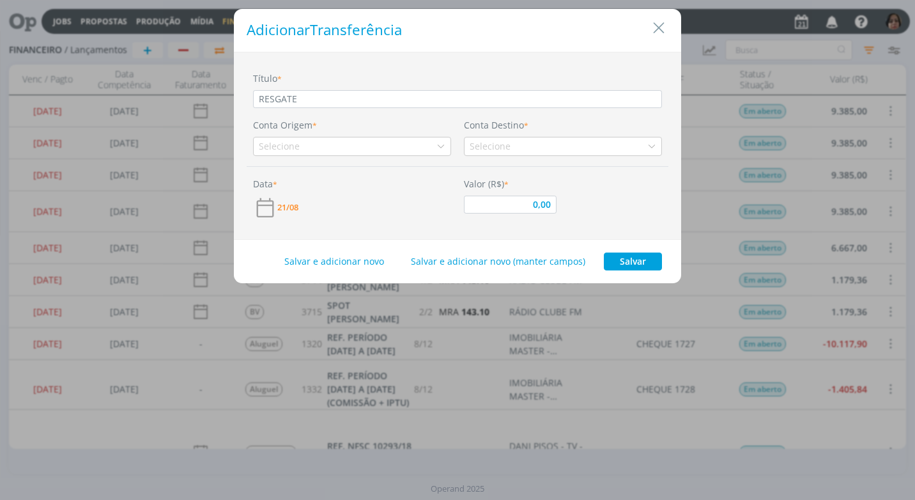
type input "0,00"
type input "RESGATE C"
type input "0,00"
type input "RESGATE CO"
type input "0,00"
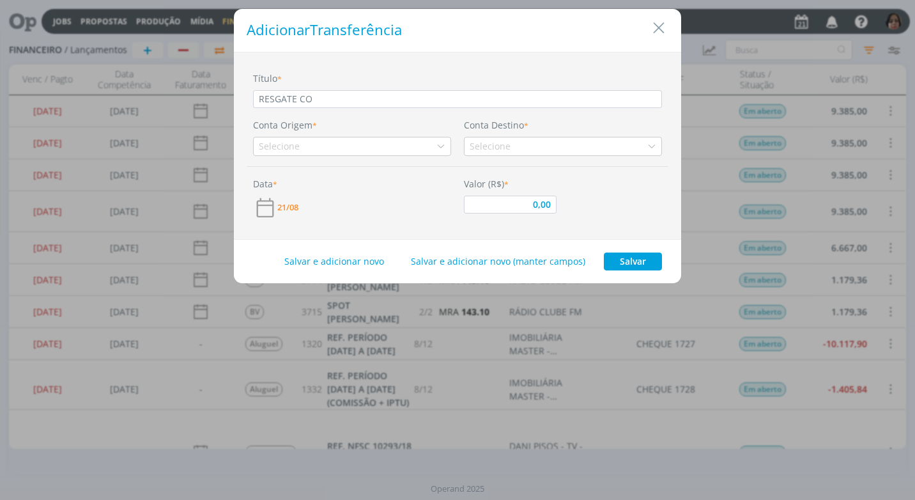
type input "RESGATE CON"
type input "0,00"
type input "RESGATE CONT"
type input "0,00"
type input "RESGATE CONTA"
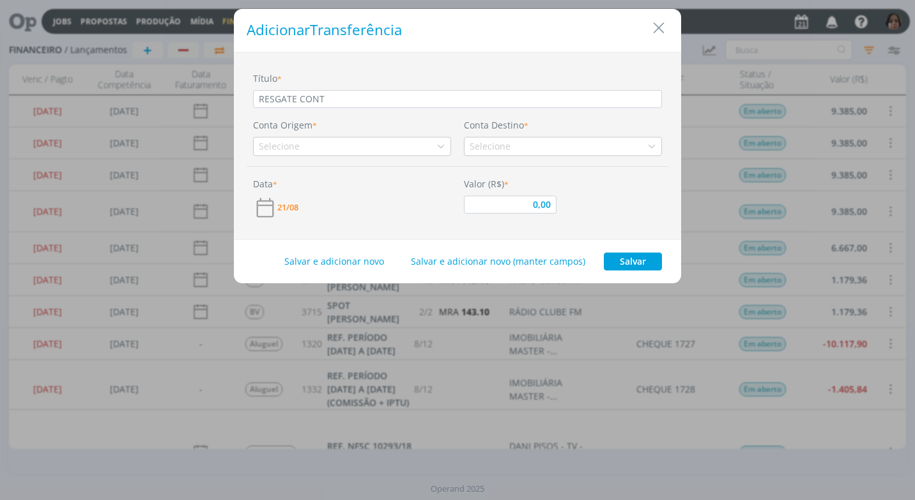
type input "0,00"
type input "RESGATE CONTAM"
type input "0,00"
type input "RESGATE CONTAMA"
type input "0,00"
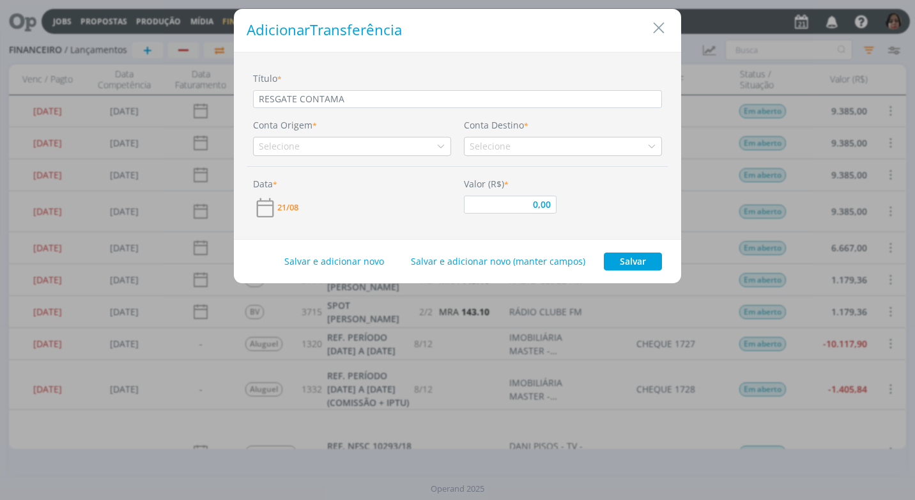
type input "RESGATE CONTAMAX"
type input "0,00"
type input "RESGATE CONTAMAX"
type input "0,00"
type input "RESGATE CONTAMAX A"
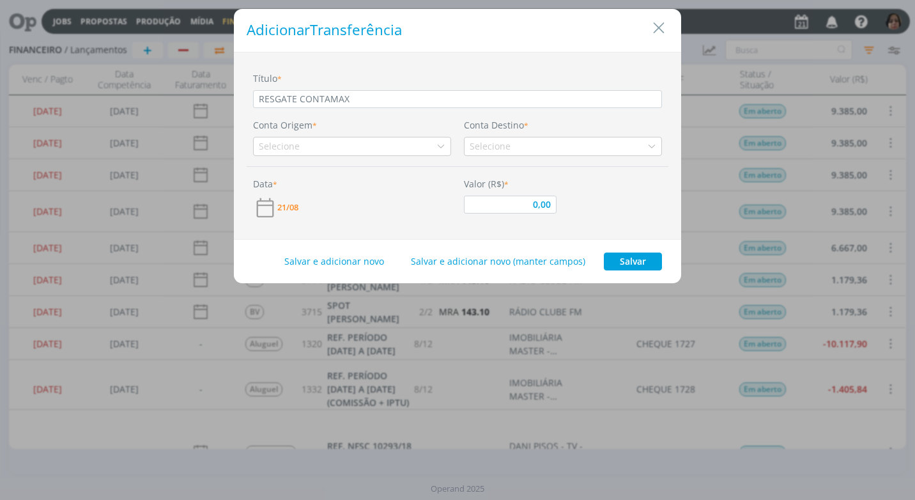
type input "0,00"
type input "RESGATE CONTAMAX AU"
type input "0,00"
type input "RESGATE CONTAMAX AUT"
type input "0,00"
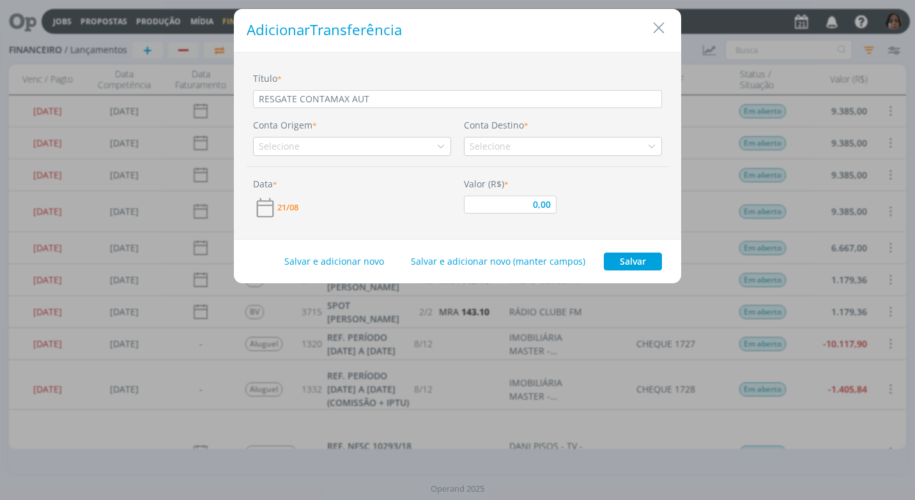
type input "RESGATE CONTAMAX AUTO"
type input "0,00"
type input "RESGATE CONTAMAX AUTOM"
type input "0,00"
type input "RESGATE CONTAMAX AUTOMA"
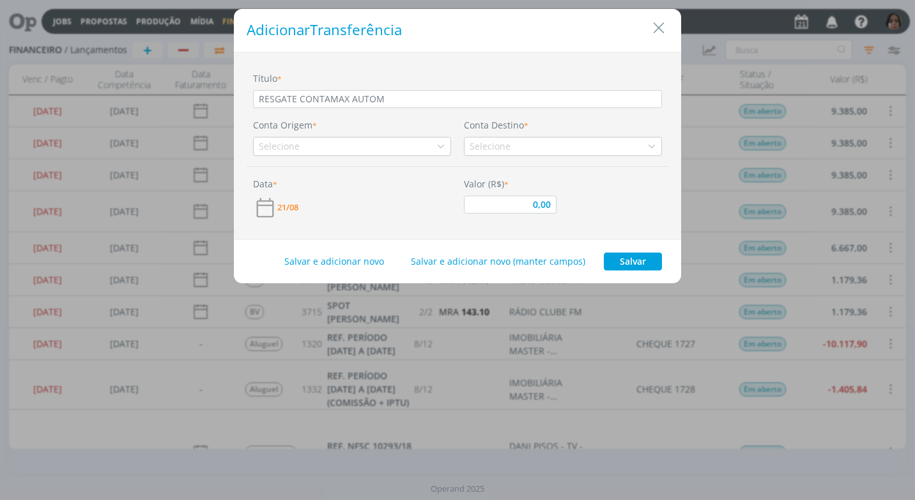
type input "0,00"
type input "RESGATE CONTAMAX AUTOMAT"
type input "0,00"
type input "RESGATE CONTAMAX AUTOMATI"
type input "0,00"
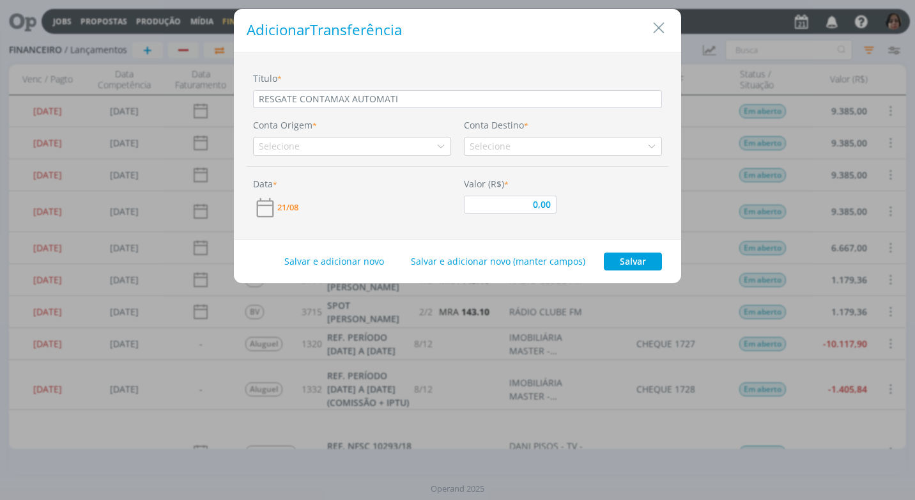
type input "RESGATE CONTAMAX AUTOMATIC"
type input "0,00"
type input "RESGATE CONTAMAX AUTOMATICO"
type input "0,00"
type input "RESGATE CONTAMAX AUTOMATICO"
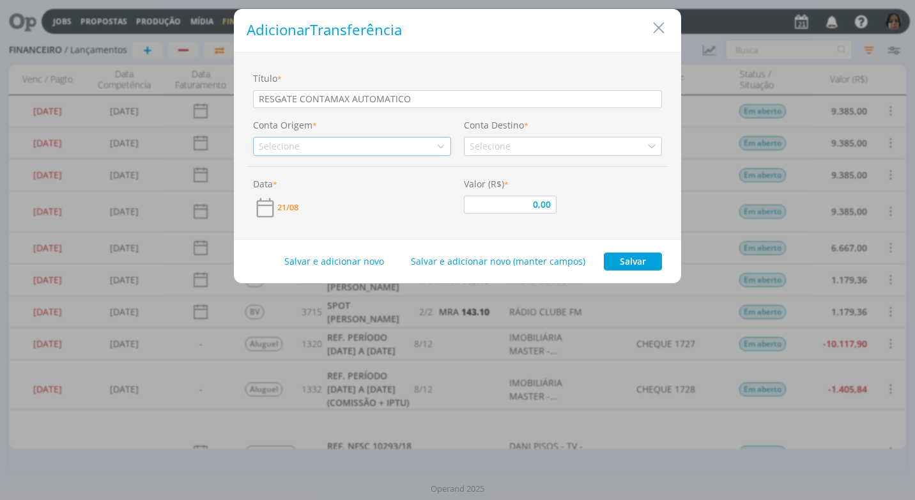
click at [443, 151] on div "Selecione" at bounding box center [352, 146] width 198 height 19
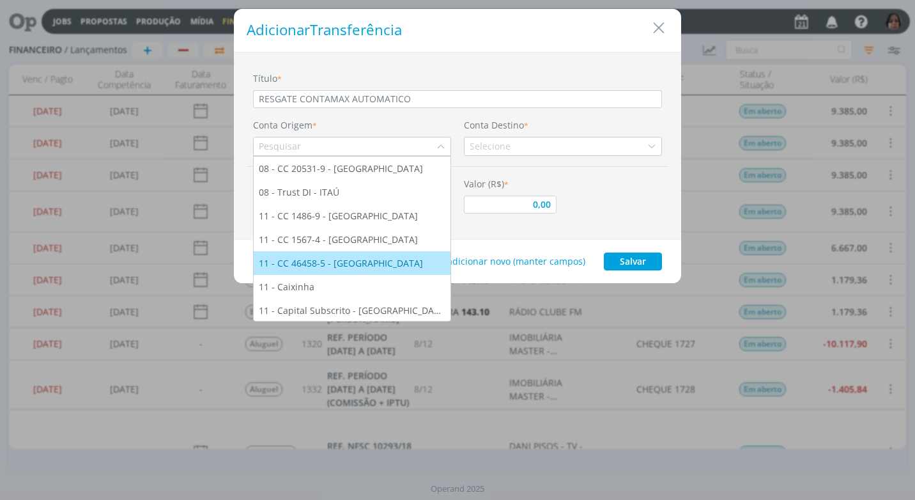
scroll to position [25, 0]
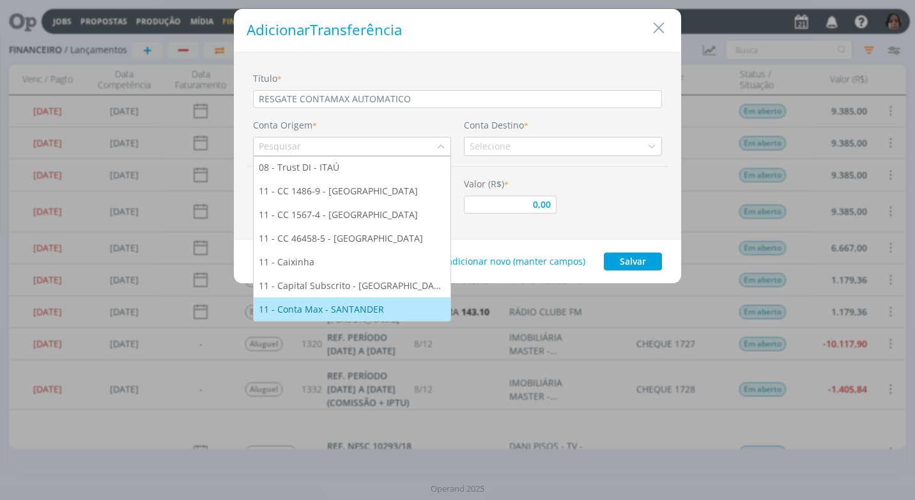
click at [397, 303] on div "11 - Conta Max - SANTANDER" at bounding box center [352, 308] width 187 height 13
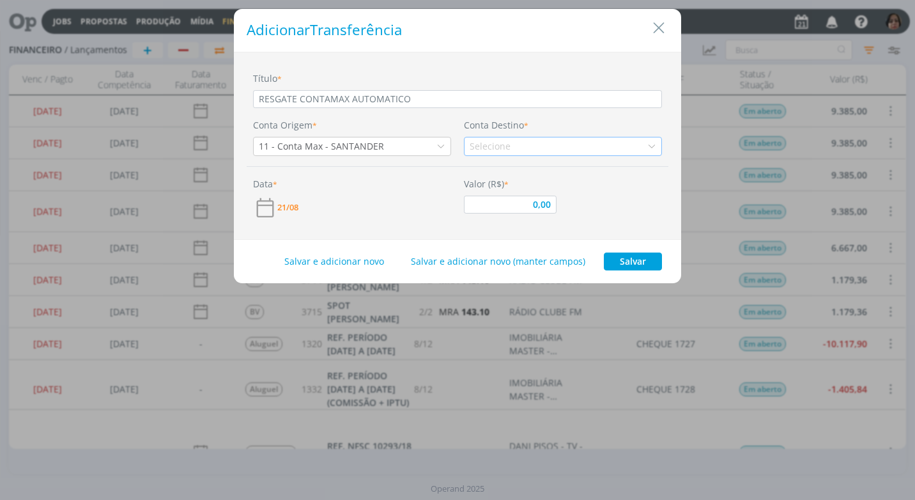
click at [648, 148] on icon "dialog" at bounding box center [651, 146] width 9 height 9
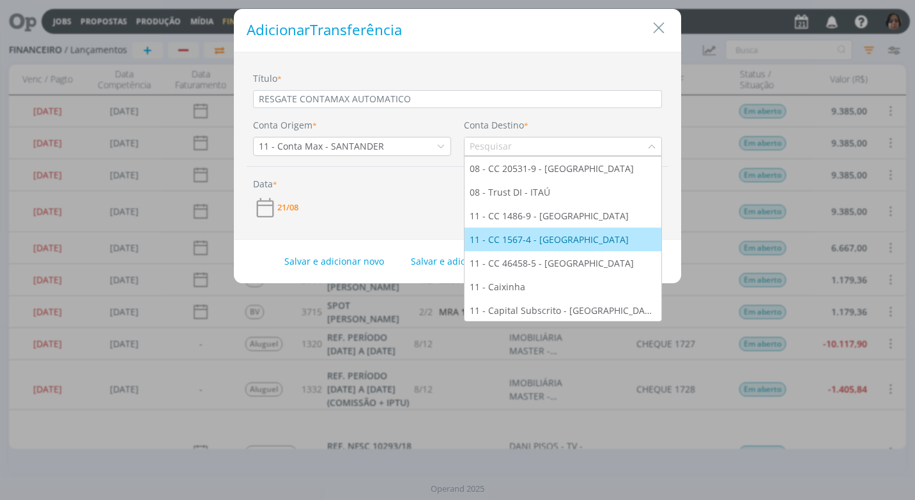
click at [560, 234] on div "11 - CC 1567-4 - [GEOGRAPHIC_DATA]" at bounding box center [551, 239] width 162 height 13
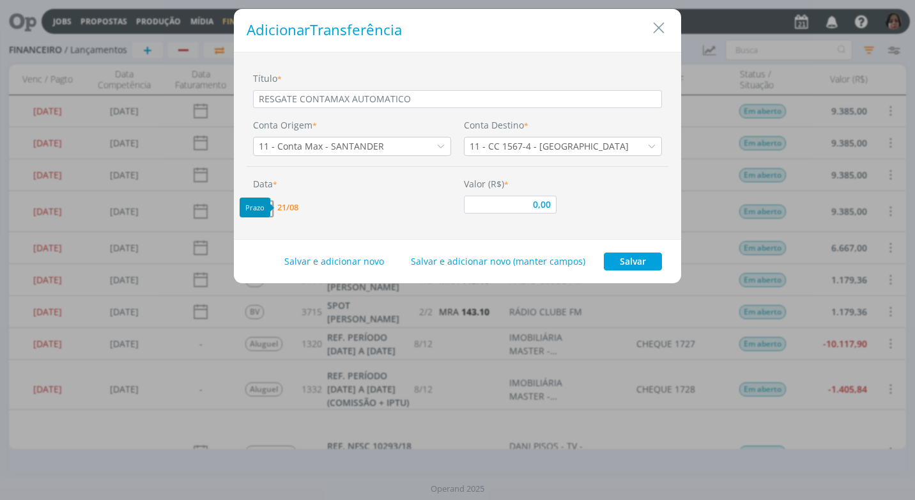
click at [289, 205] on span "21/08" at bounding box center [287, 207] width 21 height 8
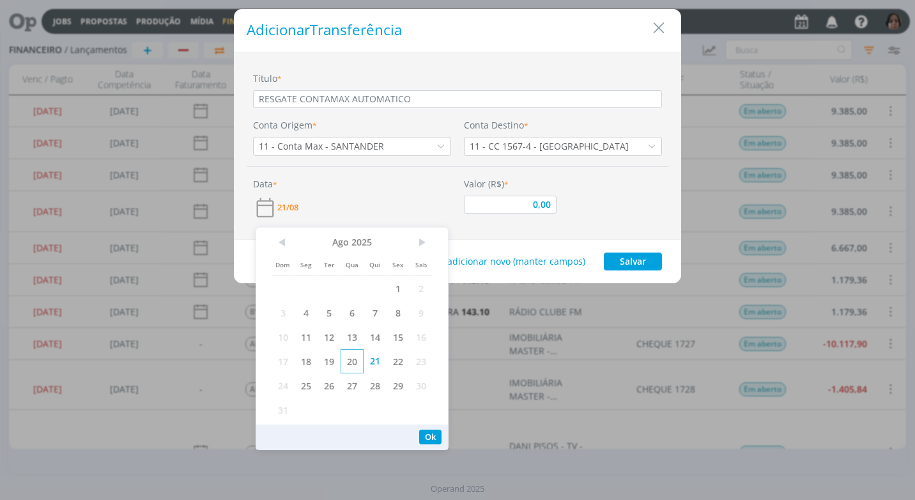
click at [353, 360] on span "20" at bounding box center [351, 361] width 23 height 24
click at [421, 440] on button "Ok" at bounding box center [430, 436] width 22 height 15
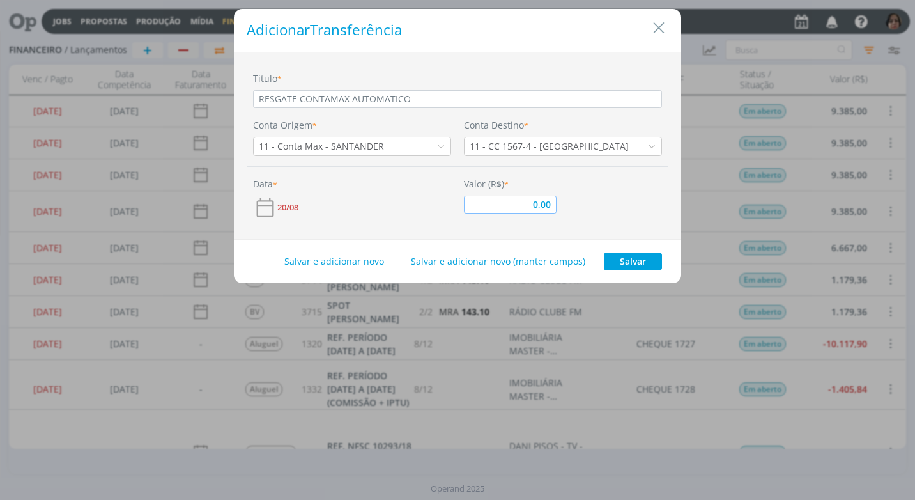
click at [517, 212] on input "0,00" at bounding box center [510, 204] width 93 height 18
click at [629, 263] on button "Salvar" at bounding box center [633, 261] width 58 height 18
type input "17.677,74"
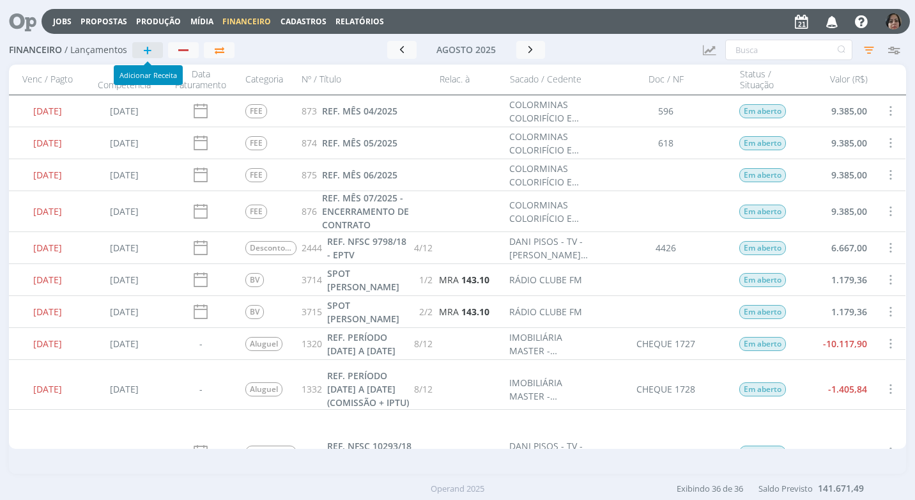
click at [149, 49] on span "+" at bounding box center [147, 49] width 9 height 15
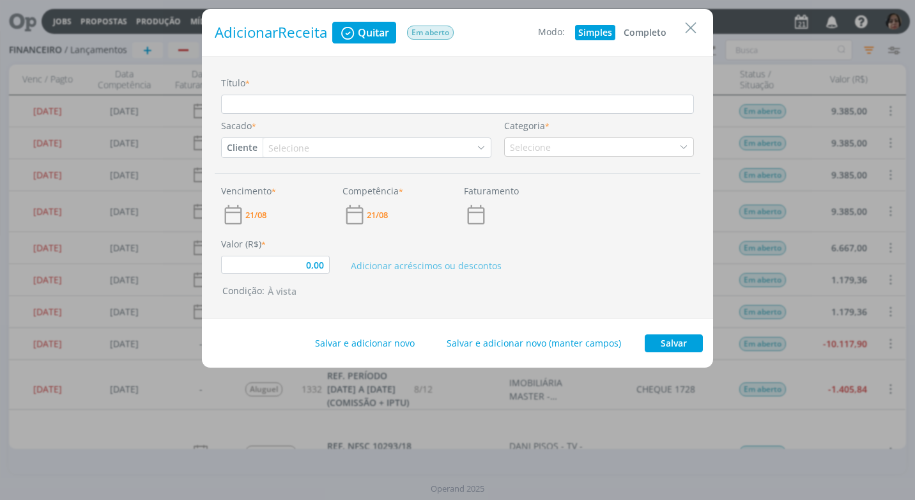
click at [652, 29] on button "Completo" at bounding box center [644, 32] width 49 height 15
type input "0,00"
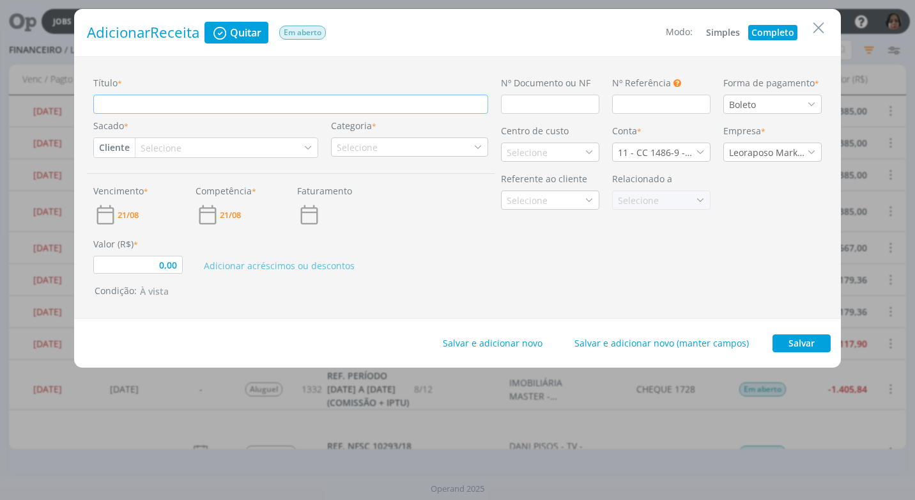
click at [157, 103] on input "Título *" at bounding box center [290, 104] width 395 height 19
type input "R"
type input "0,00"
type input "RE"
type input "0,00"
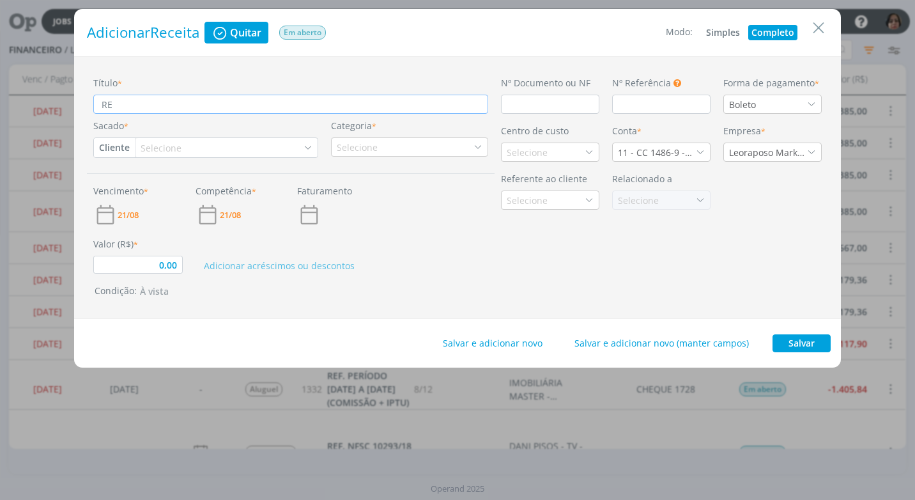
type input "REN"
type input "0,00"
type input "REND"
type input "0,00"
type input "RENDI"
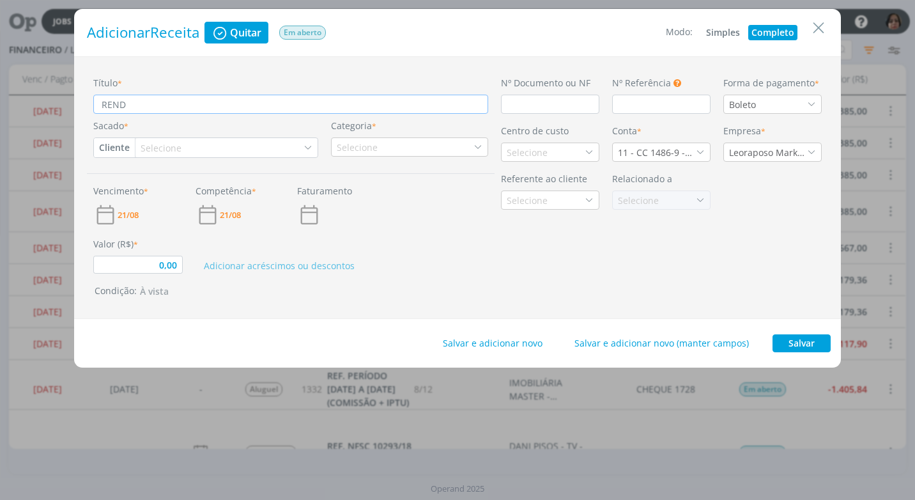
type input "0,00"
type input "RENDIM"
type input "0,00"
type input "RENDIME"
type input "0,00"
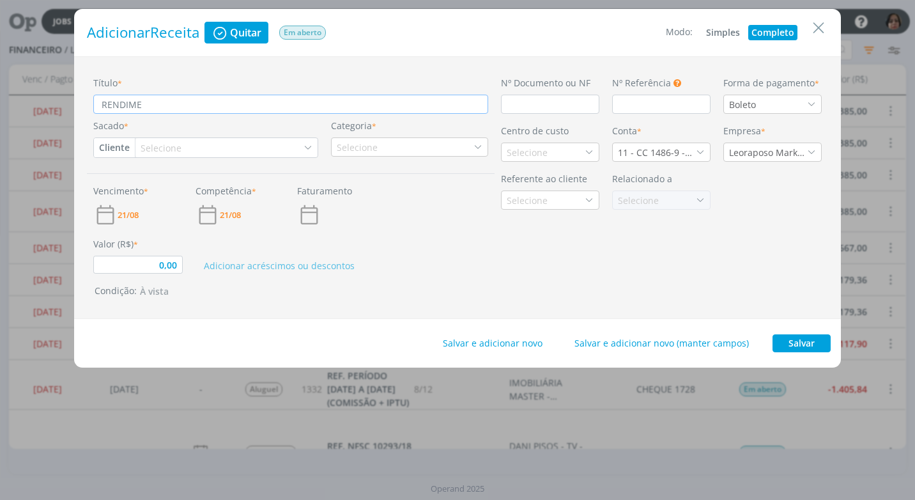
type input "RENDIMEN"
type input "0,00"
type input "RENDIMENT"
type input "0,00"
type input "RENDIMENTO"
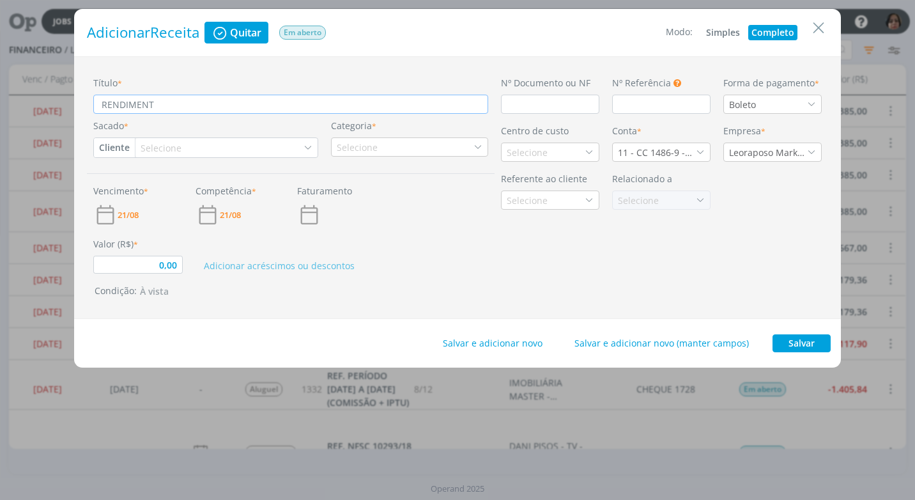
type input "0,00"
type input "RENDIMENTO"
type input "0,00"
type input "RENDIMENTO P"
type input "0,00"
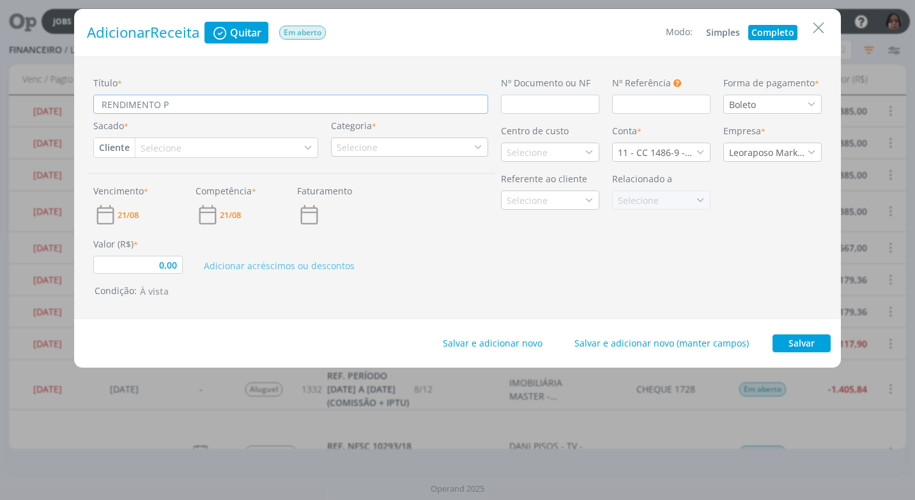
type input "RENDIMENTO PA"
type input "0,00"
type input "RENDIMENTO PAG"
type input "0,00"
type input "RENDIMENTO PAGO"
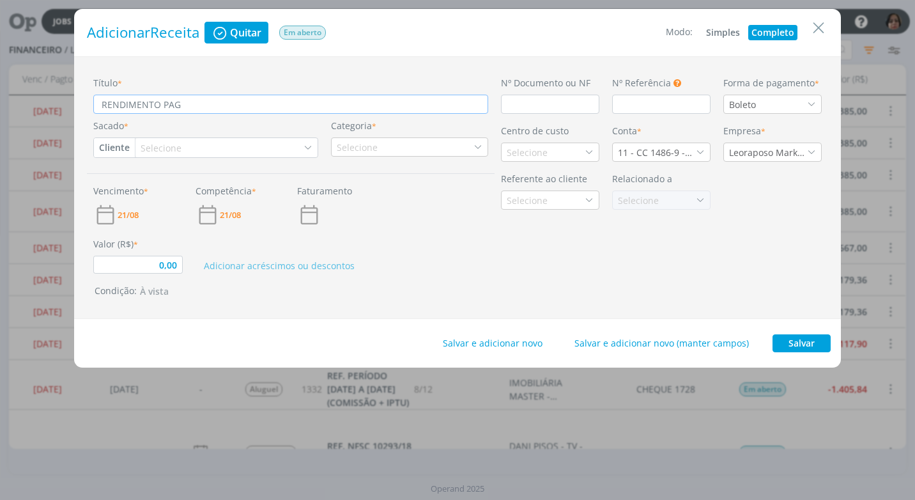
type input "0,00"
type input "RENDIMENTO PAGO"
click at [535, 103] on input "dialog" at bounding box center [550, 104] width 98 height 19
type input "C"
type input "0,00"
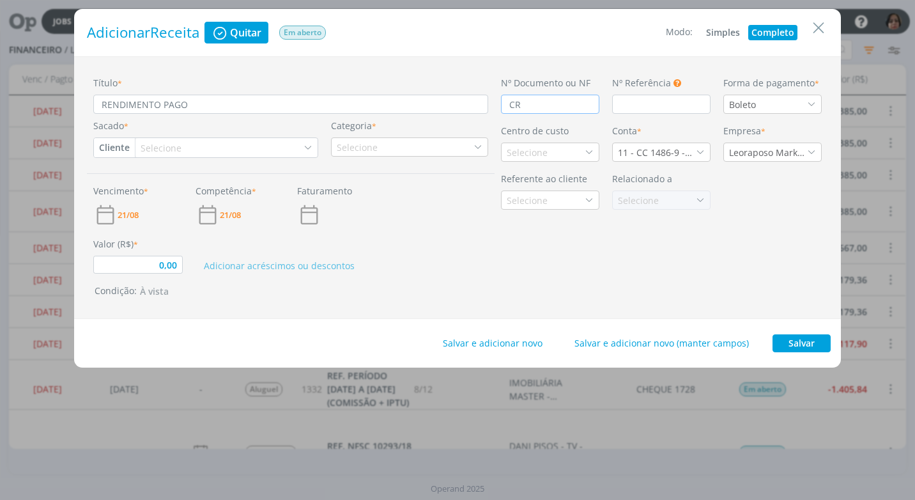
type input "CRÉ"
type input "0,00"
type input "CRÉD"
type input "0,00"
type input "CRÉDI"
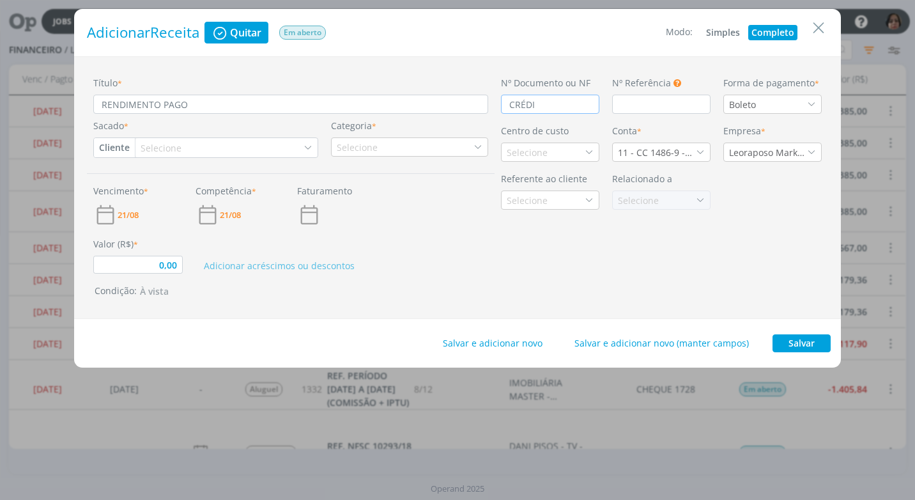
type input "0,00"
type input "CRÉDIT"
type input "0,00"
type input "CRÉDITO"
type input "0,00"
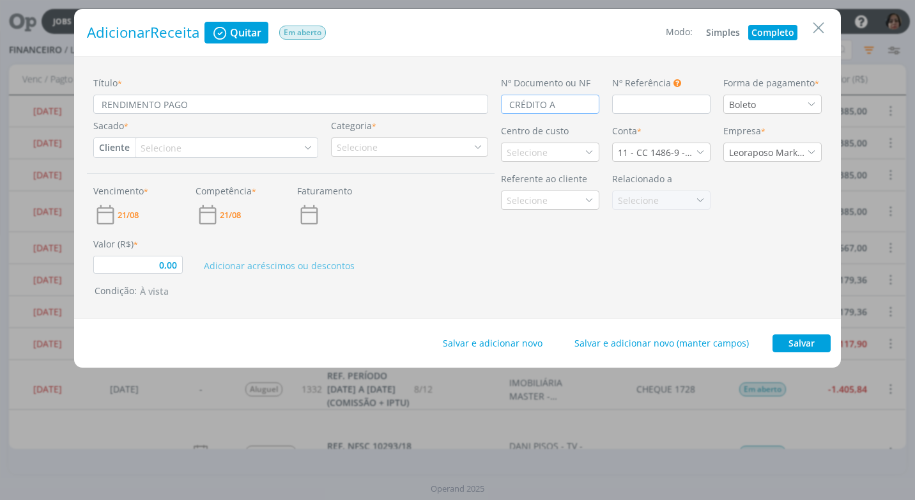
type input "CRÉDITO AU"
type input "0,00"
type input "CRÉDITO AUT"
type input "0,00"
type input "CRÉDITO AUTOM"
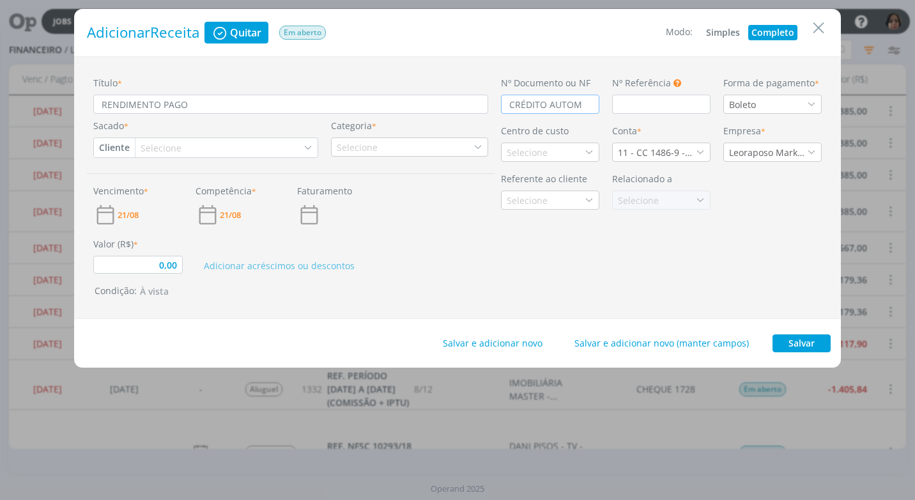
type input "0,00"
type input "CRÉDITO AUTOMÁ"
type input "0,00"
type input "CRÉDITO AUTOMÁT"
type input "0,00"
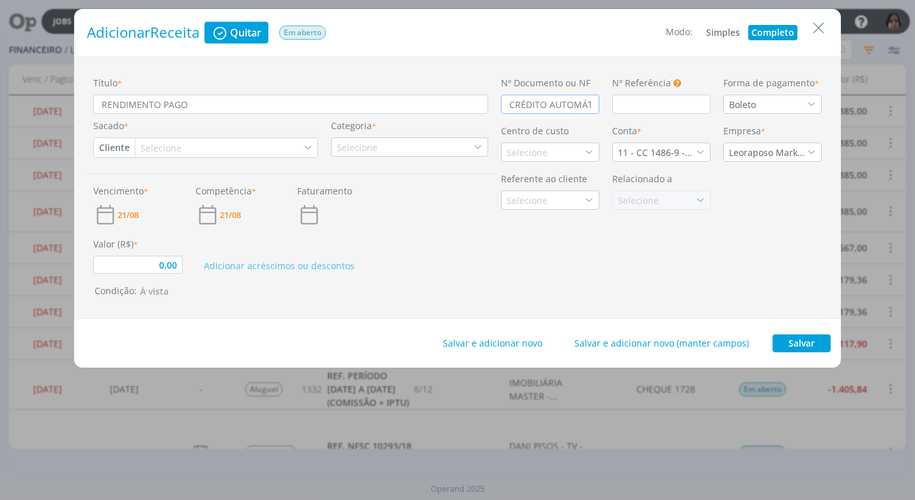
type input "CRÉDITO AUTOMÁTI"
type input "0,00"
type input "CRÉDITO AUTOMÁTICO"
type input "0,00"
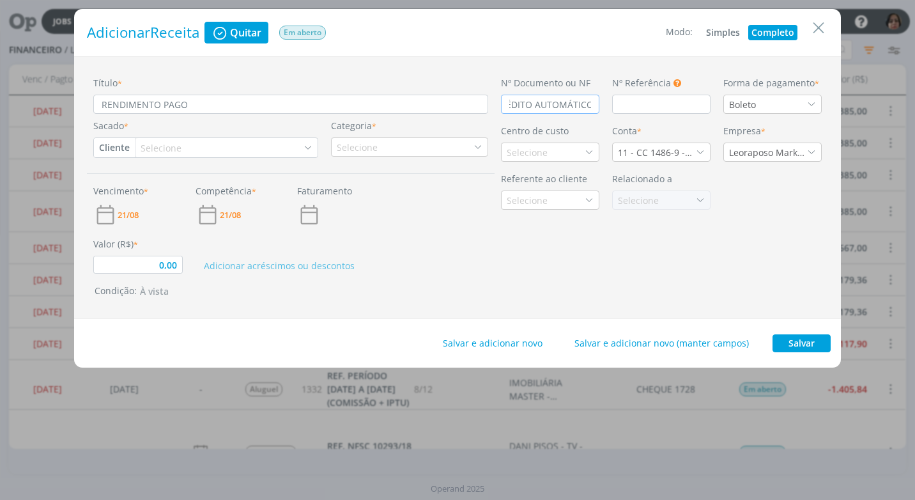
type input "CRÉDITO AUTOMÁTICO"
click at [813, 102] on icon "dialog" at bounding box center [811, 104] width 9 height 9
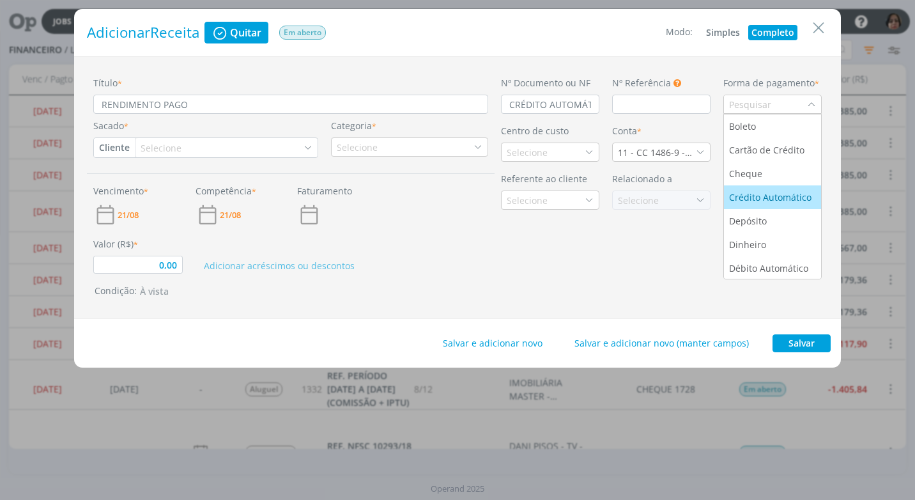
click at [756, 189] on li "Crédito Automático" at bounding box center [772, 197] width 97 height 24
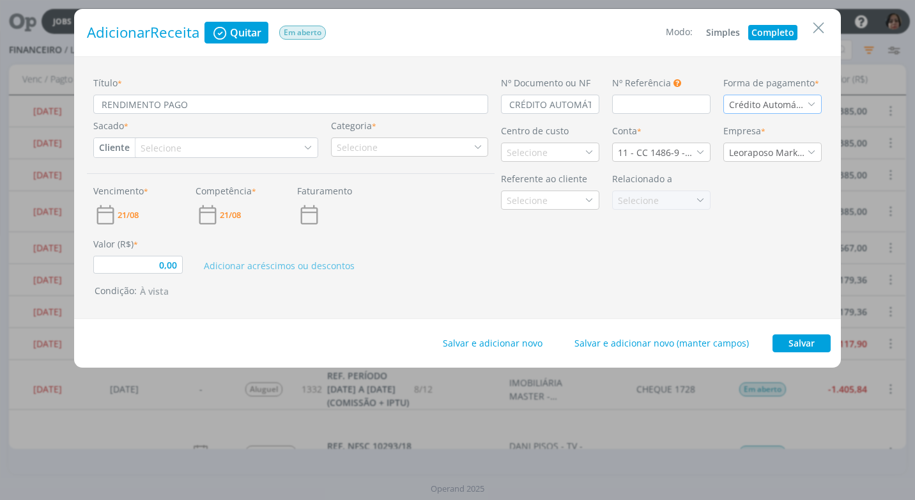
click at [104, 146] on button "Cliente" at bounding box center [114, 147] width 41 height 19
click at [142, 190] on link "Fornecedor" at bounding box center [145, 190] width 101 height 20
type input "0,00"
click at [179, 147] on div "Selecione" at bounding box center [181, 147] width 43 height 13
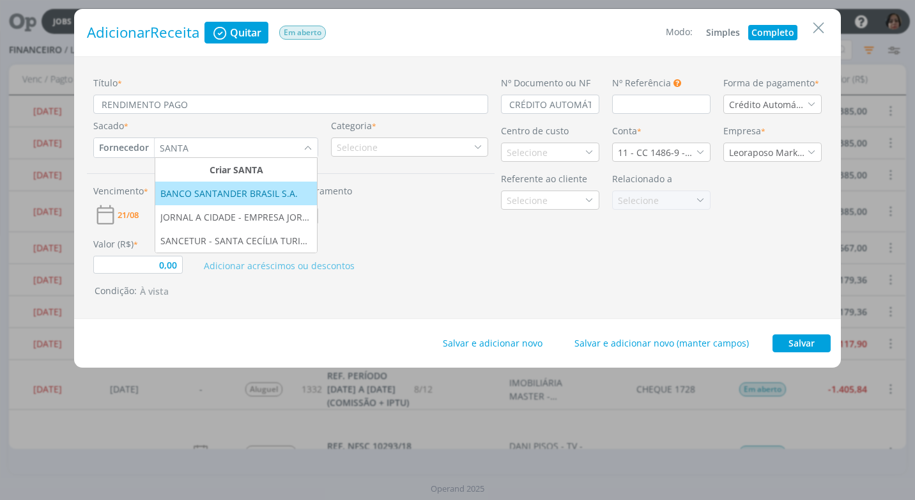
type input "SANTA"
click at [236, 196] on div "BANCO SANTANDER BRASIL S.A." at bounding box center [230, 193] width 140 height 13
type input "0,00"
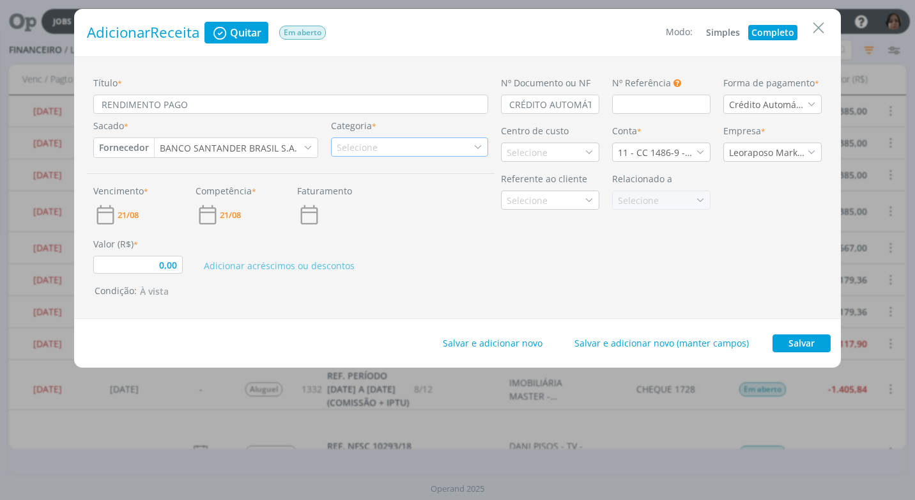
click at [376, 146] on div "Selecione" at bounding box center [358, 147] width 43 height 13
type input "REND"
click at [418, 187] on div "Rendimento Aplicação" at bounding box center [390, 186] width 115 height 13
type input "0,00"
click at [564, 149] on div "Selecione" at bounding box center [550, 151] width 98 height 19
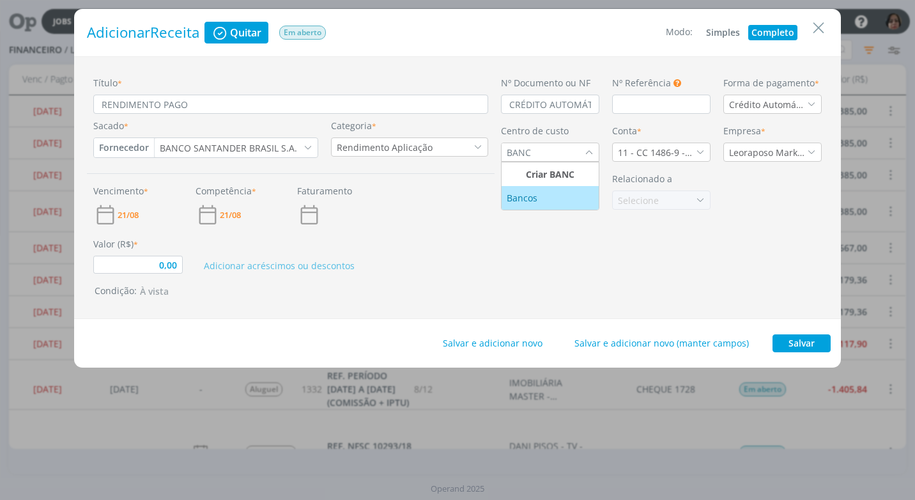
type input "BANC"
click at [542, 192] on div "Bancos" at bounding box center [550, 197] width 87 height 13
click at [703, 153] on icon "dialog" at bounding box center [700, 152] width 9 height 9
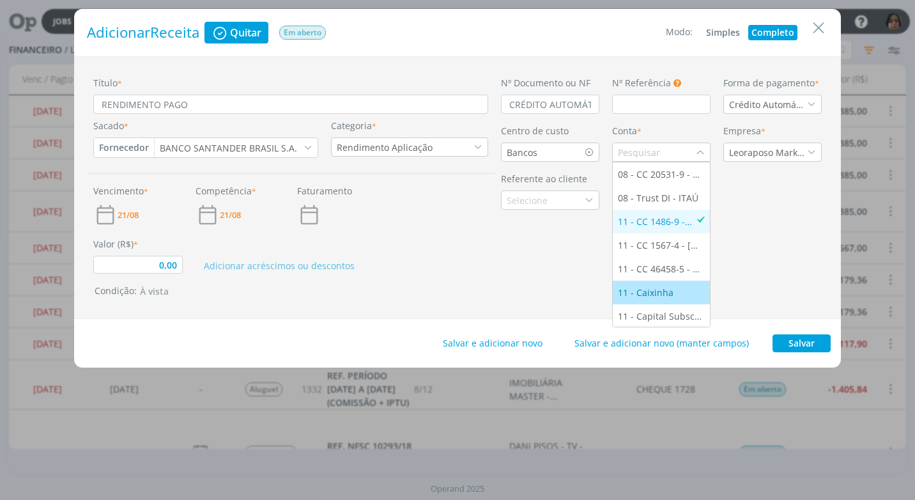
scroll to position [25, 0]
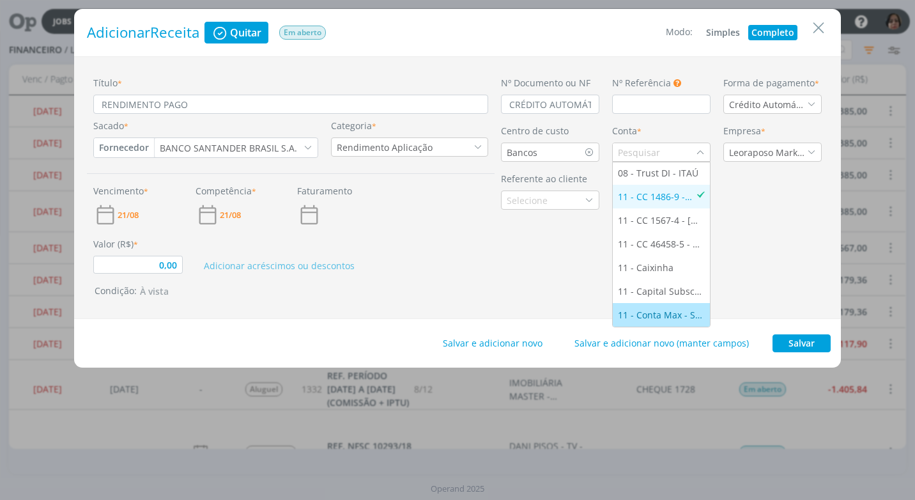
click at [684, 314] on div "11 - Conta Max - SANTANDER" at bounding box center [661, 314] width 87 height 13
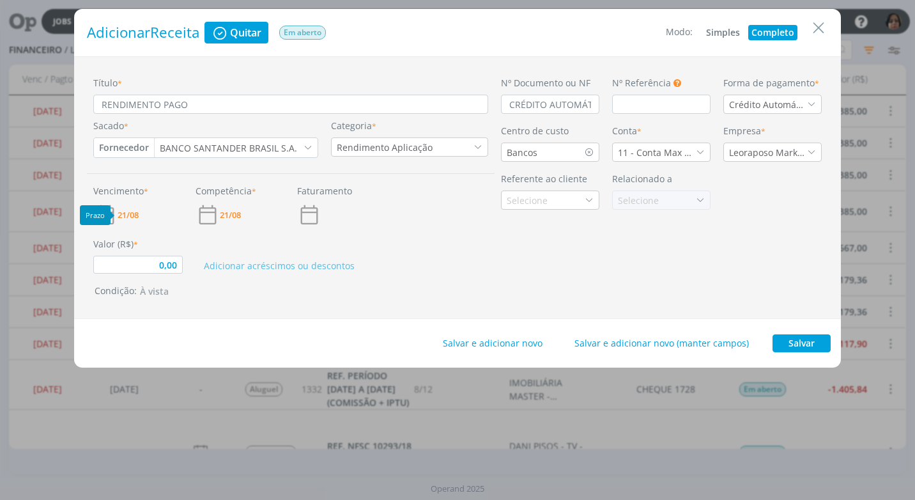
click at [128, 215] on span "21/08" at bounding box center [128, 215] width 21 height 8
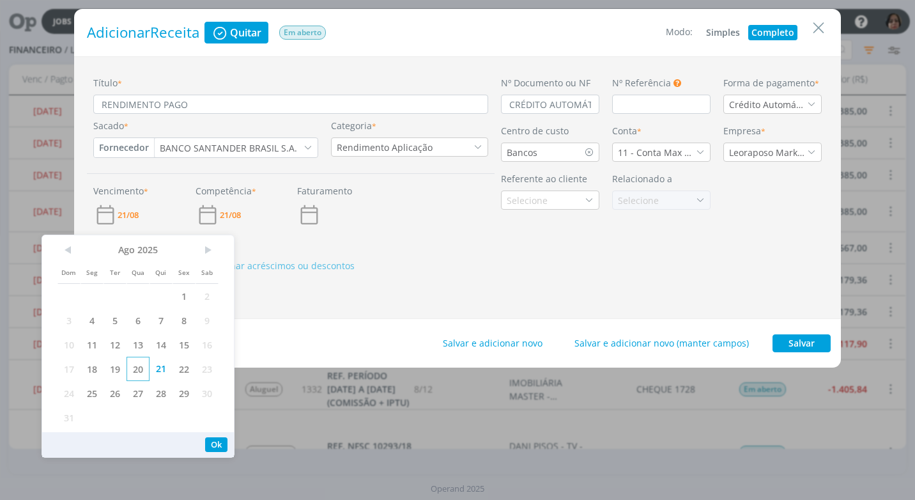
click at [143, 370] on span "20" at bounding box center [137, 368] width 23 height 24
click at [215, 444] on button "Ok" at bounding box center [216, 444] width 22 height 15
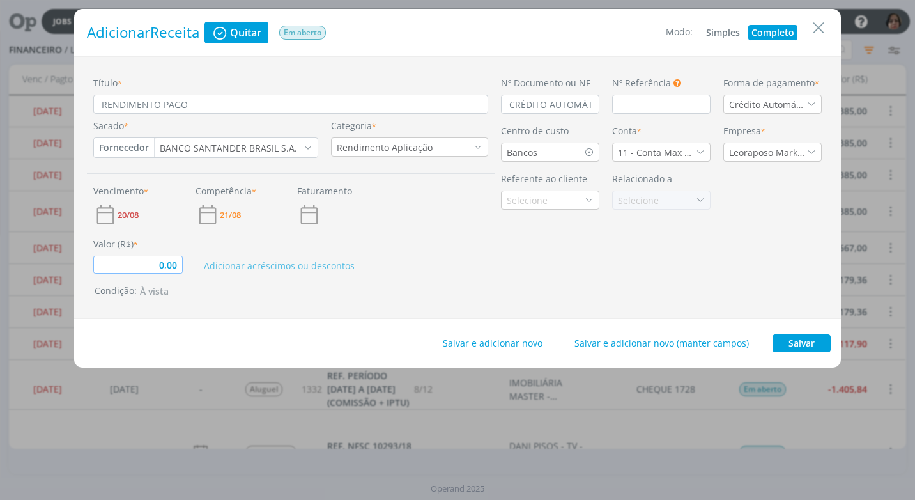
click at [179, 266] on input "0,00" at bounding box center [137, 265] width 89 height 18
click at [224, 300] on div "Título * RENDIMENTO PAGO Sacado * Fornecedor Cliente Fornecedor Veículo Prestad…" at bounding box center [457, 187] width 767 height 263
click at [800, 340] on button "Salvar" at bounding box center [801, 343] width 58 height 18
type input "0,02"
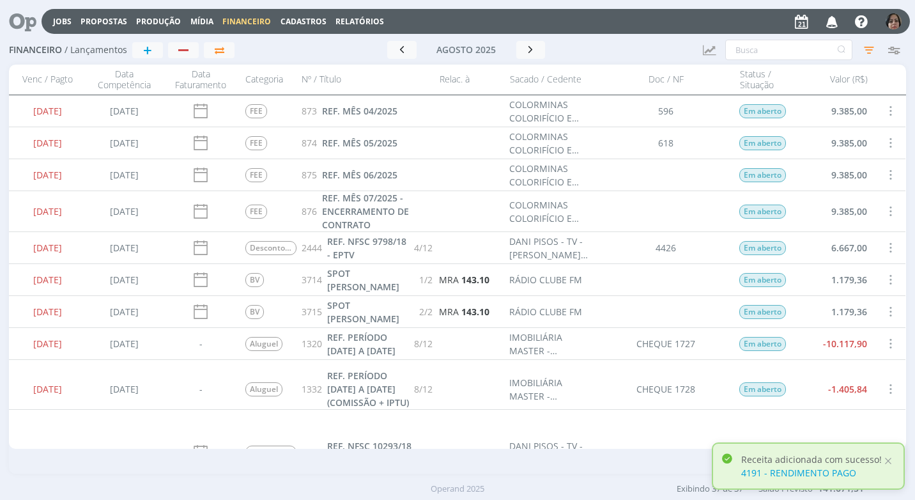
scroll to position [192, 0]
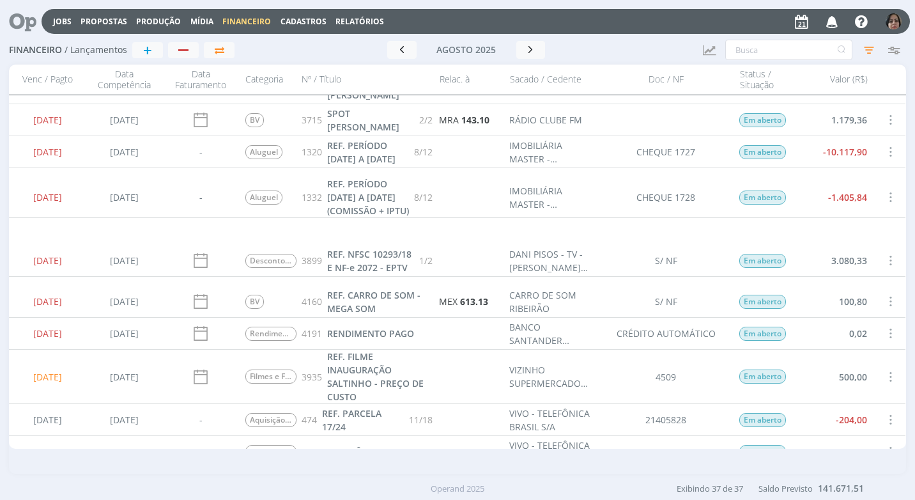
click at [887, 330] on span at bounding box center [890, 333] width 14 height 17
click at [864, 339] on div "Quitar" at bounding box center [847, 344] width 126 height 19
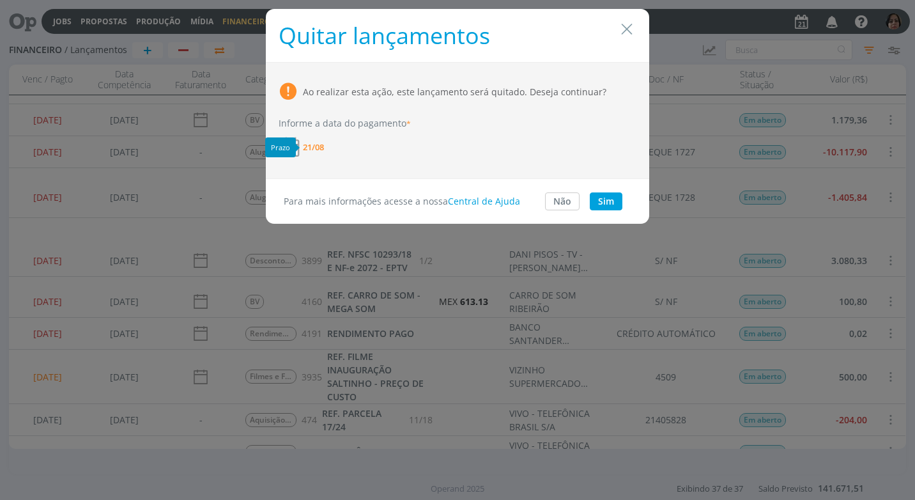
click at [321, 143] on span "21/08" at bounding box center [313, 147] width 21 height 8
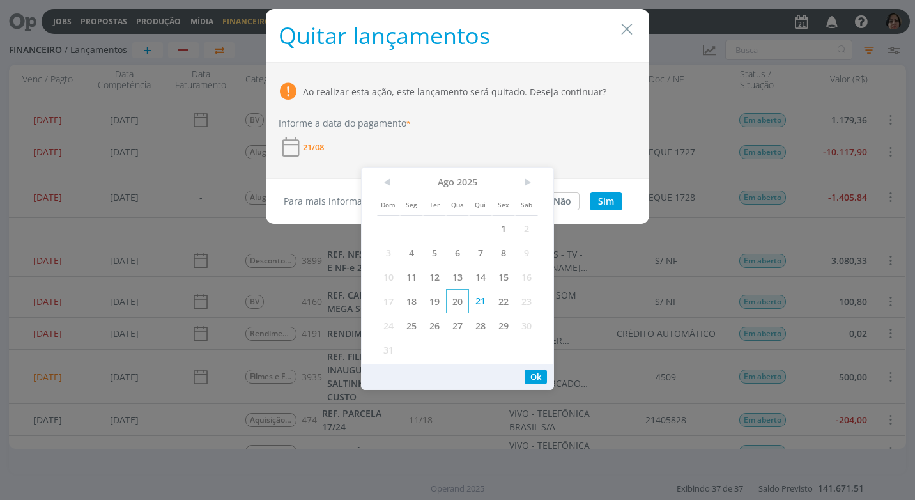
click at [457, 296] on span "20" at bounding box center [457, 301] width 23 height 24
click at [528, 373] on button "Ok" at bounding box center [535, 376] width 22 height 15
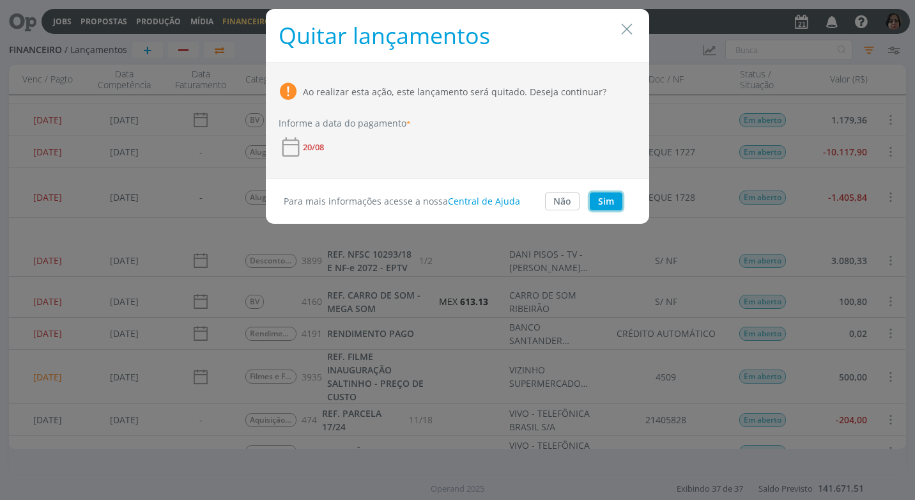
click at [604, 201] on button "Sim" at bounding box center [606, 201] width 33 height 18
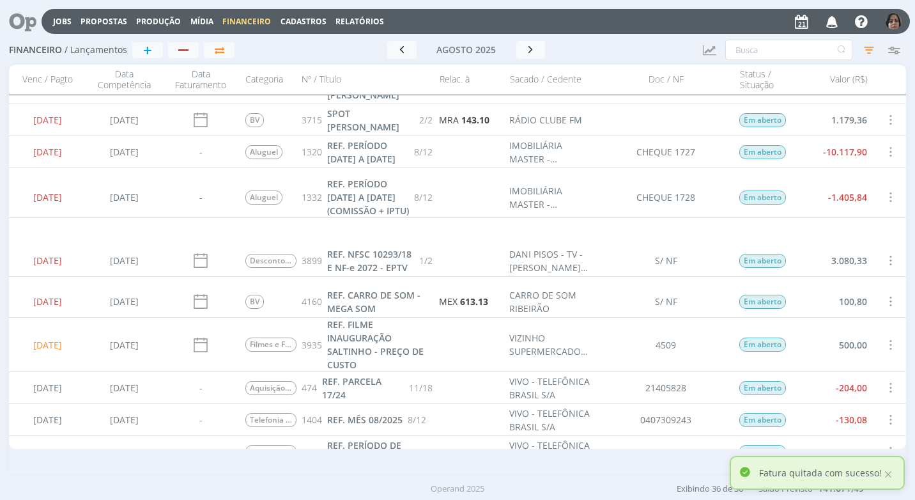
scroll to position [0, 0]
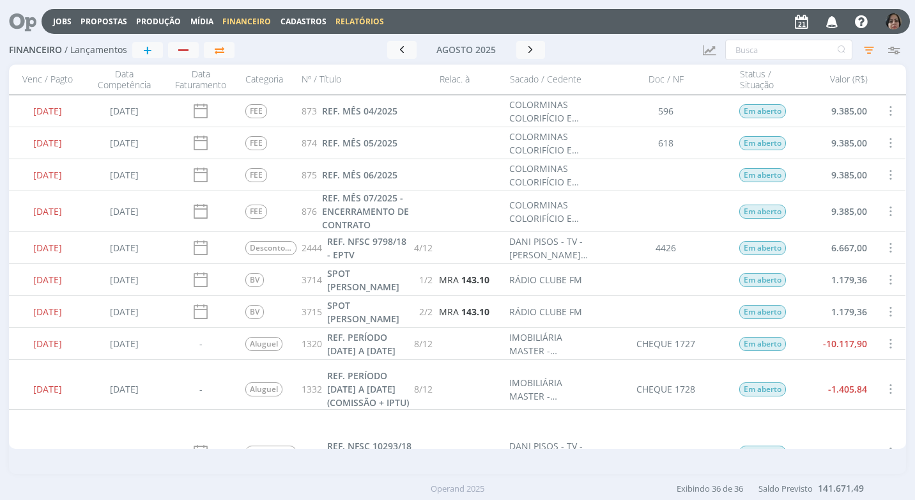
click at [355, 19] on link "Relatórios" at bounding box center [359, 21] width 49 height 11
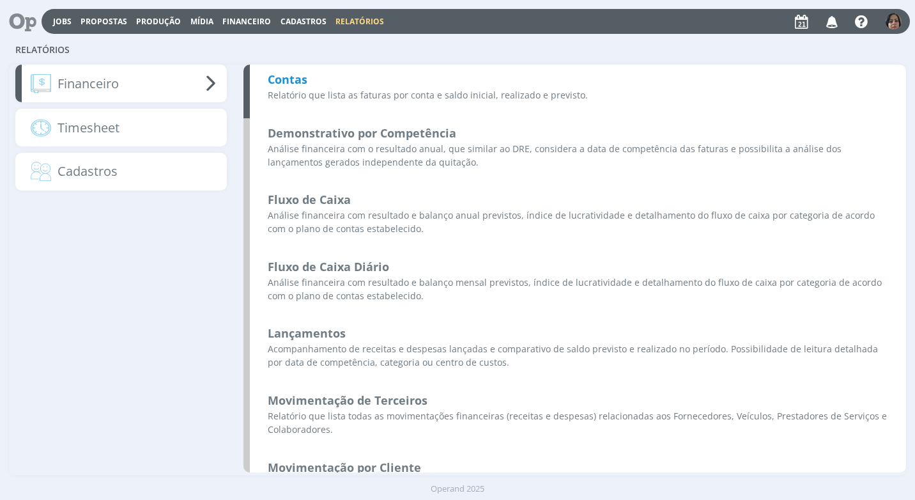
click at [298, 76] on b "Contas" at bounding box center [288, 79] width 40 height 15
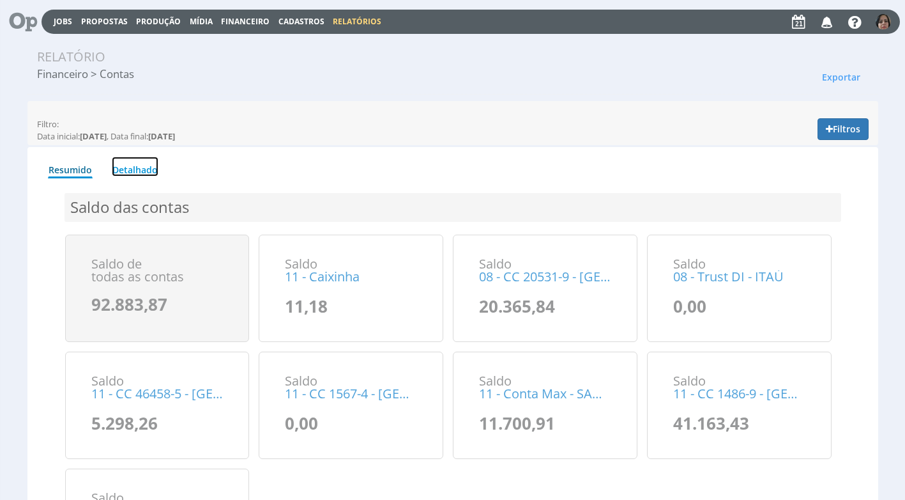
click at [131, 169] on link "Detalhado" at bounding box center [135, 167] width 47 height 20
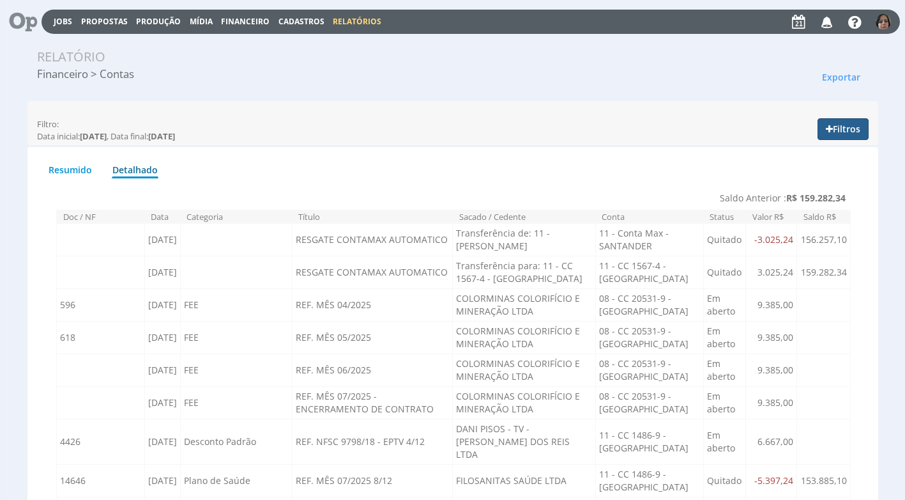
click at [844, 130] on button "Filtros" at bounding box center [843, 129] width 51 height 22
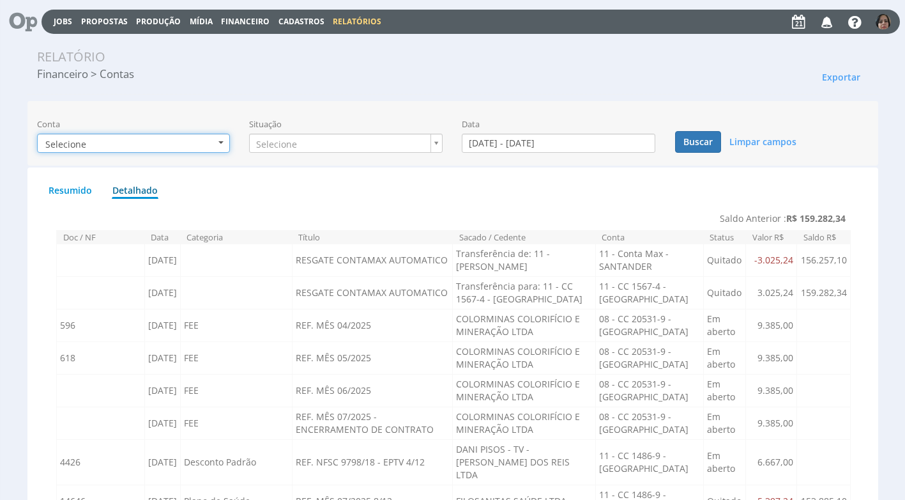
click at [222, 138] on button "Selecione" at bounding box center [134, 143] width 194 height 19
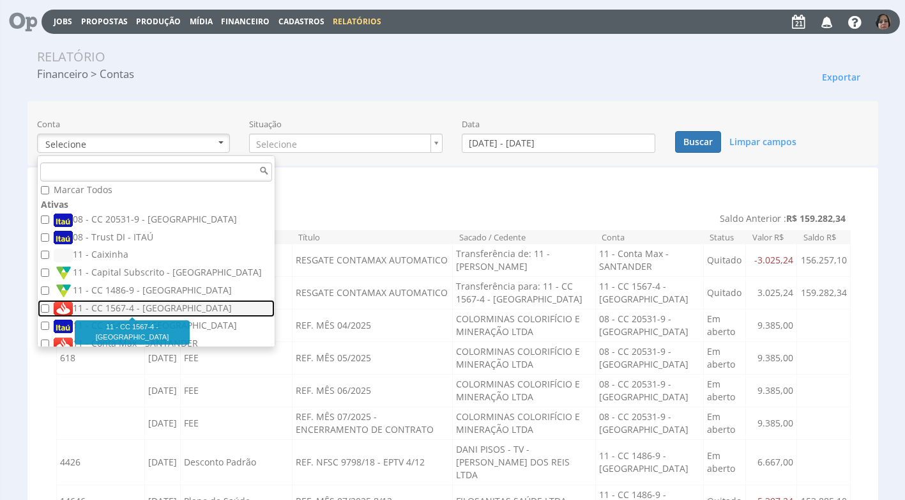
click at [172, 310] on label "11 - CC 1567-4 - [GEOGRAPHIC_DATA]" at bounding box center [158, 309] width 208 height 14
click at [49, 310] on input "11 - CC 1567-4 - [GEOGRAPHIC_DATA]" at bounding box center [45, 308] width 8 height 8
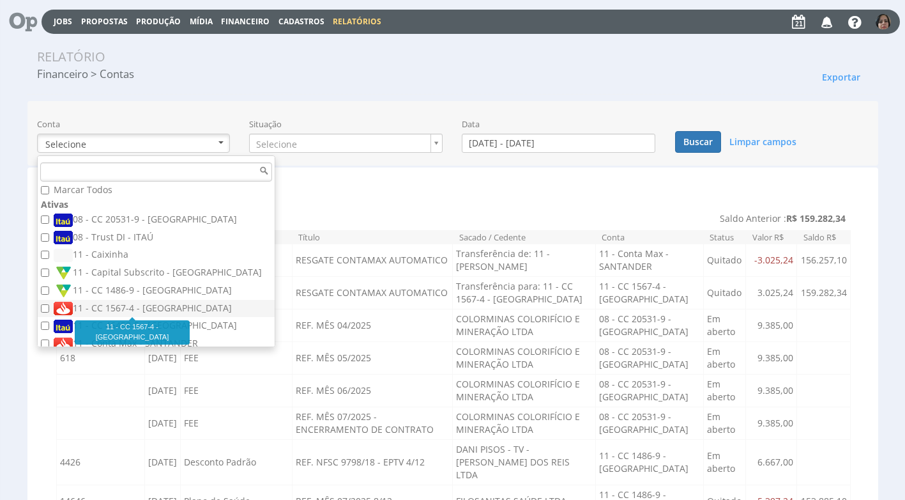
checkbox input "true"
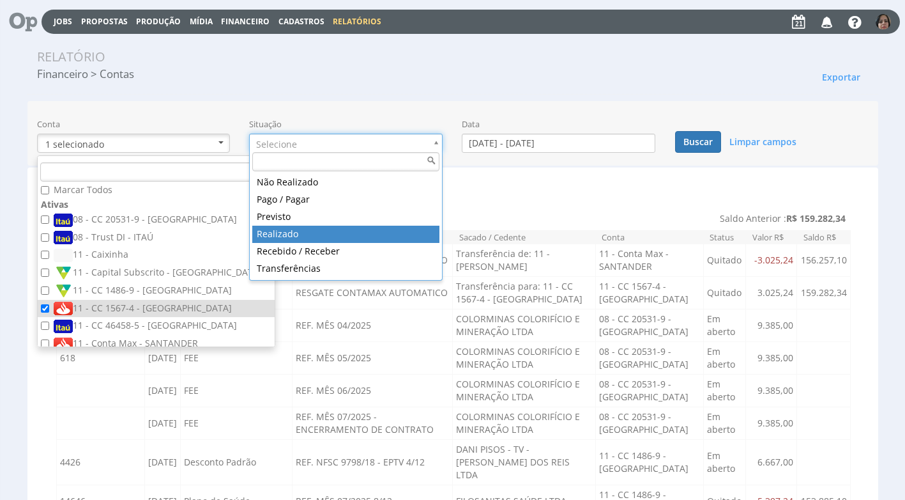
type input "realizado"
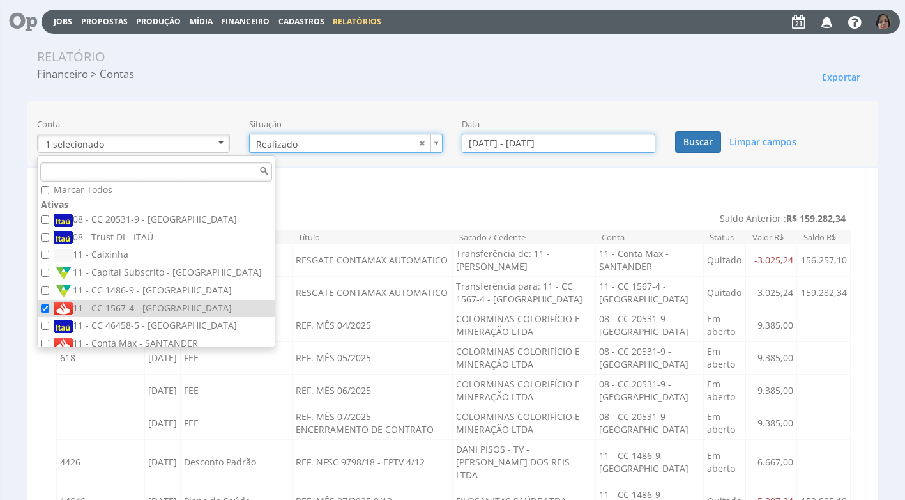
click at [489, 142] on input "01/08/2025 - 31/08/2025" at bounding box center [559, 143] width 194 height 19
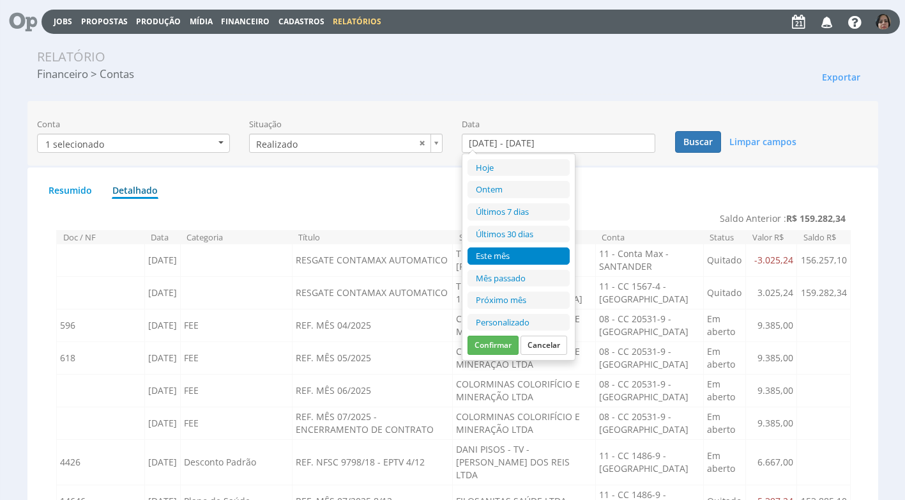
click at [516, 323] on li "Personalizado" at bounding box center [519, 322] width 102 height 17
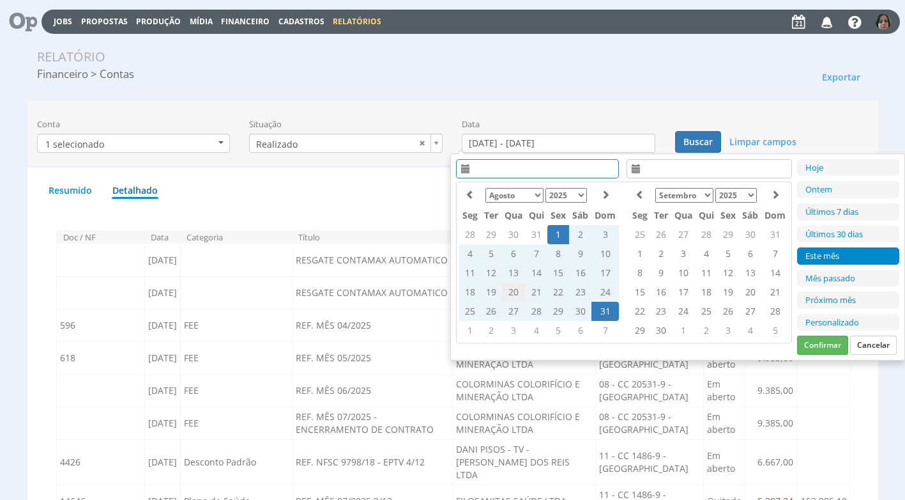
click at [510, 293] on td "20" at bounding box center [513, 291] width 24 height 19
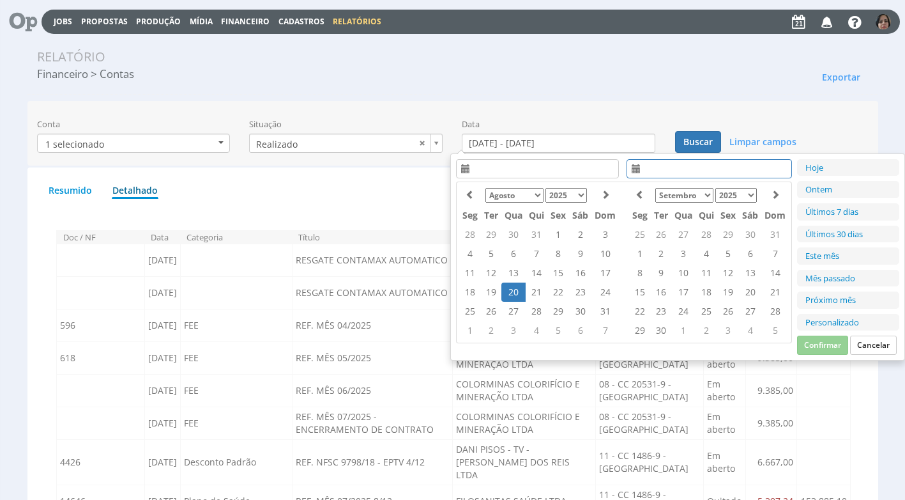
click at [508, 293] on td "20" at bounding box center [513, 291] width 24 height 19
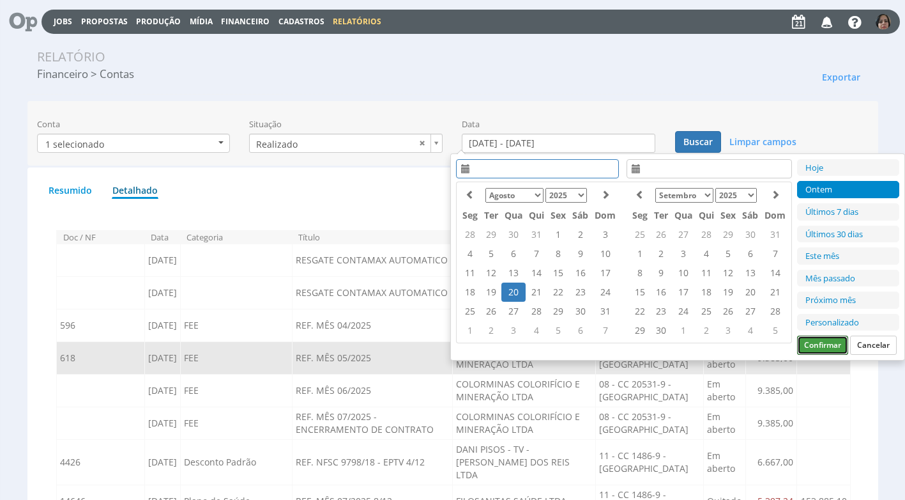
click at [832, 344] on button "Confirmar" at bounding box center [822, 344] width 51 height 19
type input "20/08/2025 - 20/08/2025"
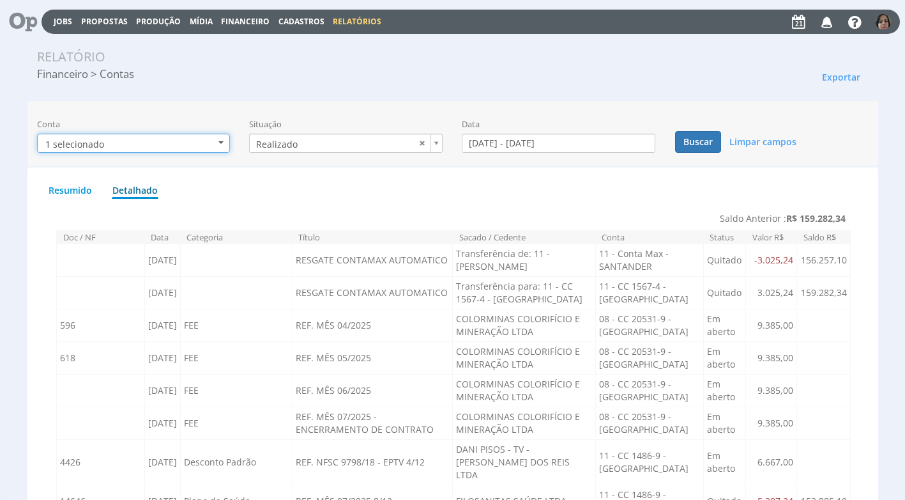
click at [217, 146] on button "1 selecionado" at bounding box center [134, 143] width 194 height 19
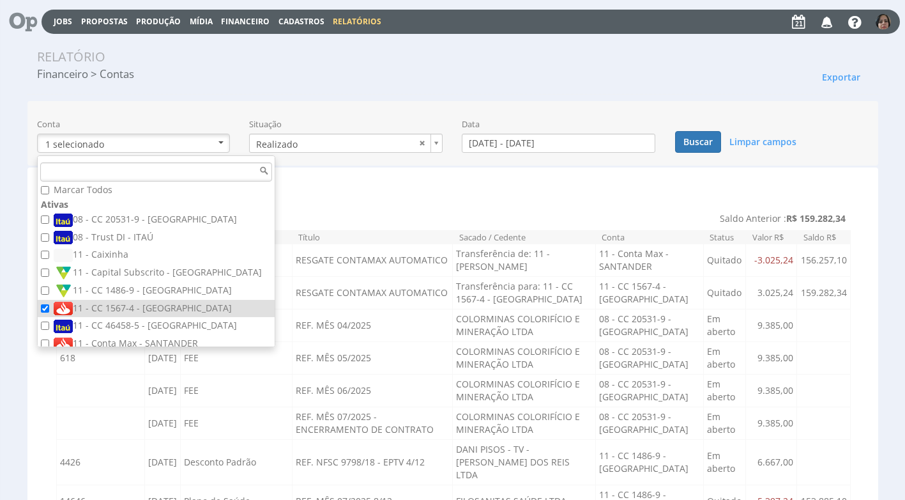
click at [539, 208] on td "Saldo Anterior : R$ 159.282,34" at bounding box center [453, 218] width 795 height 23
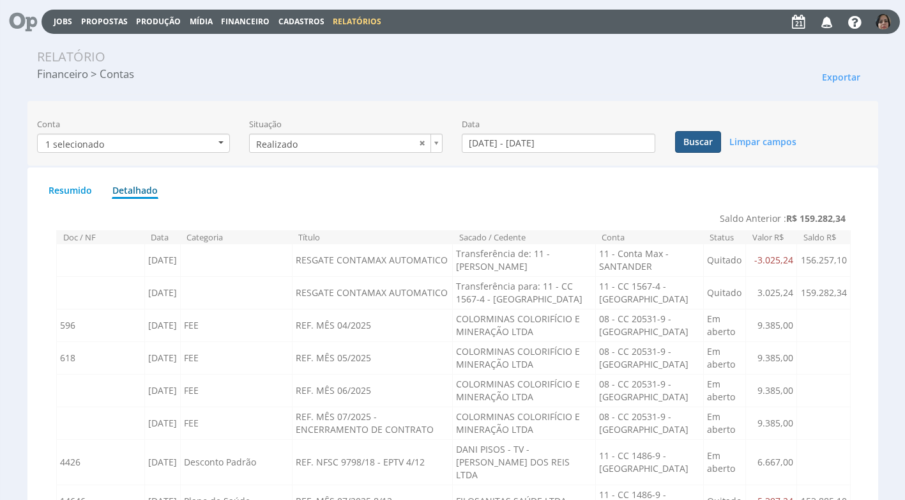
click at [692, 137] on button "Buscar" at bounding box center [698, 142] width 46 height 22
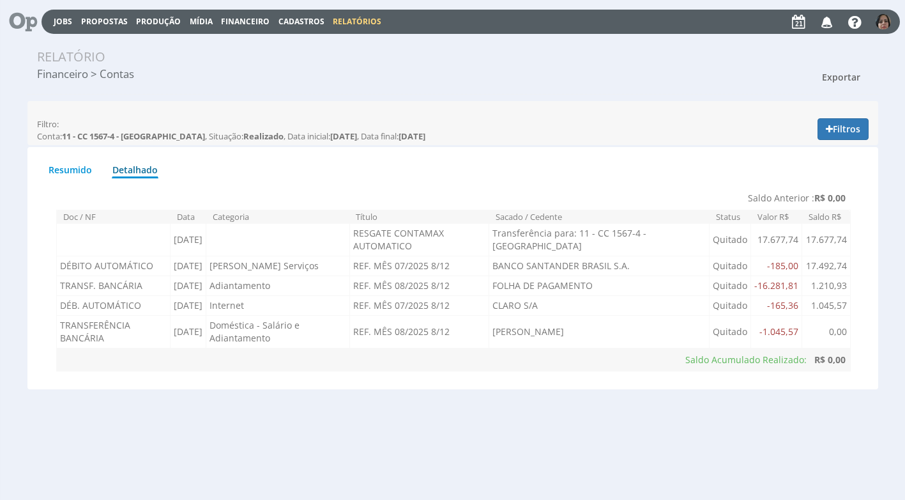
click at [841, 70] on button "Exportar" at bounding box center [841, 77] width 55 height 22
click at [805, 132] on link "Imprimir" at bounding box center [817, 134] width 101 height 17
click at [144, 178] on link "Detalhado" at bounding box center [135, 168] width 47 height 22
click at [855, 119] on button "Filtros" at bounding box center [843, 129] width 51 height 22
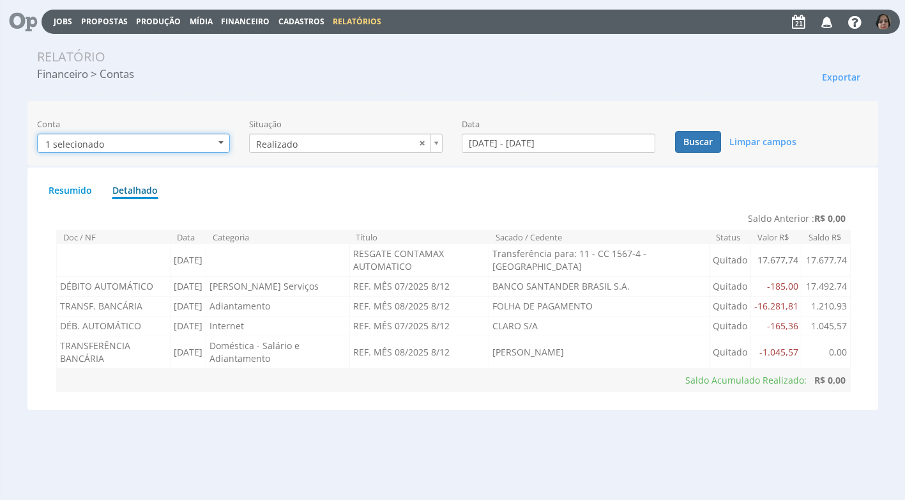
click at [223, 140] on button "1 selecionado" at bounding box center [134, 143] width 194 height 19
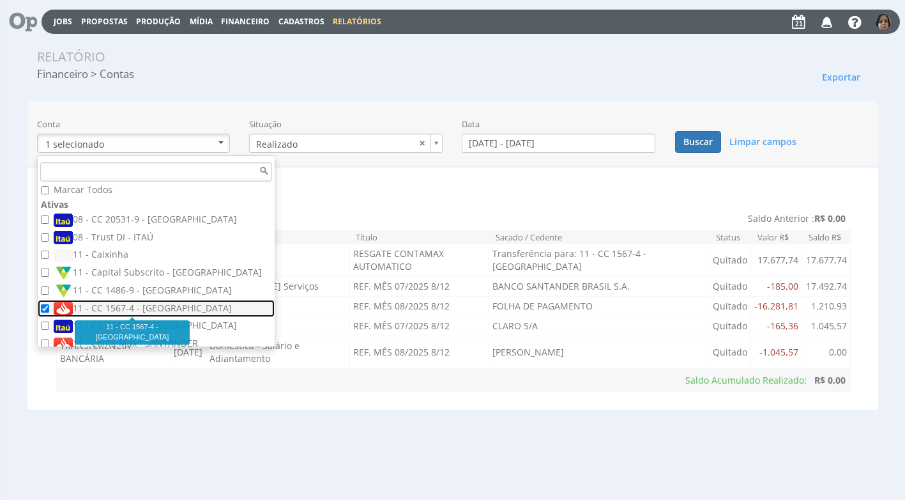
click at [98, 307] on label "11 - CC 1567-4 - [GEOGRAPHIC_DATA]" at bounding box center [158, 309] width 208 height 14
click at [49, 307] on input "11 - CC 1567-4 - [GEOGRAPHIC_DATA]" at bounding box center [45, 308] width 8 height 8
checkbox input "false"
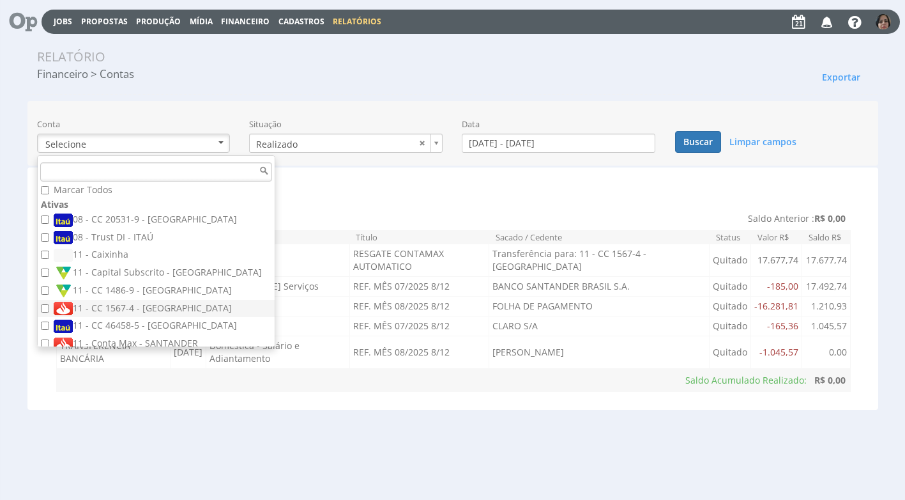
scroll to position [13, 0]
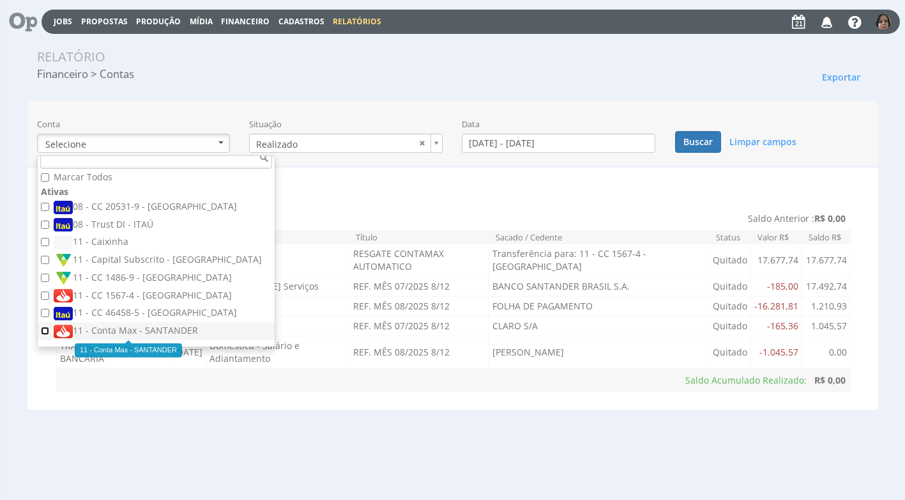
click at [48, 332] on input "11 - Conta Max - SANTANDER" at bounding box center [45, 330] width 8 height 8
checkbox input "true"
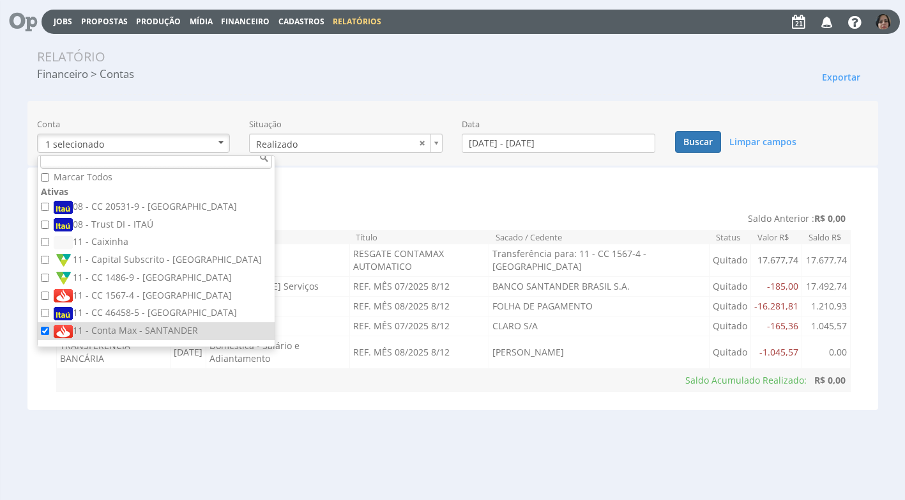
click at [353, 206] on div "Resumido Detalhado Saldo das contas Saldo das contas selecionadas 0,00 Saldo 11…" at bounding box center [453, 284] width 813 height 215
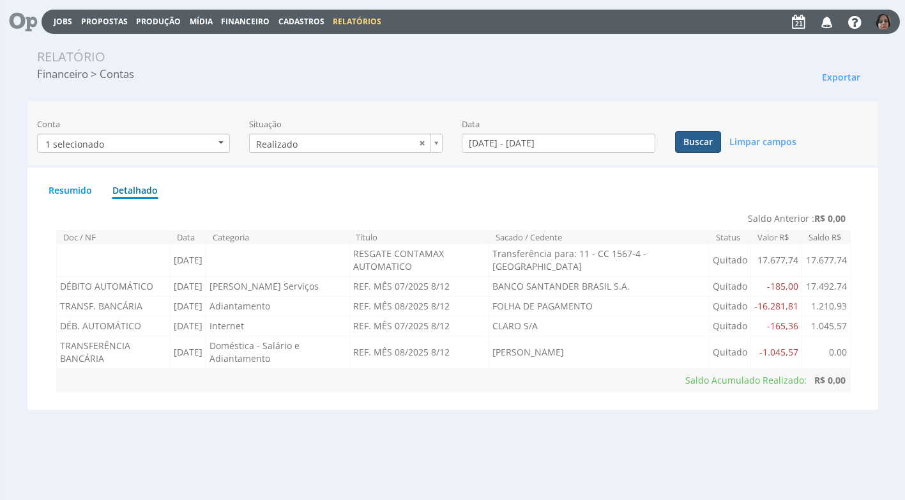
click at [696, 135] on button "Buscar" at bounding box center [698, 142] width 46 height 22
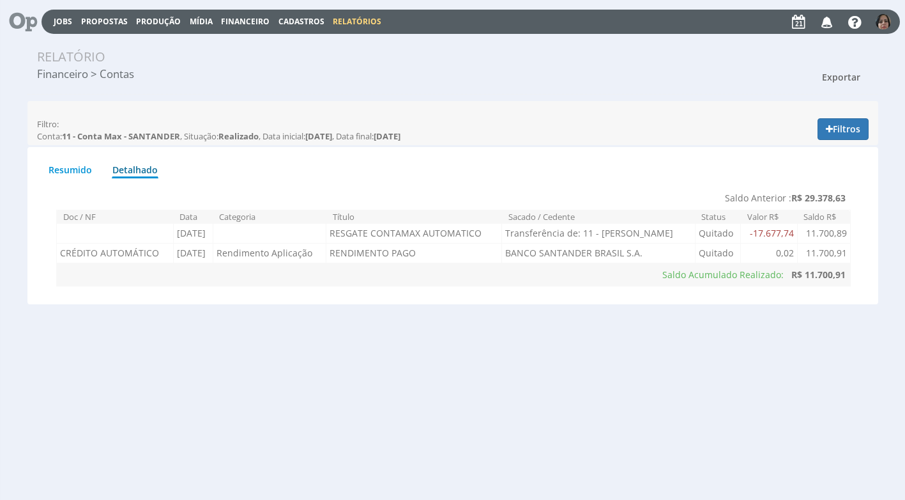
click at [839, 77] on span "Exportar" at bounding box center [841, 77] width 38 height 12
click at [800, 137] on link "Imprimir" at bounding box center [817, 134] width 101 height 17
click at [243, 20] on span "Financeiro" at bounding box center [245, 21] width 49 height 11
click at [222, 42] on link "Lançamentos" at bounding box center [246, 41] width 107 height 19
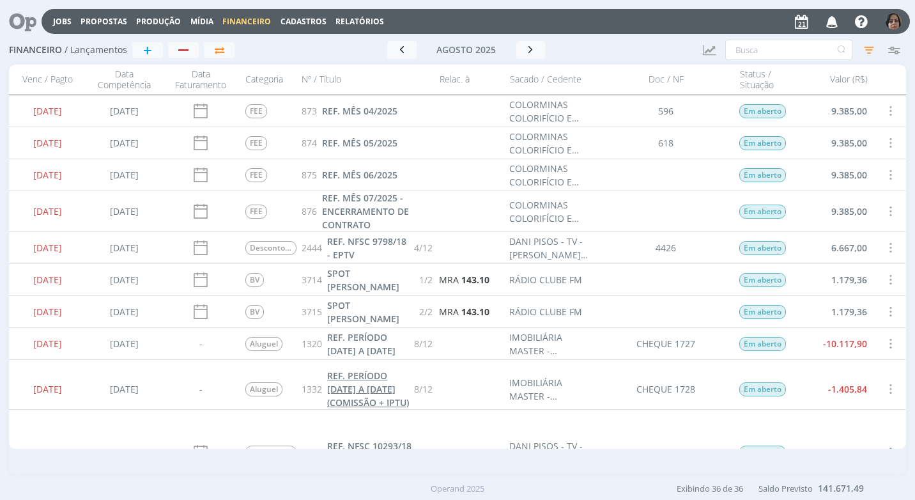
scroll to position [64, 0]
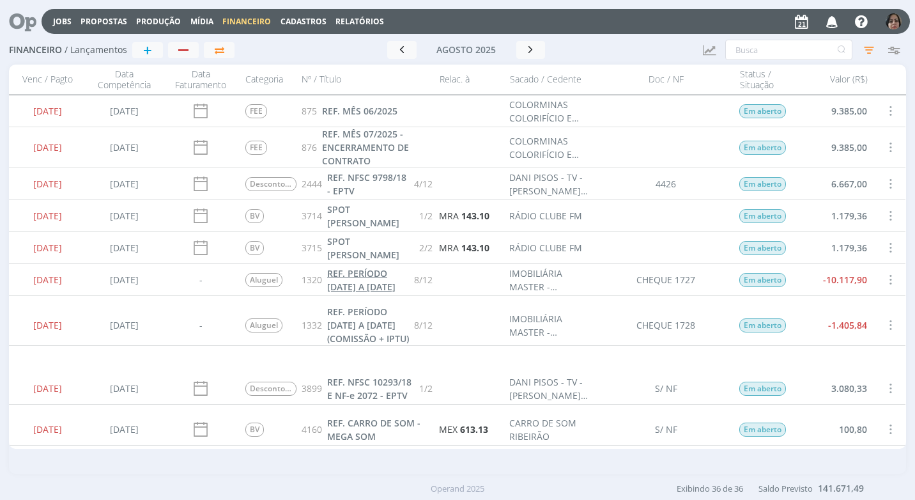
click at [353, 286] on span "REF. PERÍODO [DATE] A [DATE]" at bounding box center [361, 280] width 68 height 26
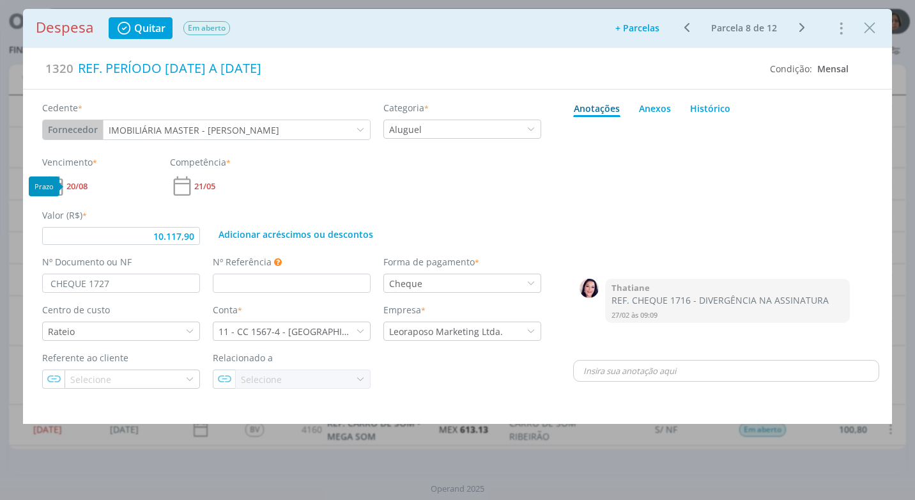
click at [80, 186] on span "20/08" at bounding box center [76, 186] width 21 height 8
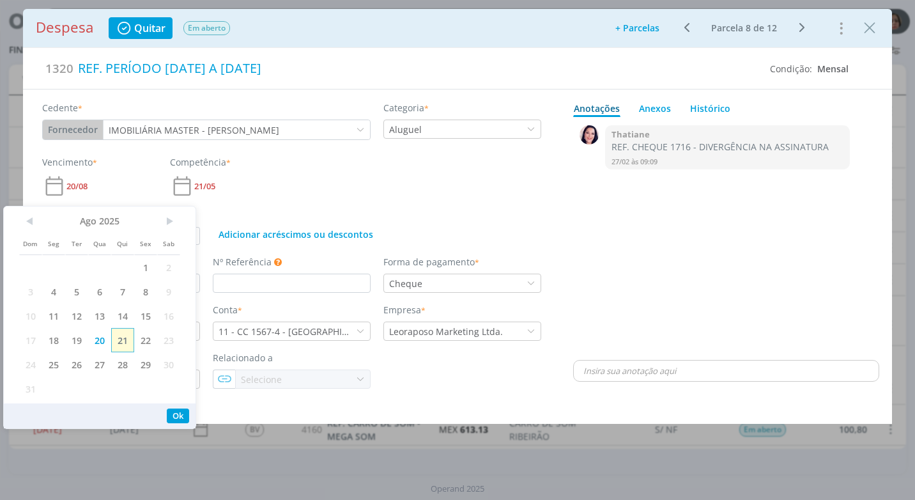
click at [125, 339] on span "21" at bounding box center [122, 340] width 23 height 24
click at [182, 412] on button "Ok" at bounding box center [178, 415] width 22 height 15
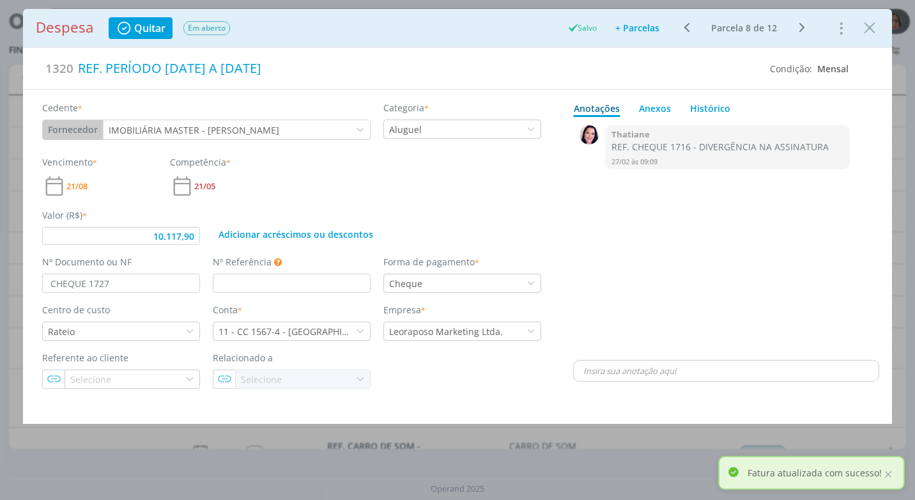
type input "10.117,90"
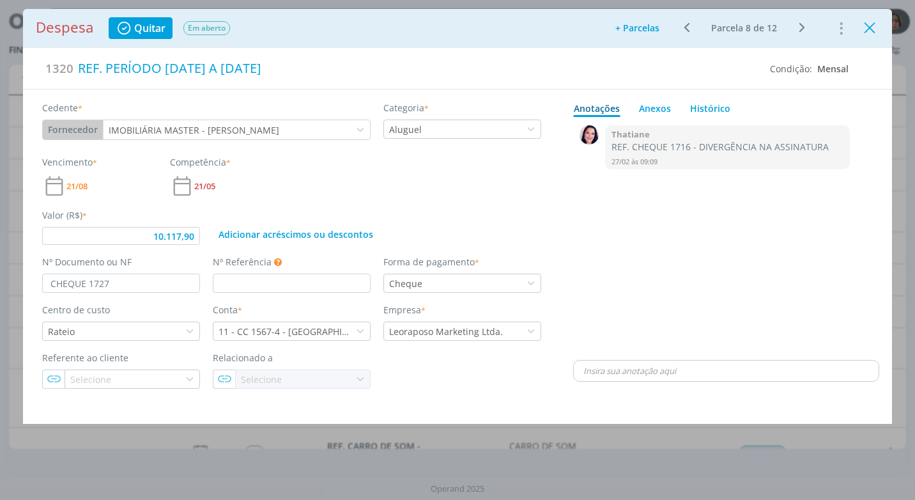
click at [869, 25] on icon "Close" at bounding box center [869, 28] width 19 height 19
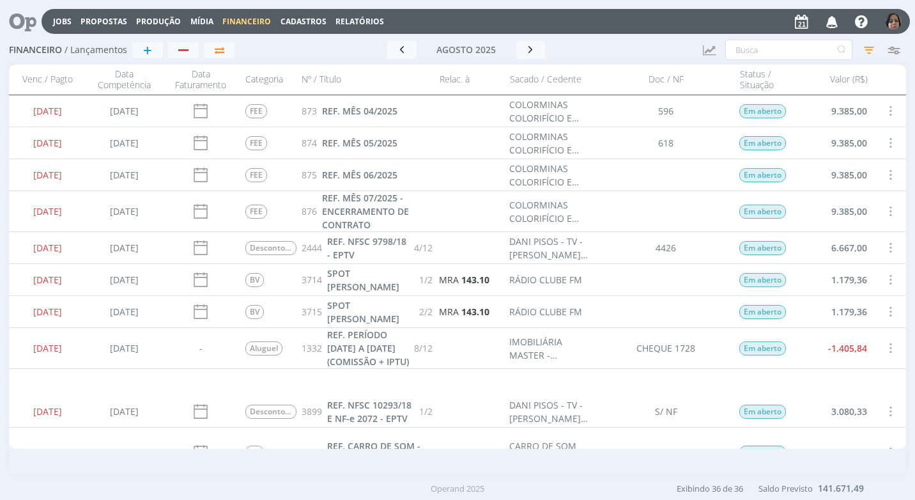
scroll to position [128, 0]
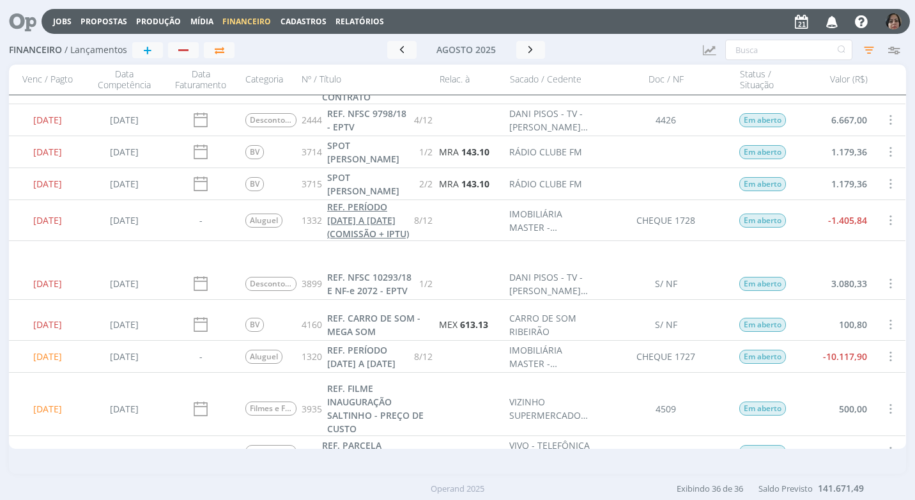
click at [365, 227] on span "REF. PERÍODO [DATE] A [DATE] (COMISSÃO + IPTU)" at bounding box center [368, 220] width 82 height 39
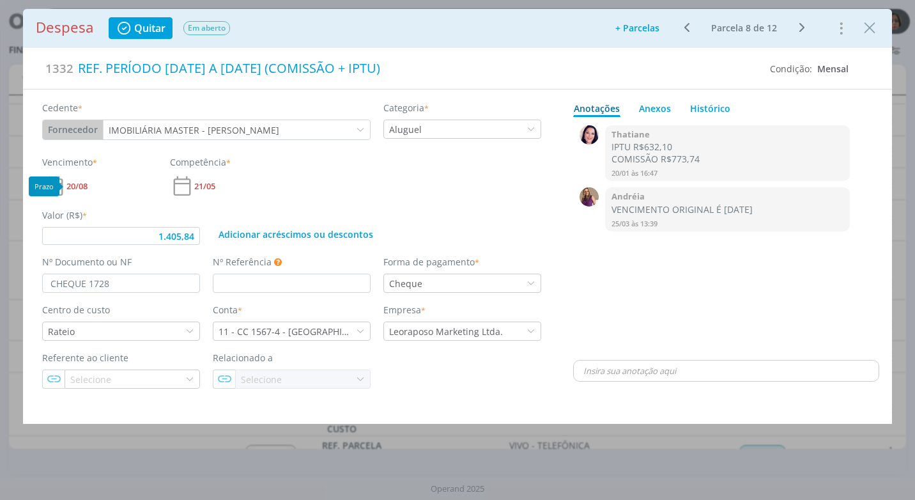
click at [83, 185] on span "20/08" at bounding box center [76, 186] width 21 height 8
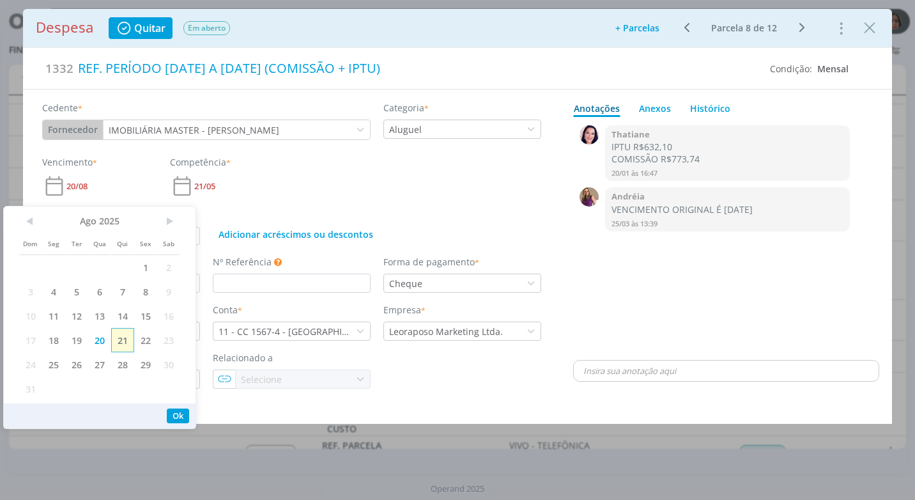
click at [120, 341] on span "21" at bounding box center [122, 340] width 23 height 24
click at [179, 416] on button "Ok" at bounding box center [178, 415] width 22 height 15
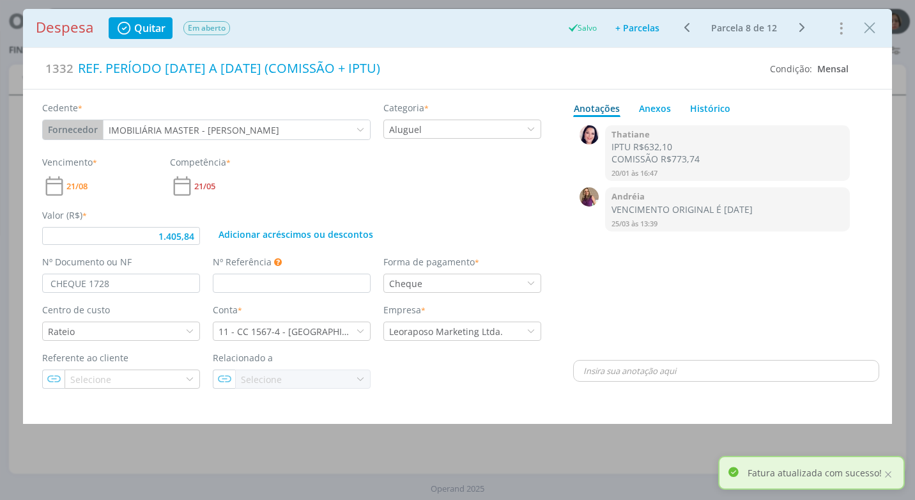
type input "1.405,84"
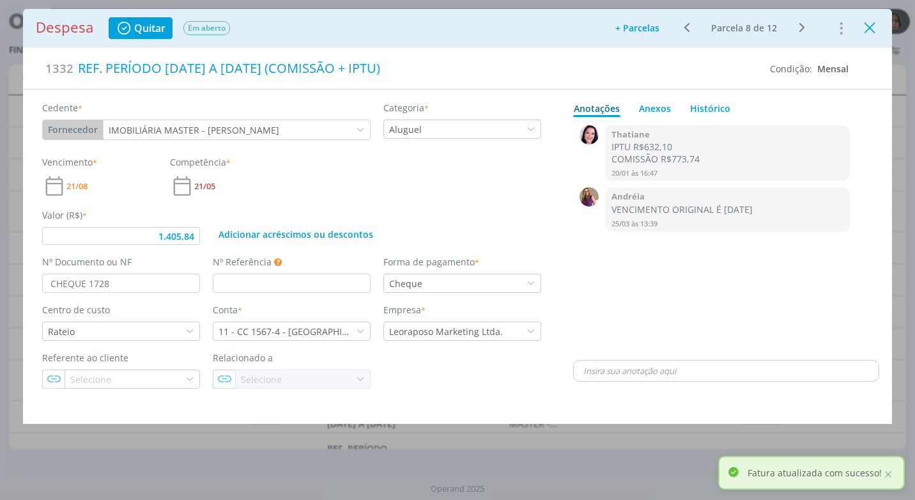
click at [868, 37] on button "Close" at bounding box center [869, 27] width 19 height 20
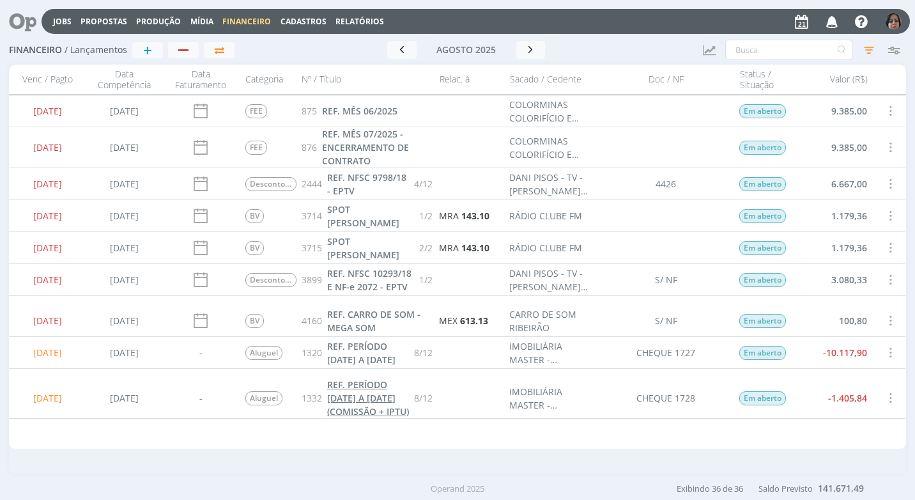
scroll to position [128, 0]
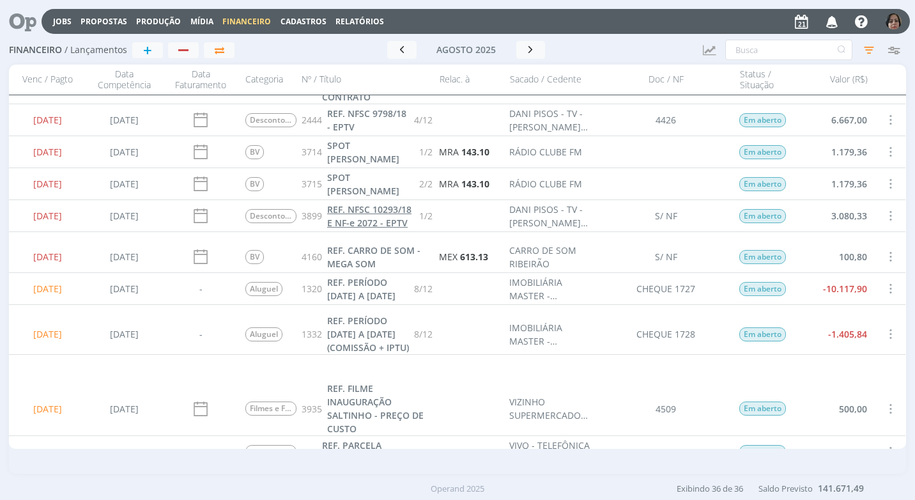
click at [356, 224] on span "REF. NFSC 10293/18 E NF-e 2072 - EPTV" at bounding box center [369, 216] width 84 height 26
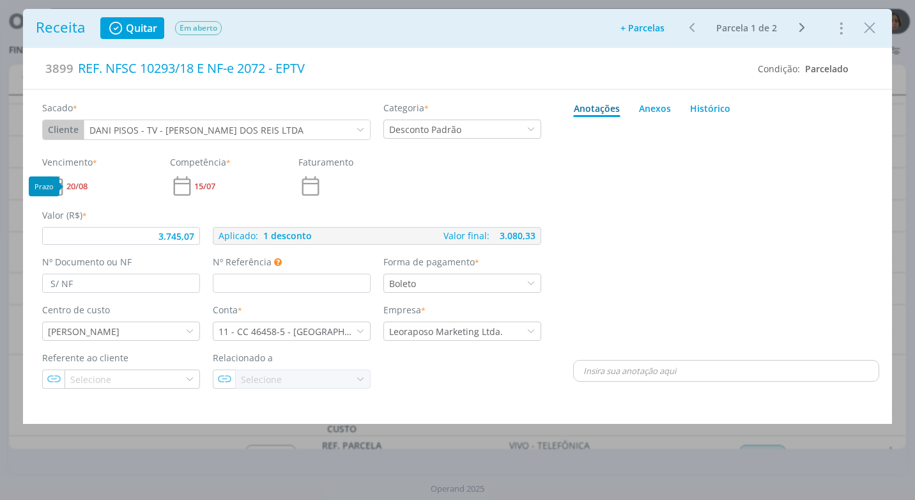
click at [77, 186] on span "20/08" at bounding box center [76, 186] width 21 height 8
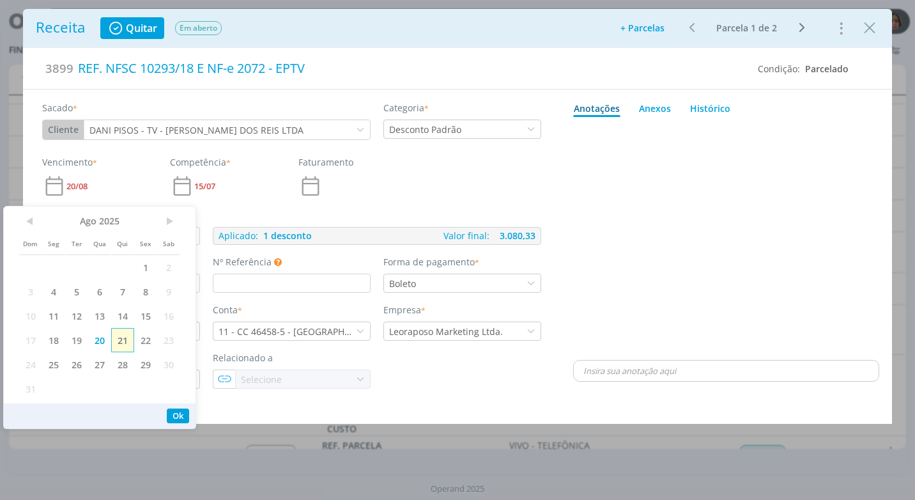
click at [126, 341] on span "21" at bounding box center [122, 340] width 23 height 24
drag, startPoint x: 178, startPoint y: 417, endPoint x: 178, endPoint y: 408, distance: 8.9
click at [178, 416] on button "Ok" at bounding box center [178, 415] width 22 height 15
type input "3.745,07"
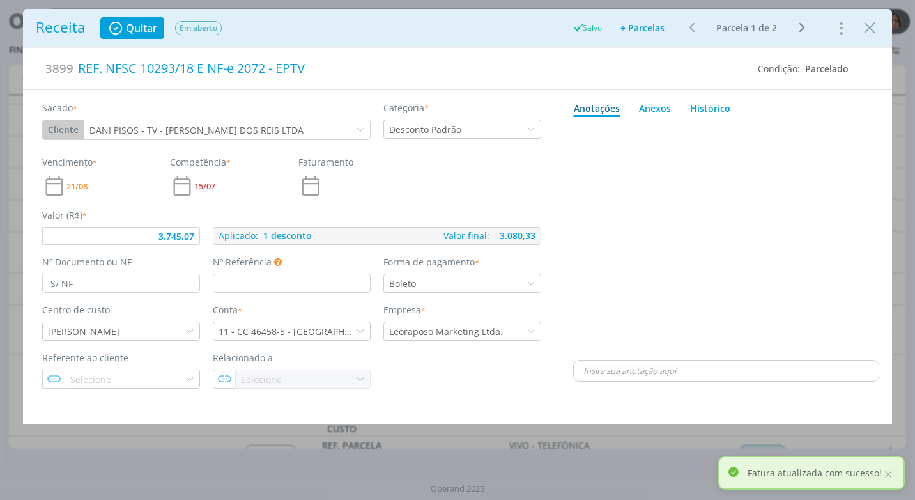
drag, startPoint x: 867, startPoint y: 31, endPoint x: 618, endPoint y: 254, distance: 333.8
click at [865, 32] on icon "Close" at bounding box center [869, 28] width 19 height 19
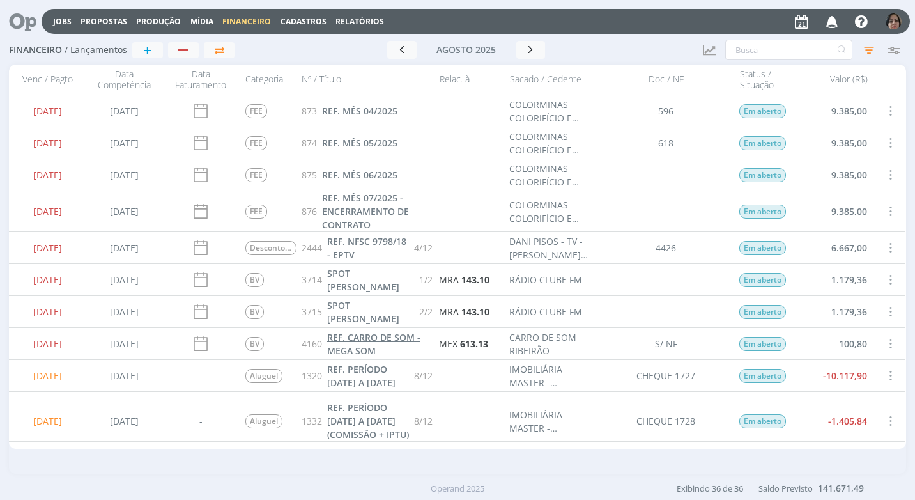
click at [378, 343] on link "REF. CARRO DE SOM - MEGA SOM" at bounding box center [379, 343] width 105 height 27
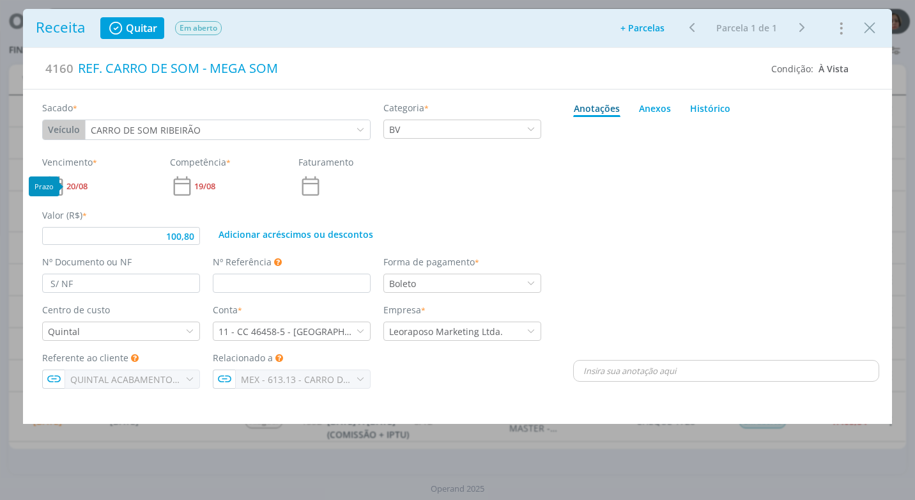
click at [79, 185] on span "20/08" at bounding box center [76, 186] width 21 height 8
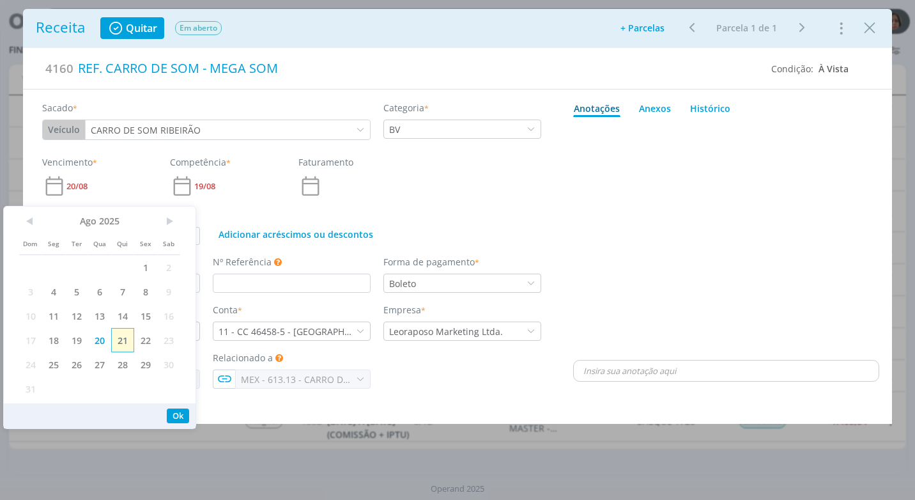
click at [123, 336] on span "21" at bounding box center [122, 340] width 23 height 24
type input "100,80"
click at [171, 415] on button "Ok" at bounding box center [178, 415] width 22 height 15
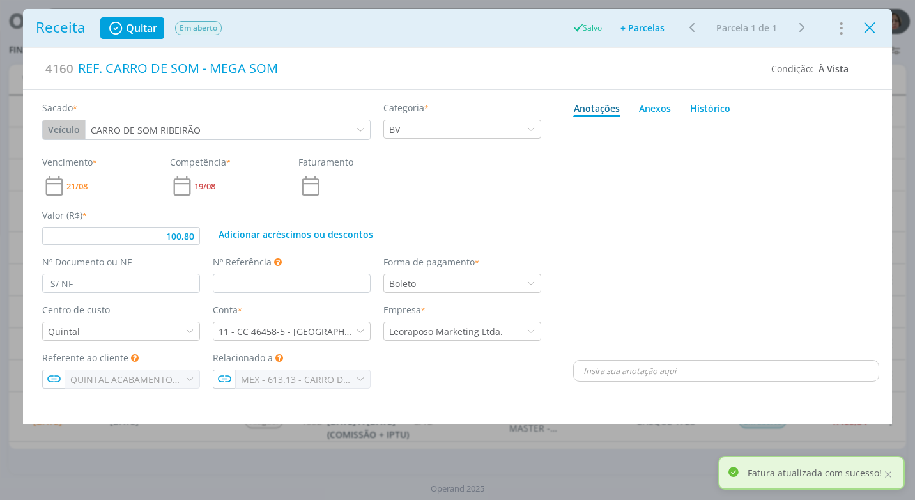
click at [866, 32] on icon "Close" at bounding box center [869, 28] width 19 height 19
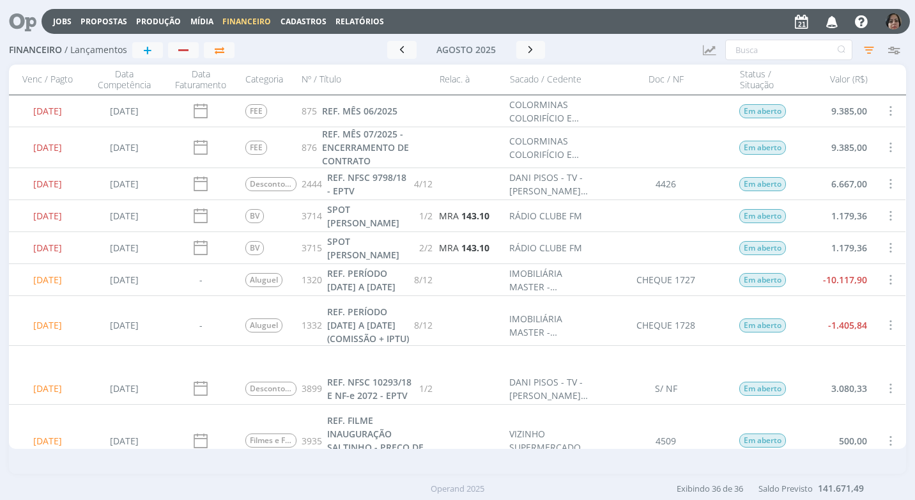
scroll to position [192, 0]
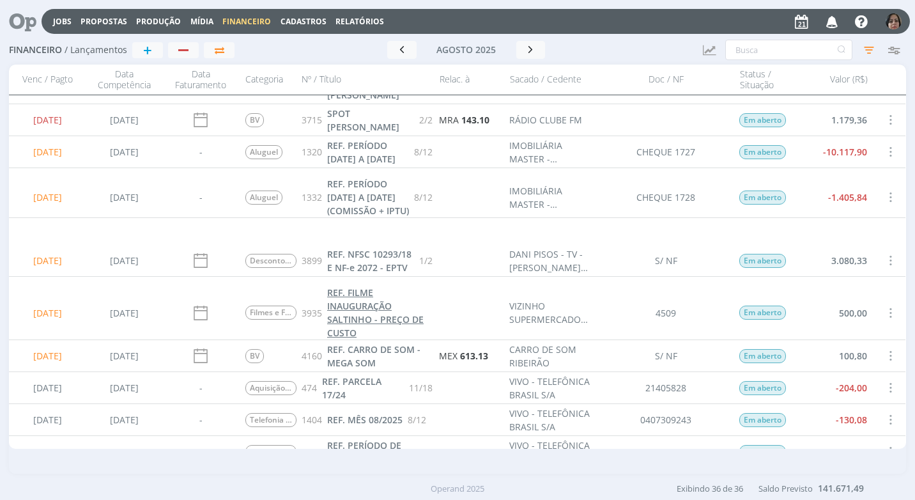
click at [349, 317] on span "REF. FILME INAUGURAÇÃO SALTINHO - PREÇO DE CUSTO" at bounding box center [375, 312] width 96 height 52
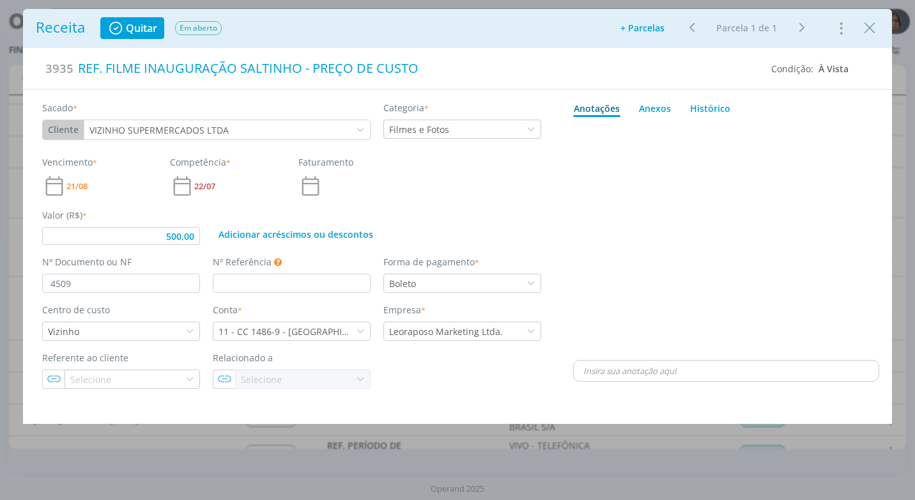
type input "500,00"
click at [864, 33] on icon "Close" at bounding box center [869, 28] width 19 height 19
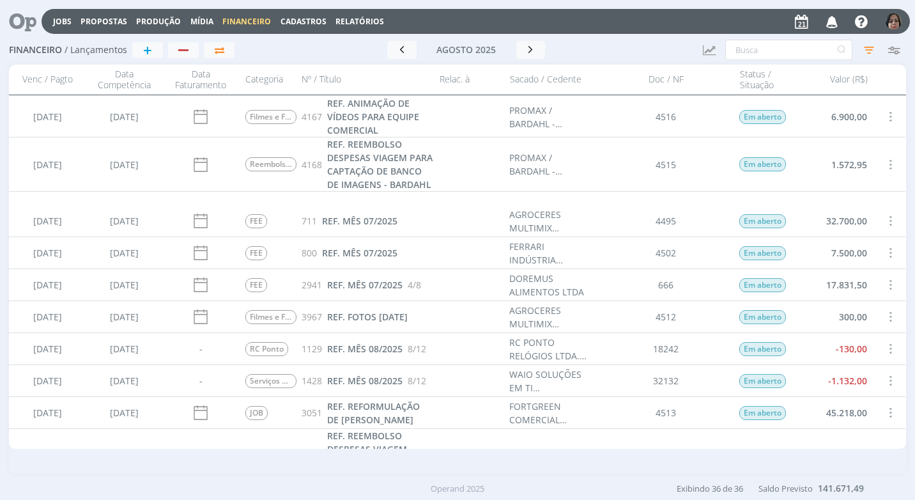
scroll to position [1057, 0]
